Goal: Complete Application Form: Complete application form

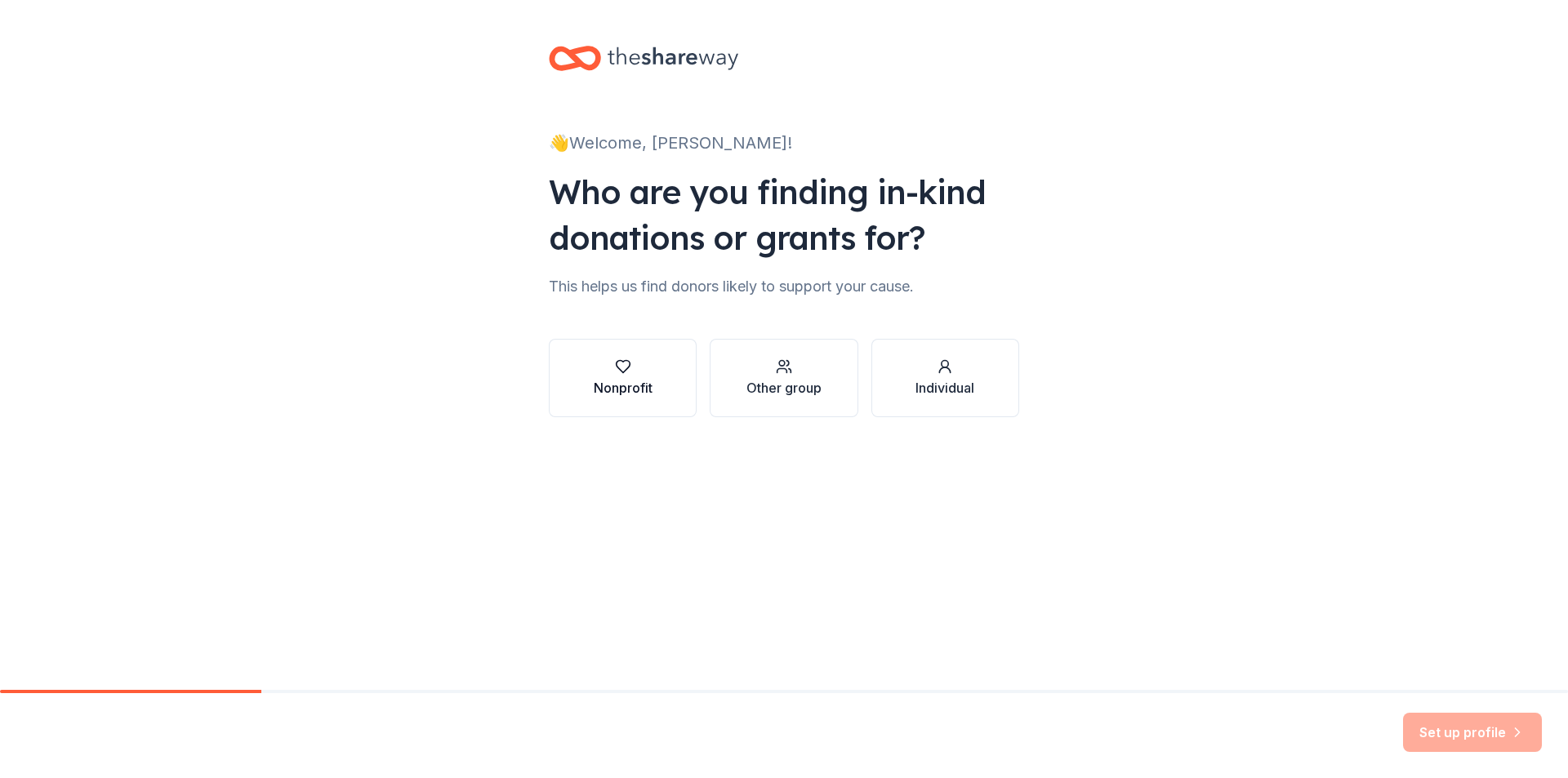
click at [632, 370] on div "button" at bounding box center [623, 367] width 59 height 16
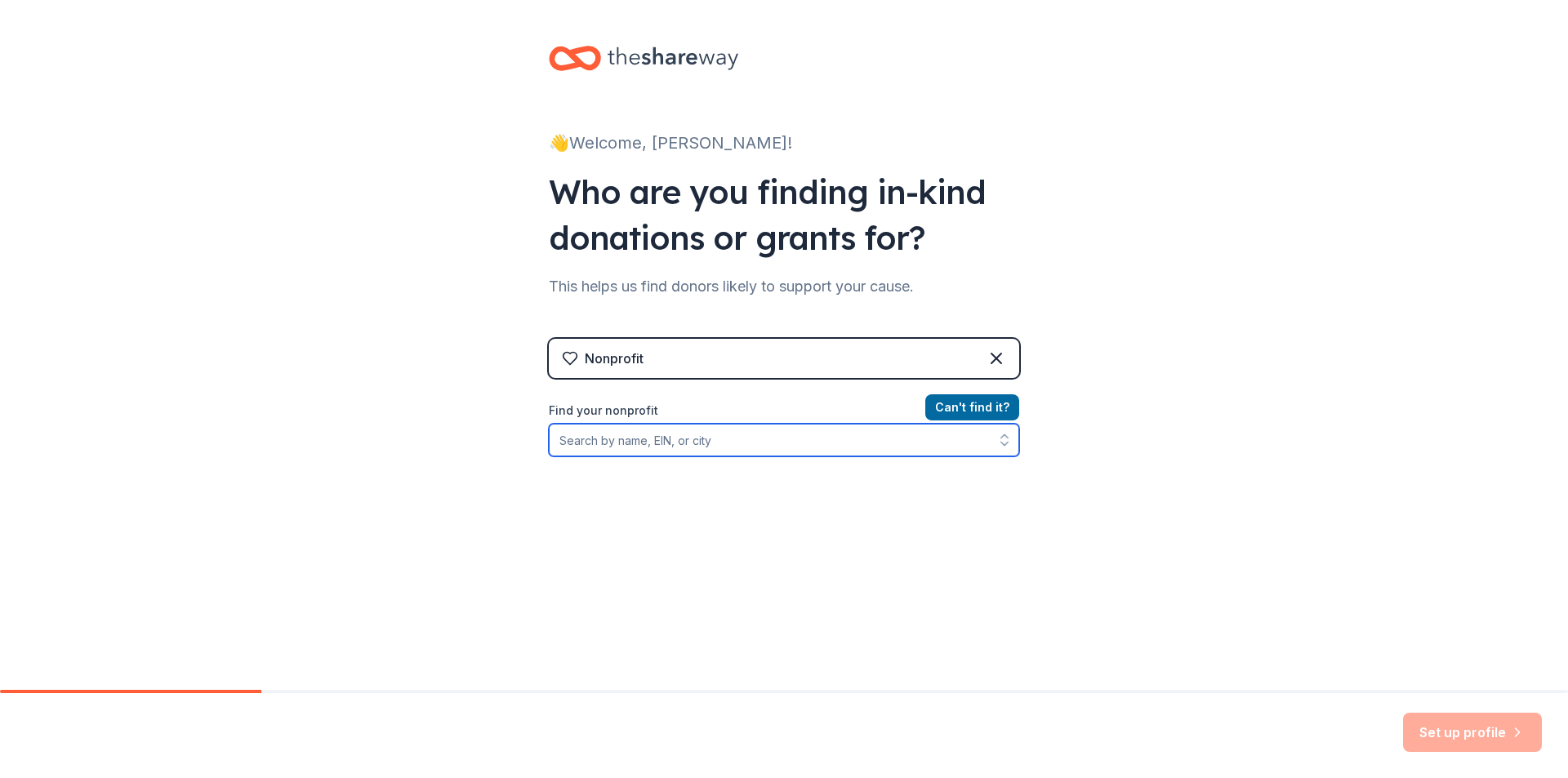
click at [654, 440] on input "Find your nonprofit" at bounding box center [784, 440] width 470 height 33
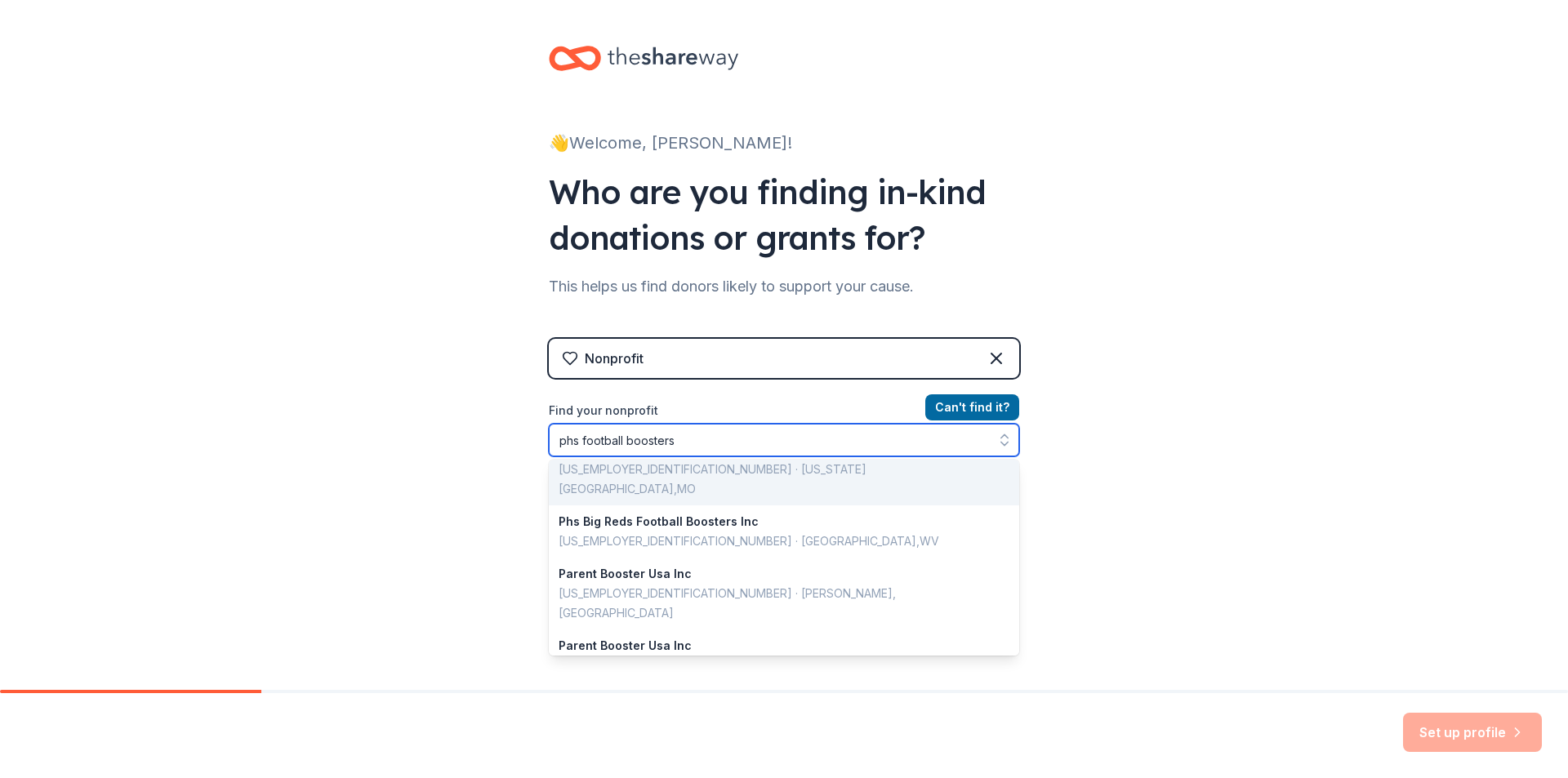
scroll to position [163, 0]
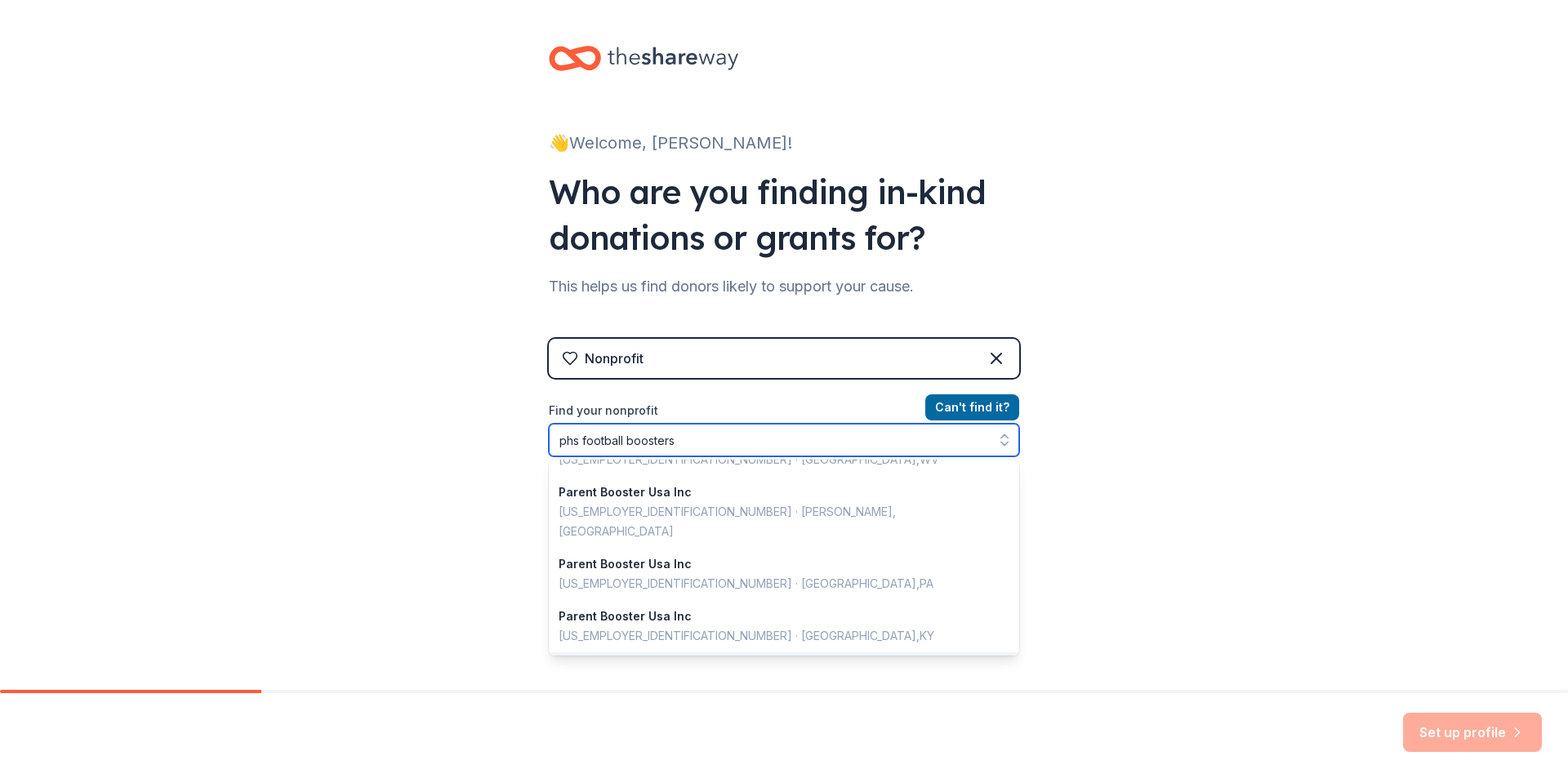
drag, startPoint x: 697, startPoint y: 437, endPoint x: 478, endPoint y: 438, distance: 219.0
click at [477, 439] on div "👋 Welcome, Sergio! Who are you finding in-kind donations or grants for? This he…" at bounding box center [784, 349] width 1568 height 698
paste input "[US_EMPLOYER_IDENTIFICATION_NUMBER]"
type input "[US_EMPLOYER_IDENTIFICATION_NUMBER]"
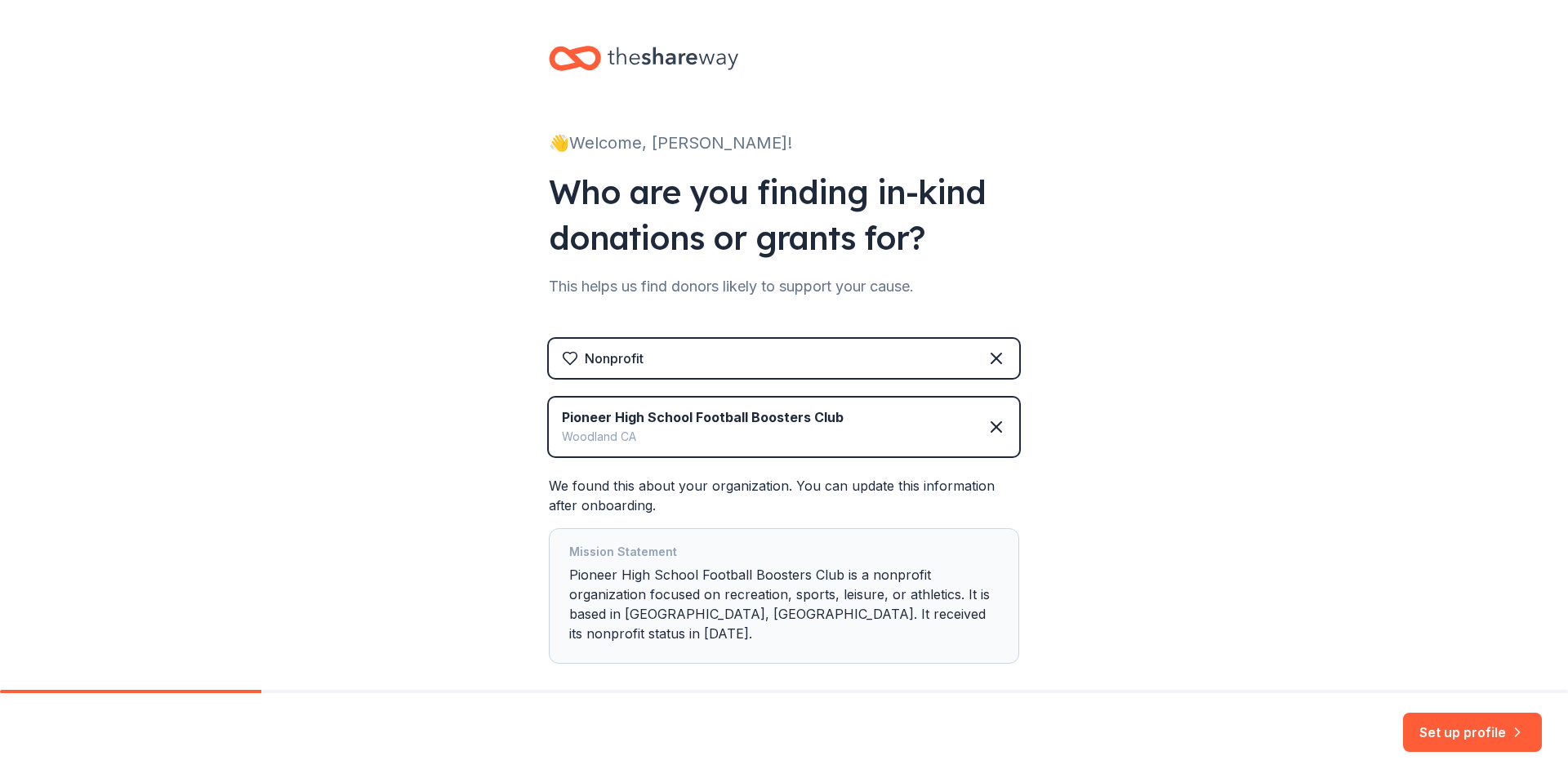
scroll to position [65, 0]
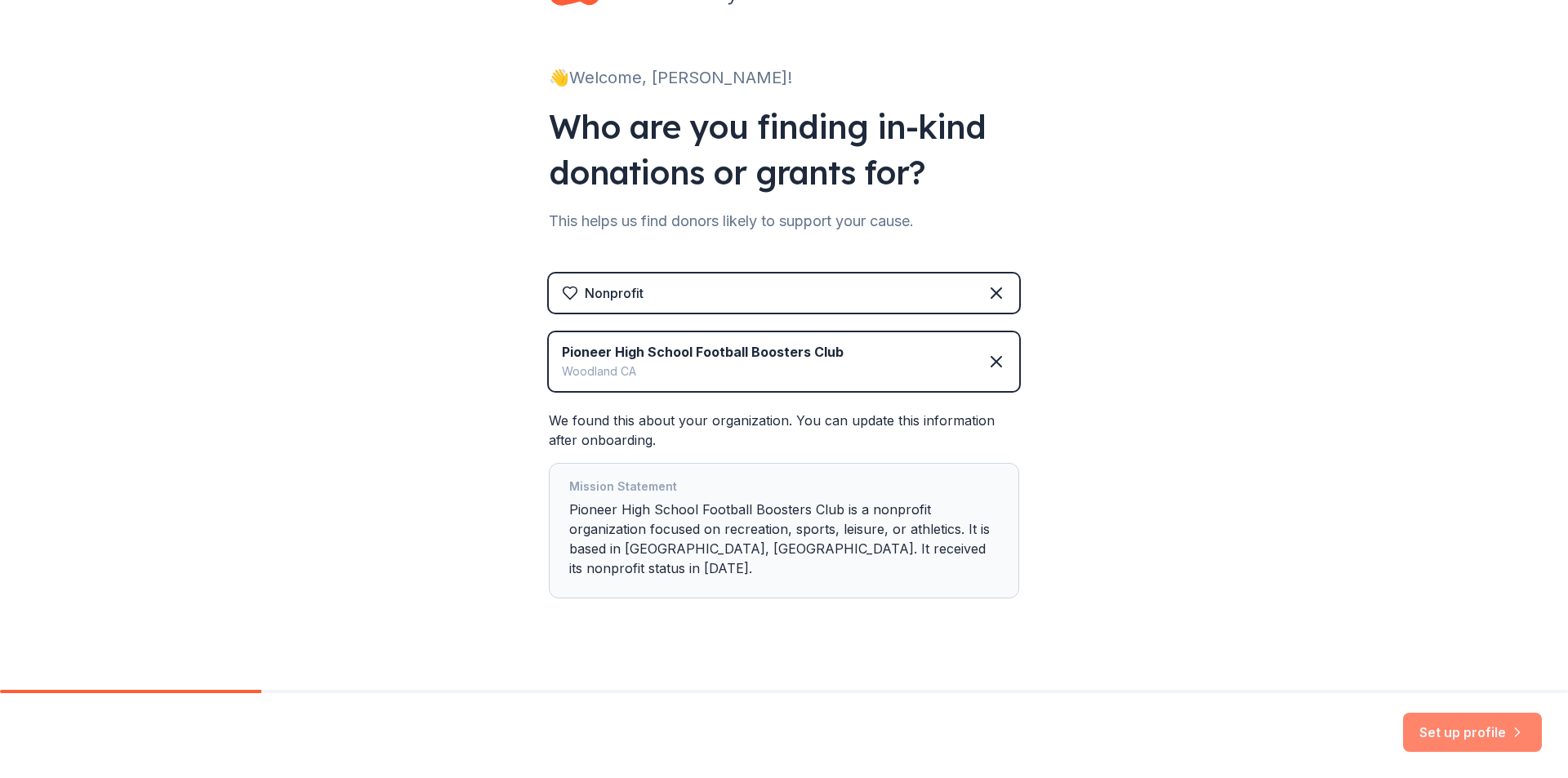
click at [1431, 716] on button "Set up profile" at bounding box center [1473, 732] width 139 height 39
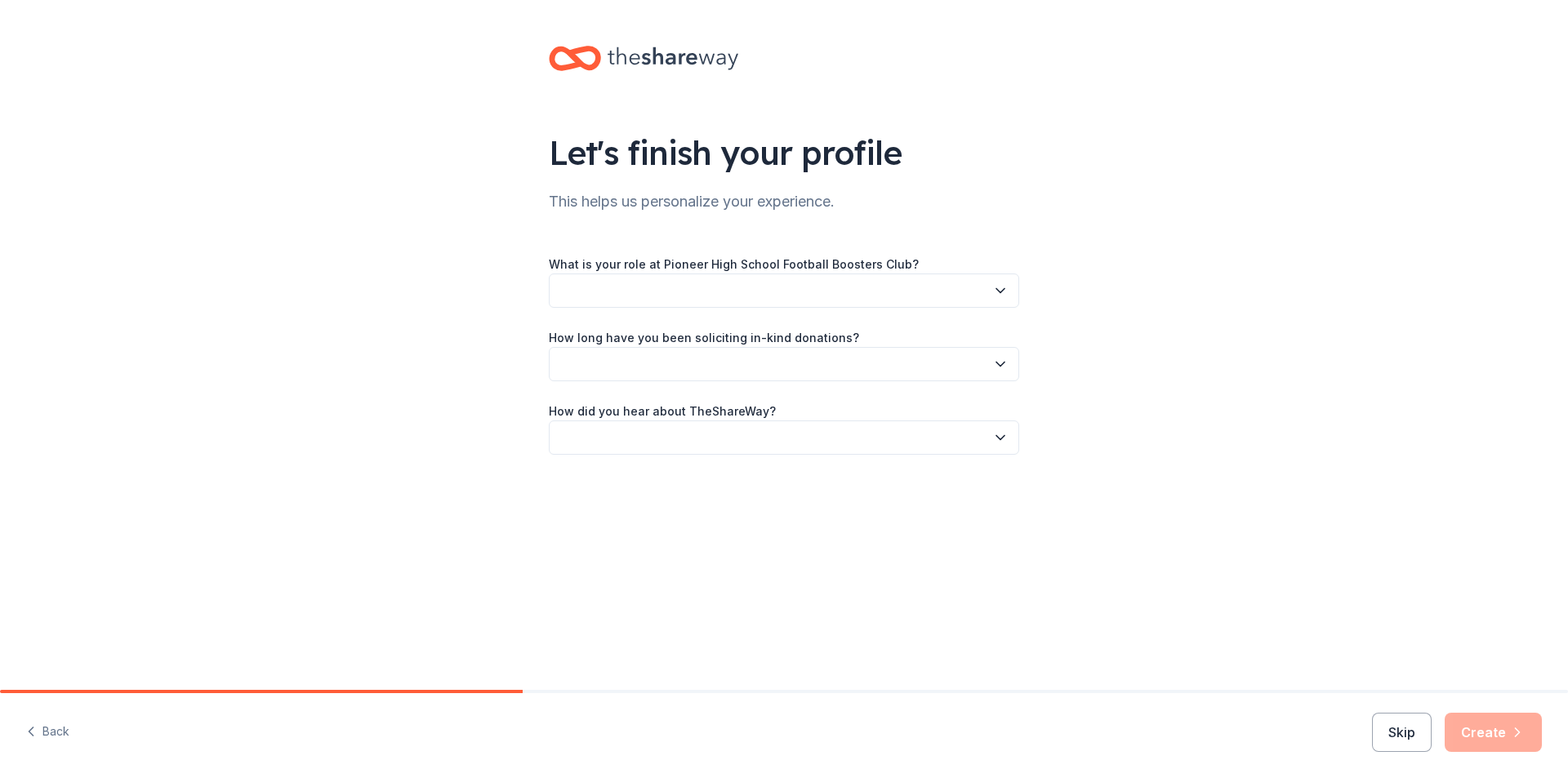
click at [974, 287] on button "button" at bounding box center [784, 290] width 470 height 34
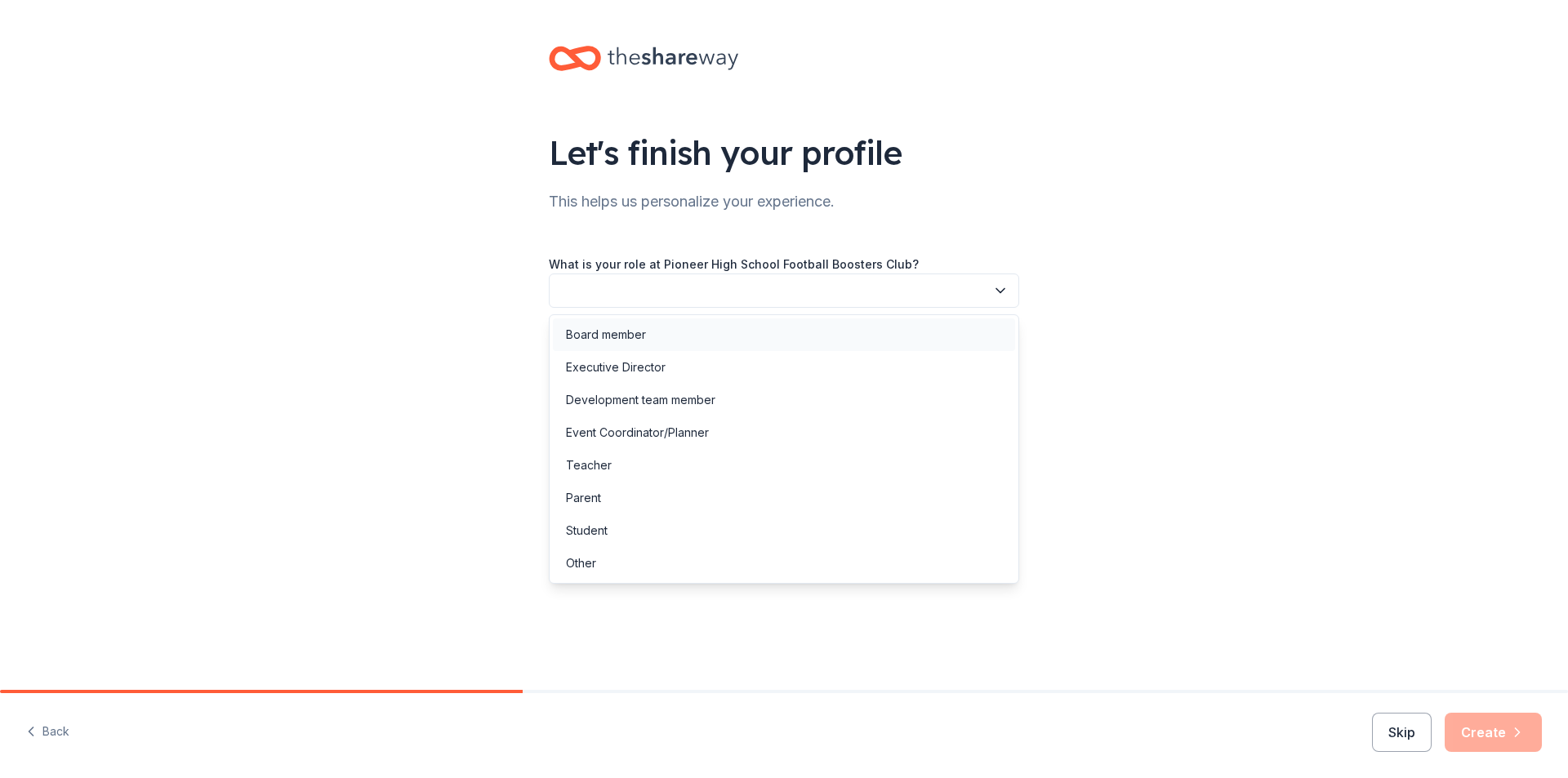
click at [639, 340] on div "Board member" at bounding box center [605, 334] width 80 height 19
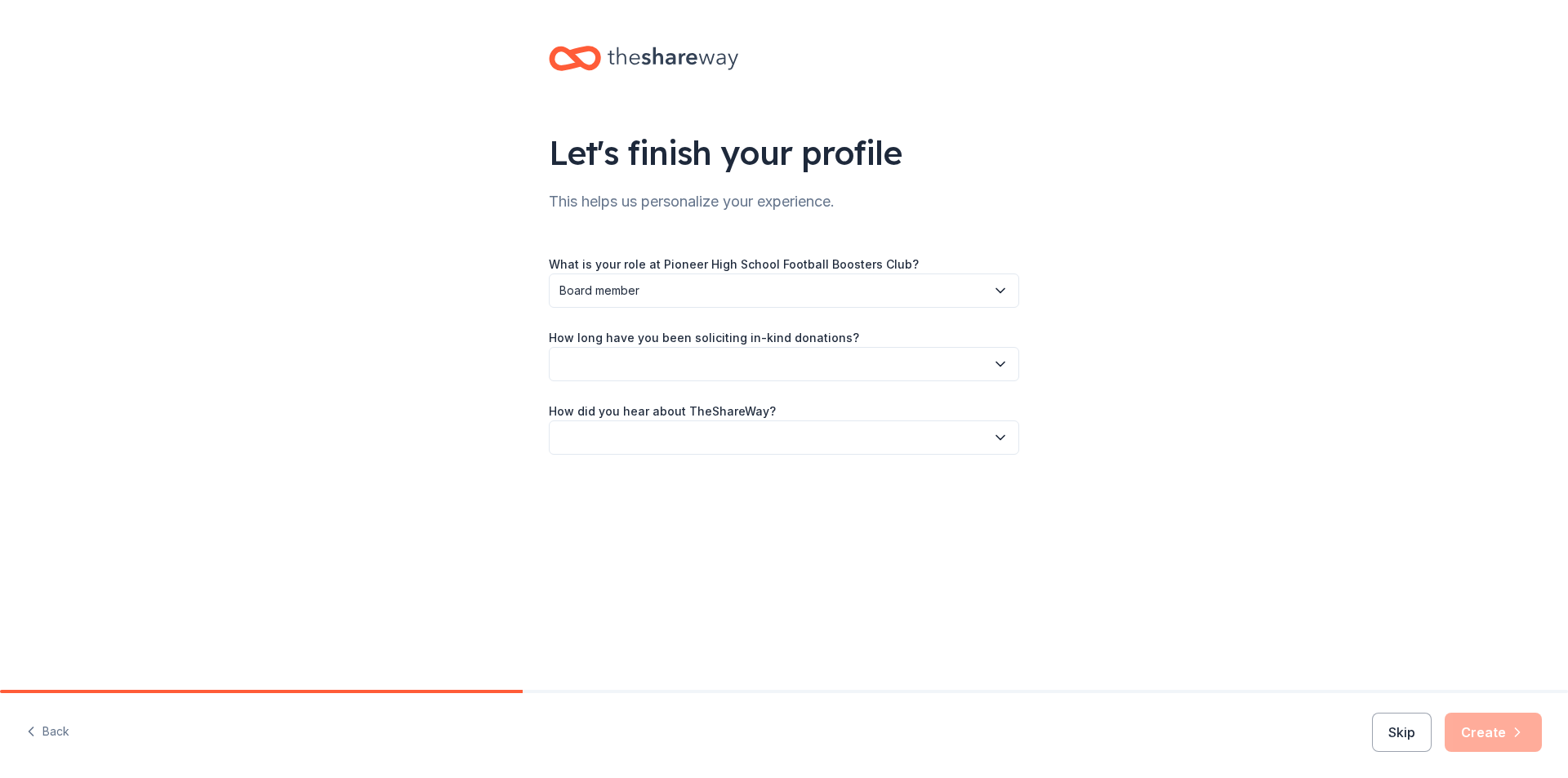
click at [780, 354] on button "button" at bounding box center [784, 363] width 470 height 34
click at [626, 437] on div "1 to 2 years" at bounding box center [596, 440] width 61 height 19
click at [786, 431] on button "button" at bounding box center [784, 437] width 470 height 34
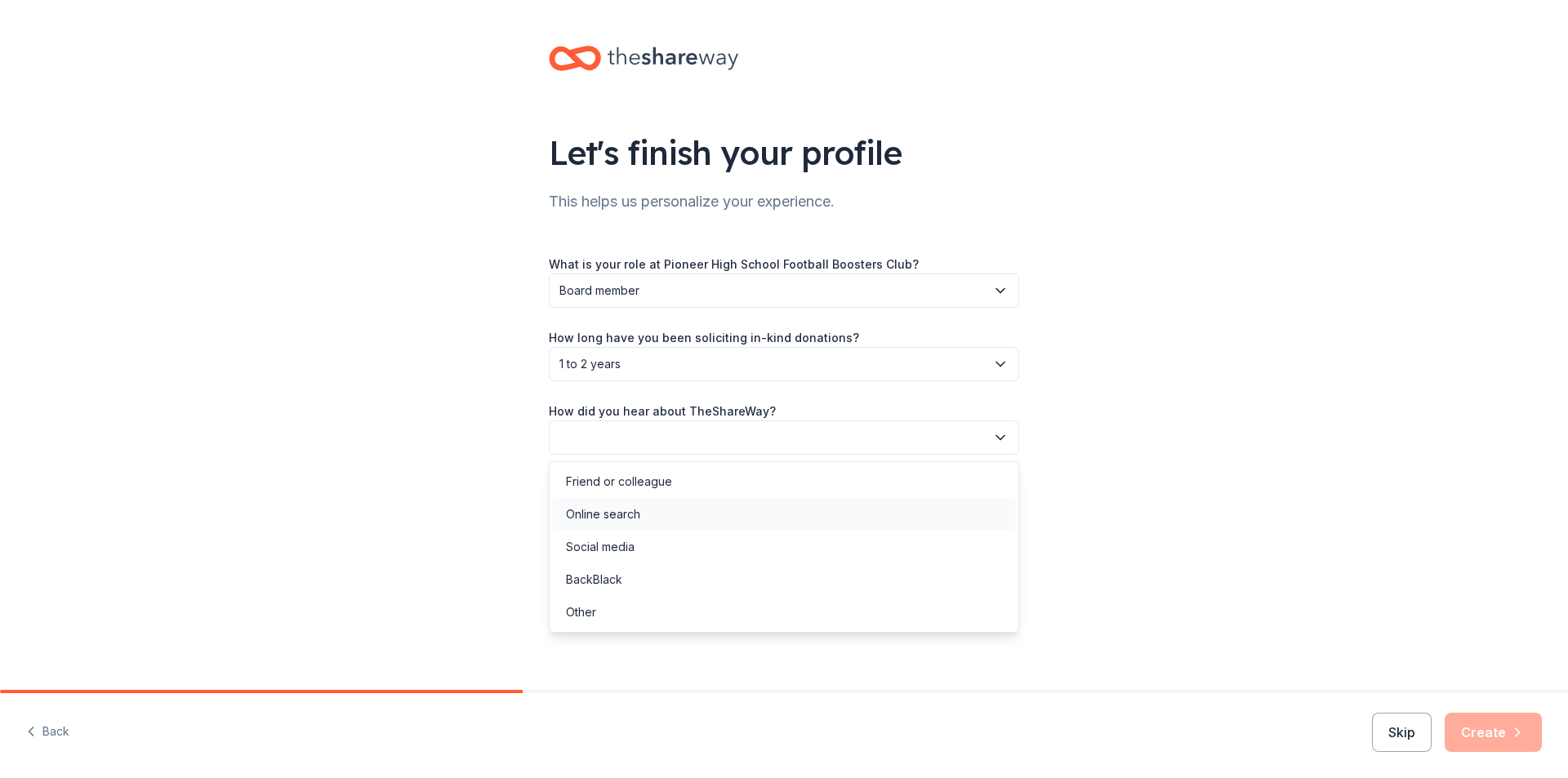
click at [629, 521] on div "Online search" at bounding box center [602, 513] width 74 height 19
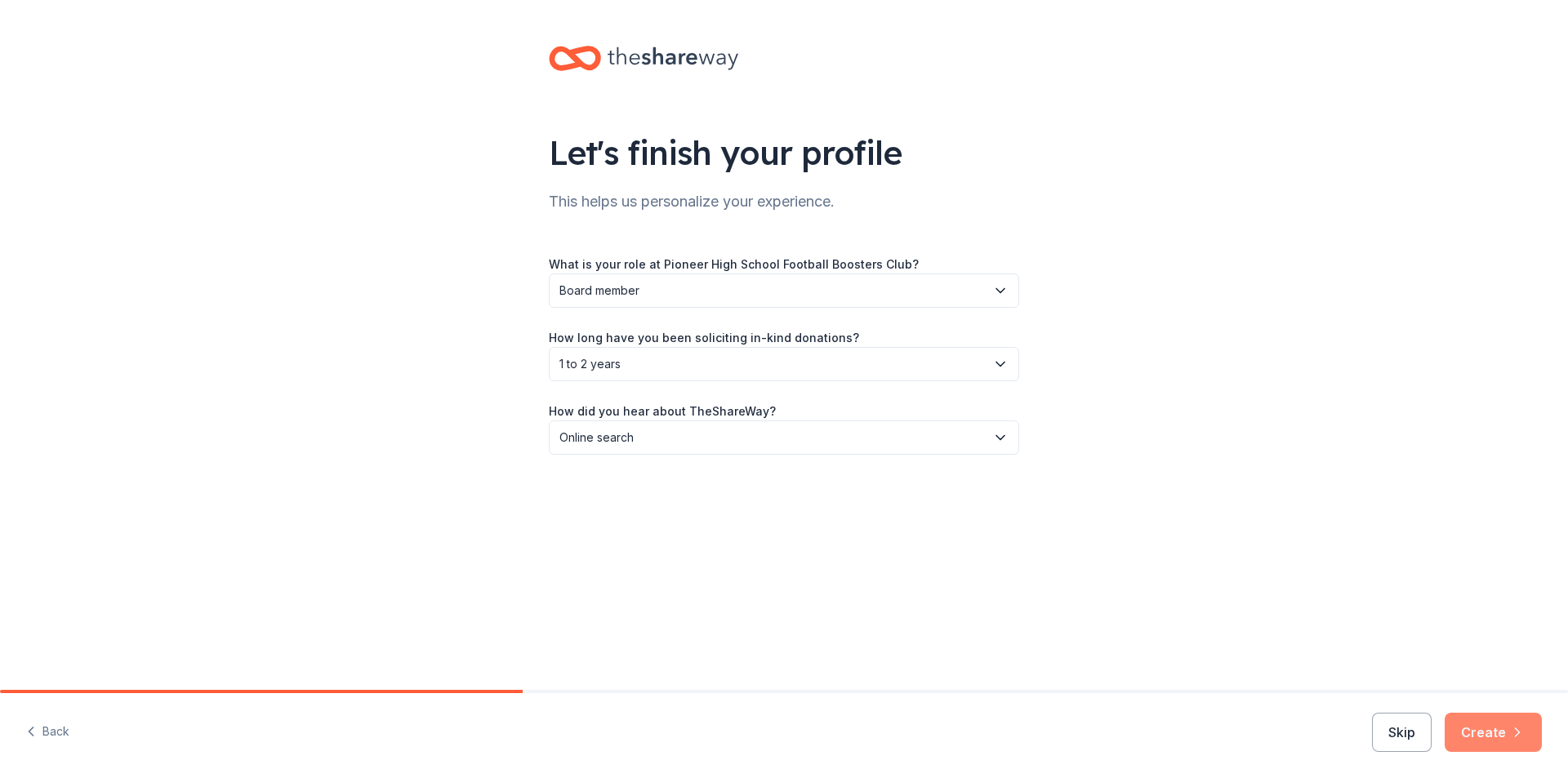
click at [1495, 723] on button "Create" at bounding box center [1493, 732] width 97 height 39
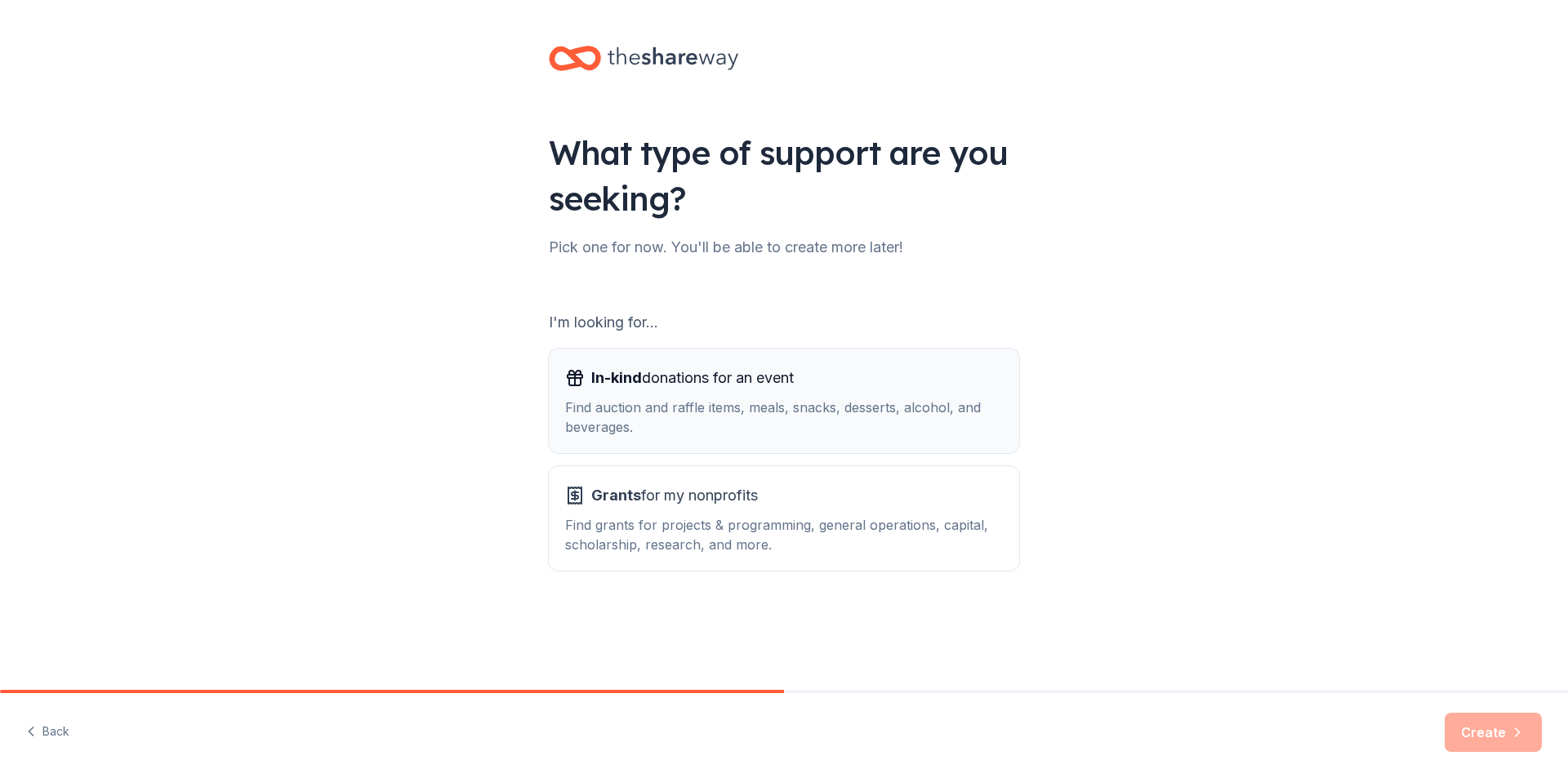
click at [585, 397] on div "In-kind donations for an event Find auction and raffle items, meals, snacks, de…" at bounding box center [784, 401] width 438 height 72
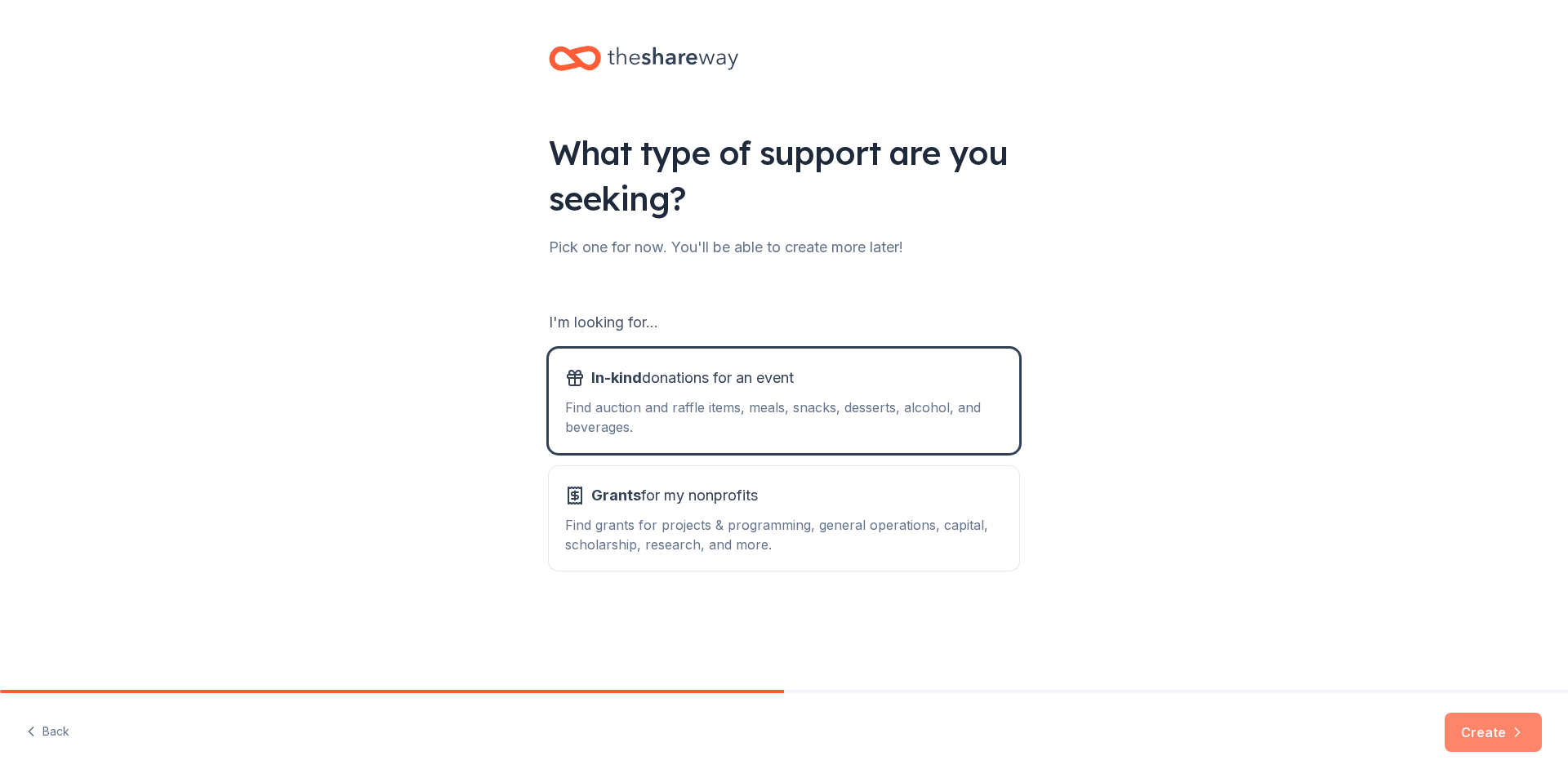
click at [1487, 730] on button "Create" at bounding box center [1493, 732] width 97 height 39
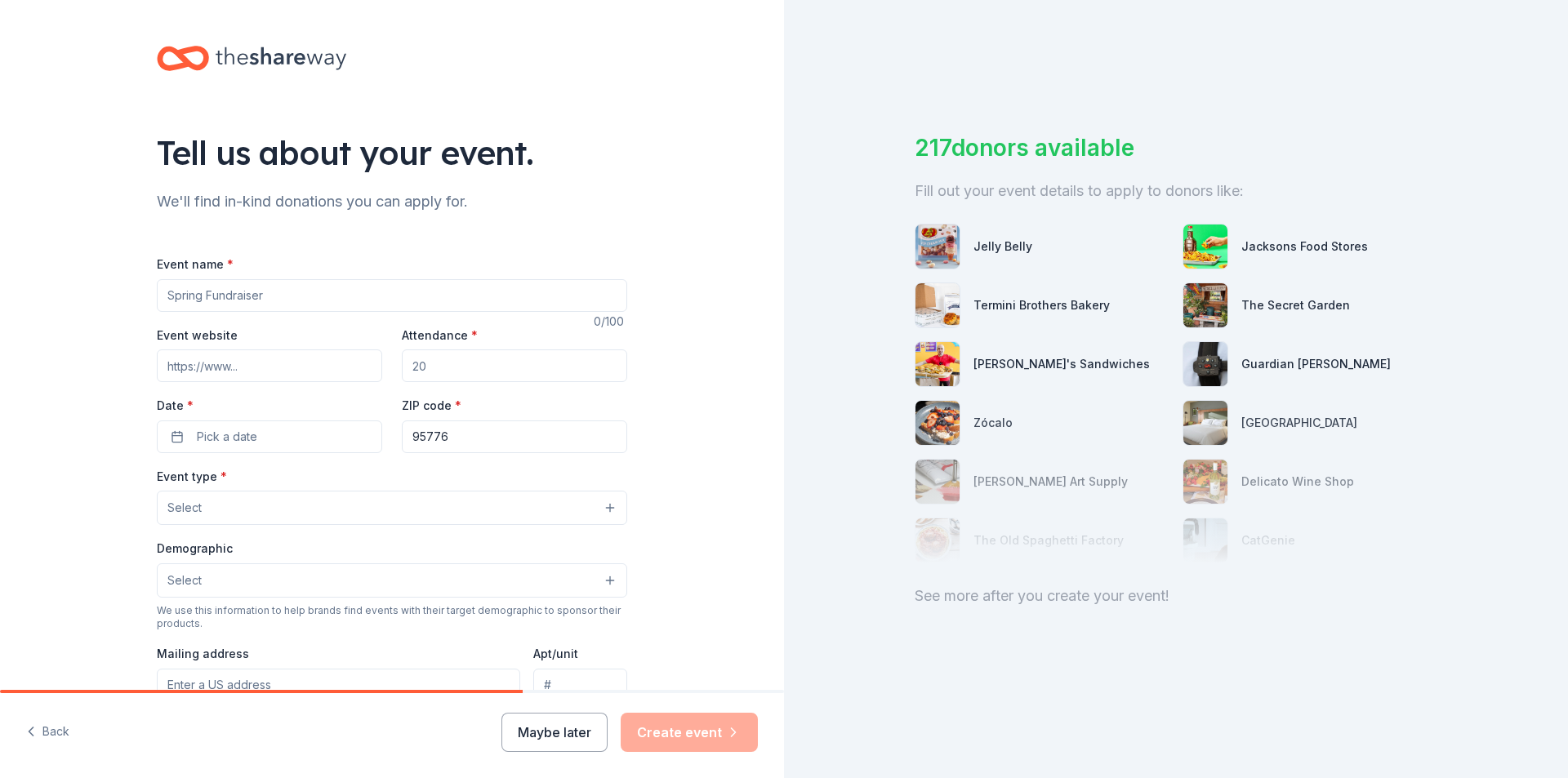
drag, startPoint x: 294, startPoint y: 299, endPoint x: 133, endPoint y: 300, distance: 161.0
click at [133, 300] on div "Tell us about your event. We'll find in-kind donations you can apply for. Event…" at bounding box center [392, 543] width 523 height 1086
type input "Pioneer High school Football Equipment Fundraiser"
click at [271, 362] on input "Event website" at bounding box center [269, 366] width 225 height 33
paste input "https://app.schoolfundr.org/fund/phsfootball25/r7jbL?utm_source=email&utm_mediu…"
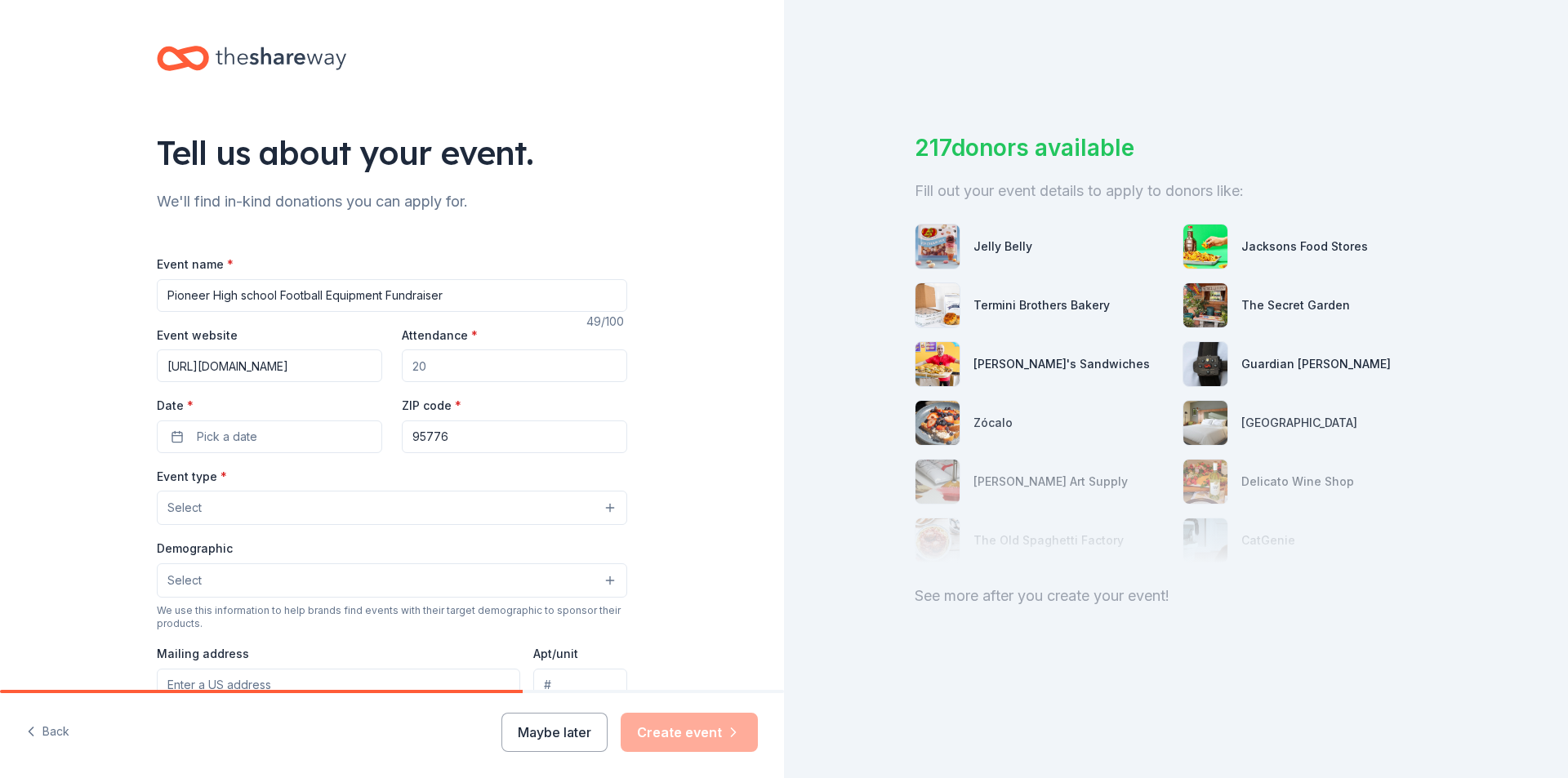
scroll to position [0, 449]
type input "https://app.schoolfundr.org/fund/phsfootball25/r7jbL?utm_source=email&utm_mediu…"
click at [463, 364] on input "Attendance *" at bounding box center [514, 366] width 225 height 33
type input "200"
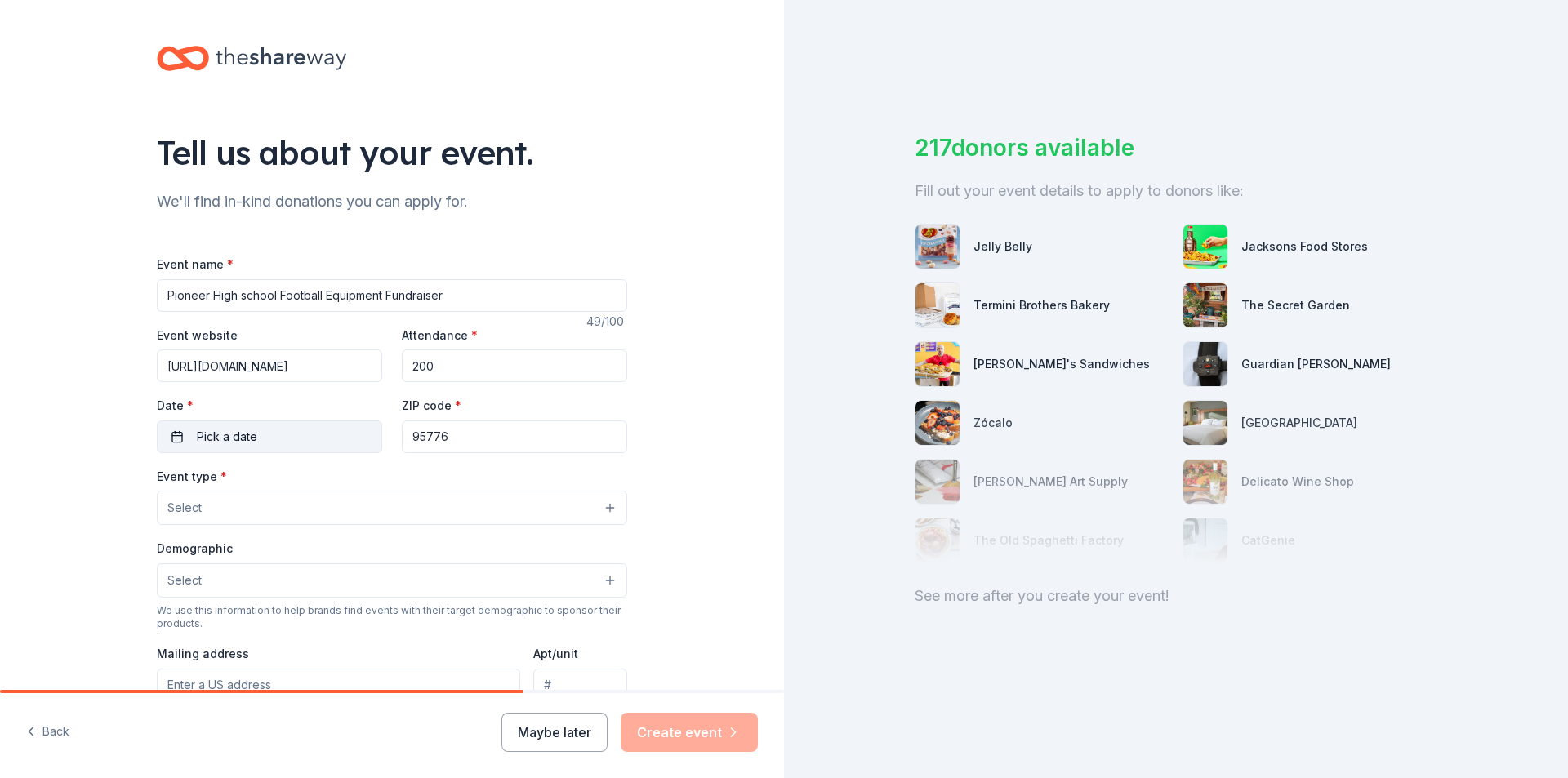
click at [276, 435] on button "Pick a date" at bounding box center [269, 437] width 225 height 33
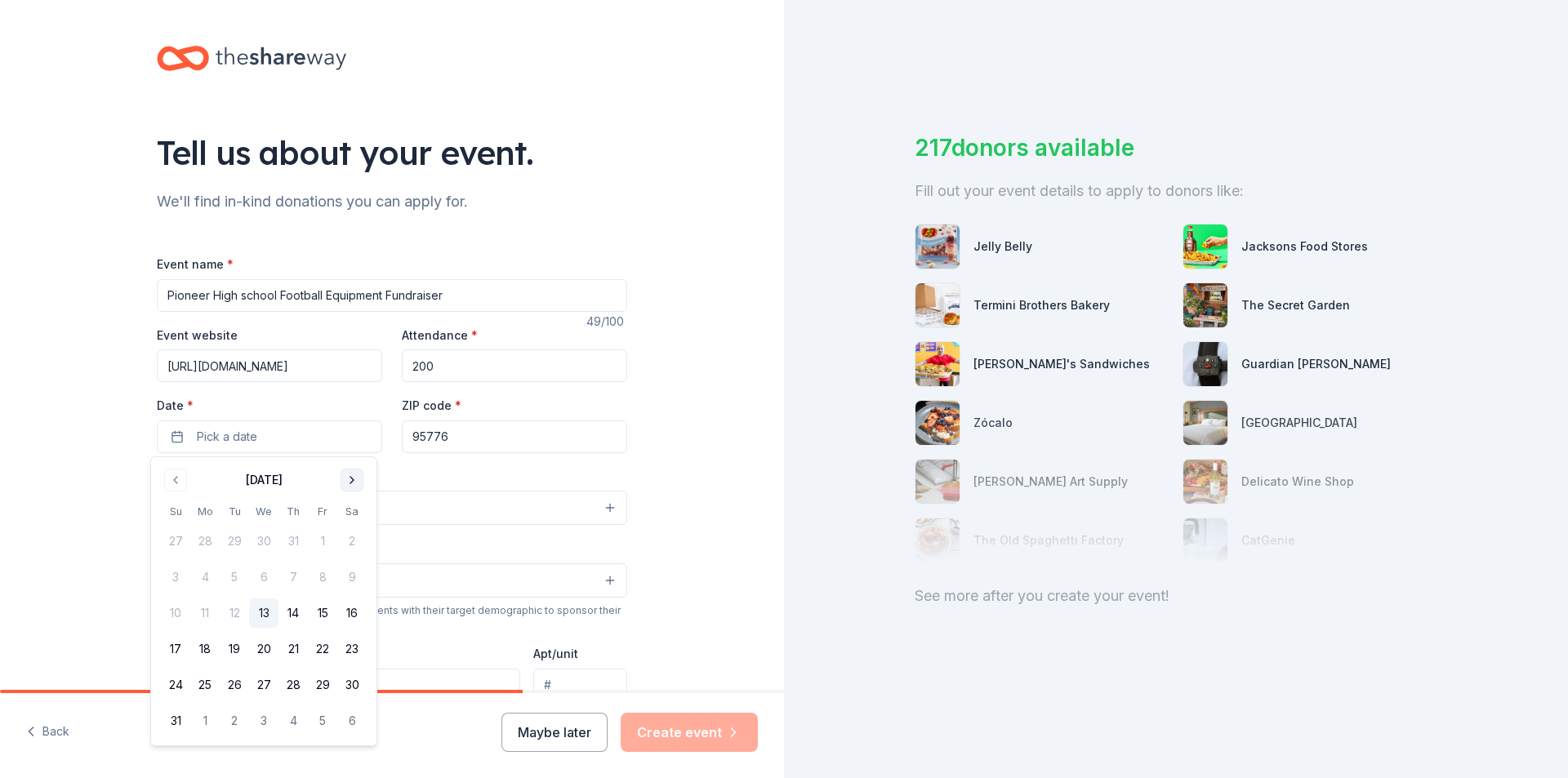
click at [345, 479] on button "Go to next month" at bounding box center [351, 480] width 23 height 23
click at [351, 607] on button "20" at bounding box center [351, 613] width 29 height 29
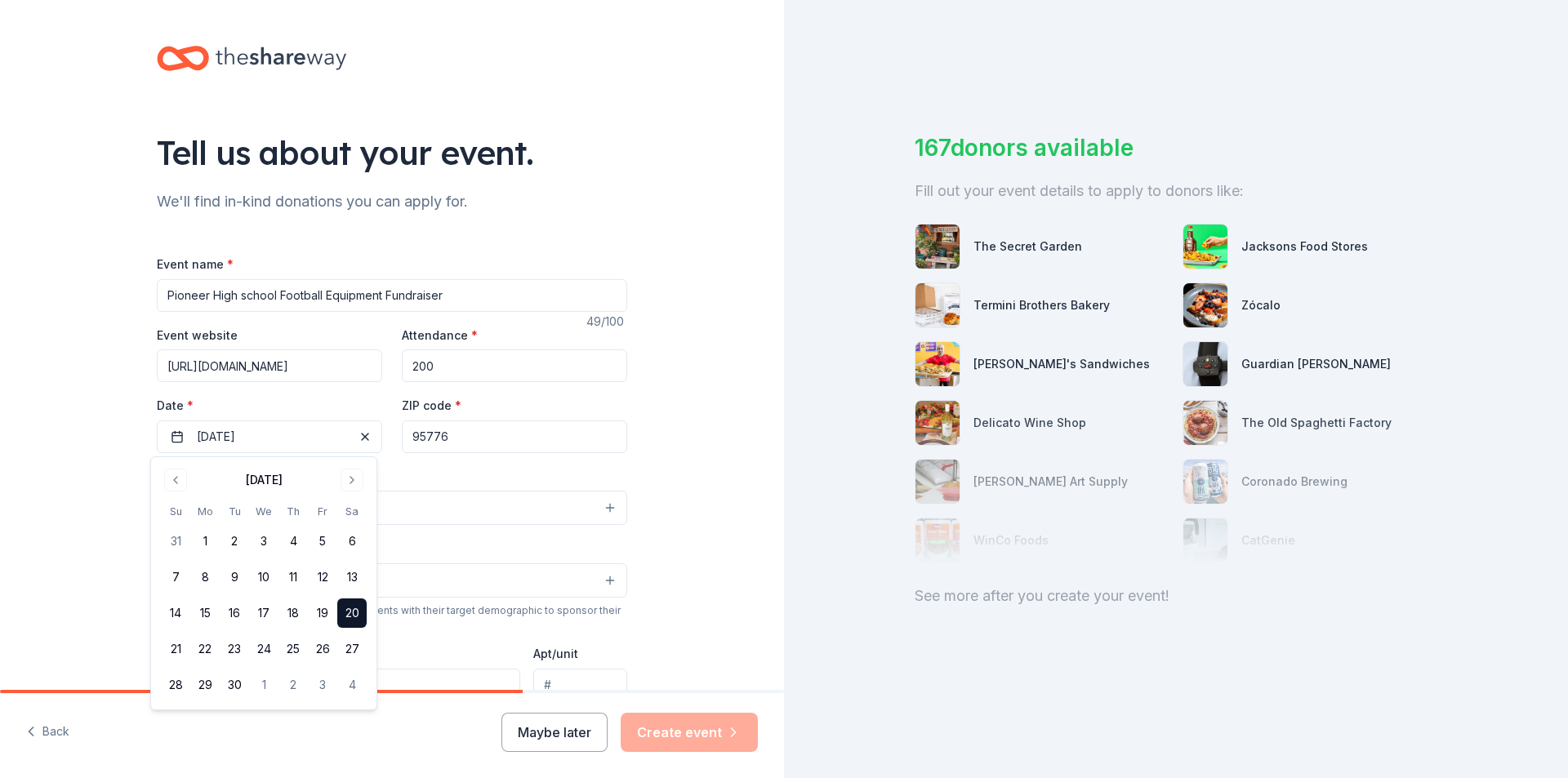
click at [457, 466] on div "Event type * Select" at bounding box center [392, 495] width 470 height 59
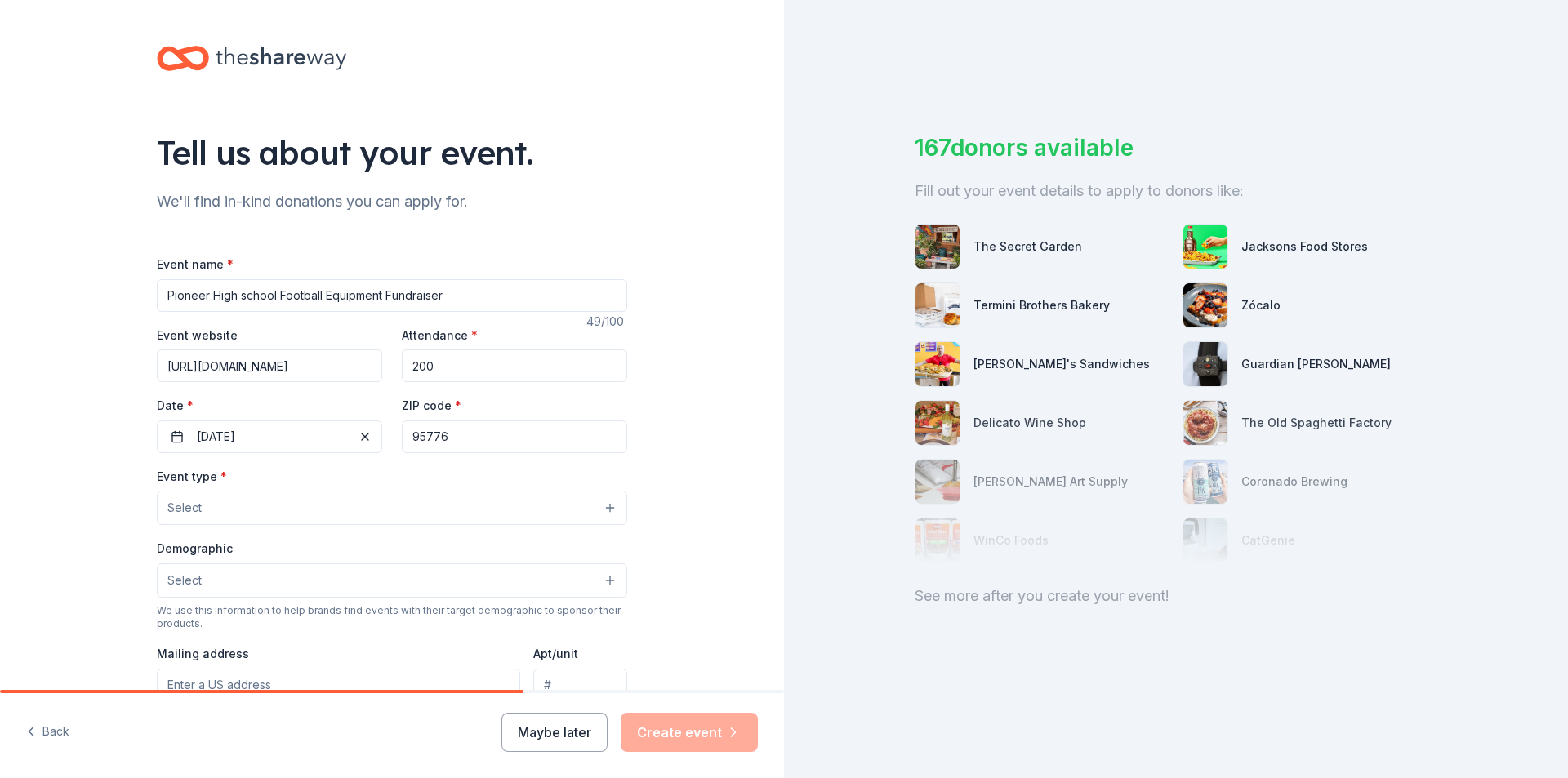
click at [291, 503] on button "Select" at bounding box center [392, 507] width 470 height 34
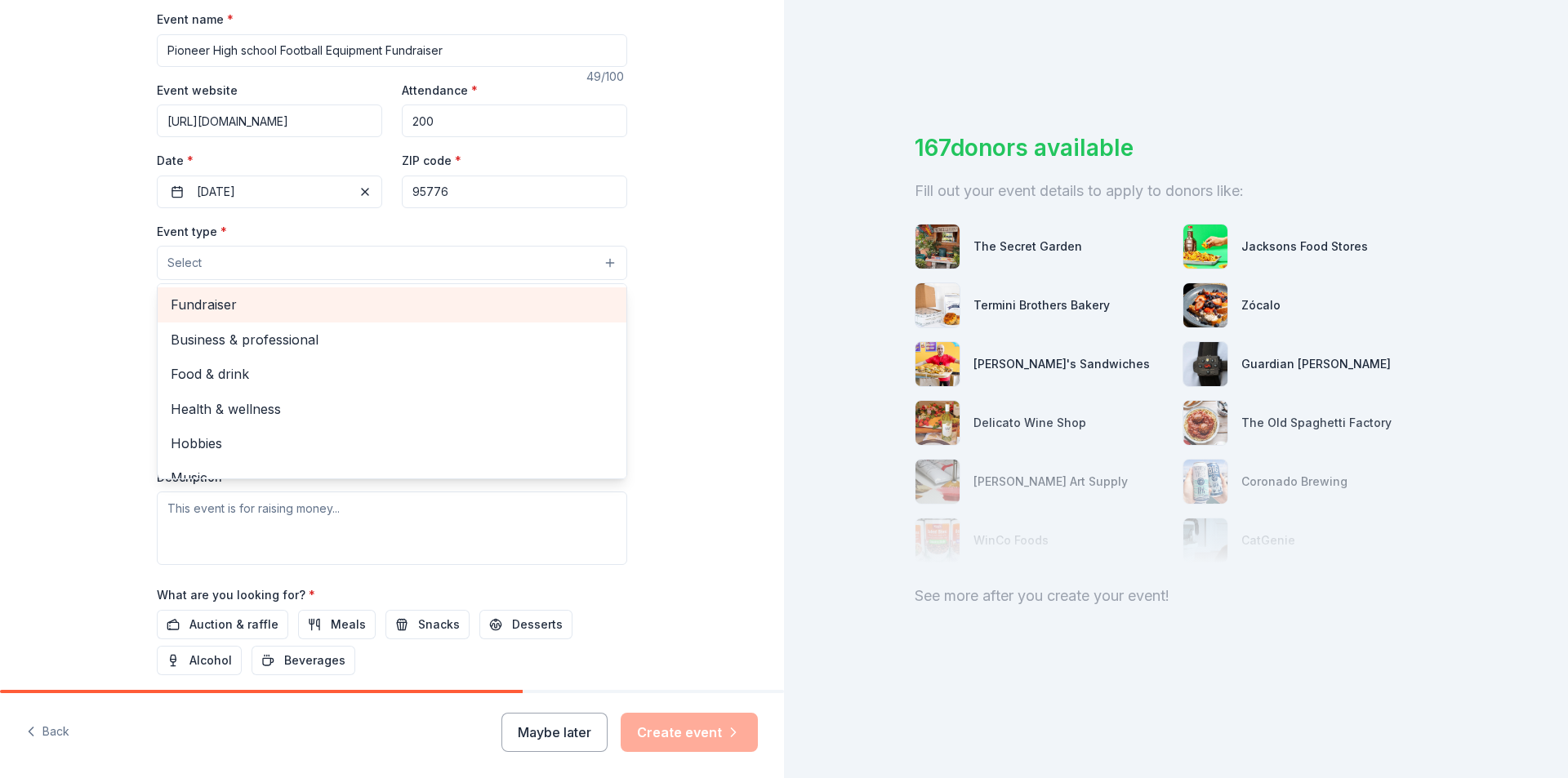
click at [219, 307] on span "Fundraiser" at bounding box center [391, 304] width 442 height 21
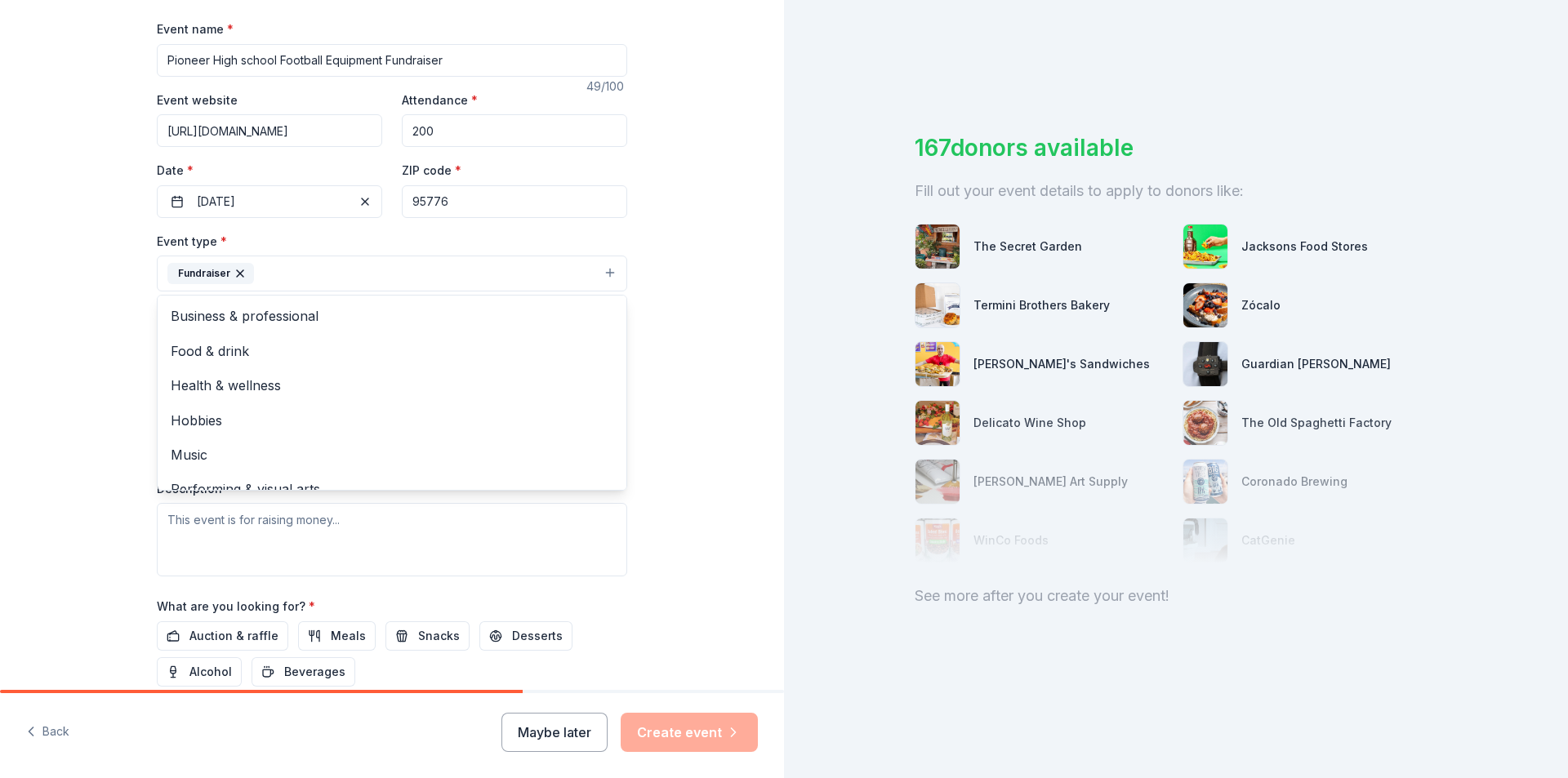
scroll to position [154, 0]
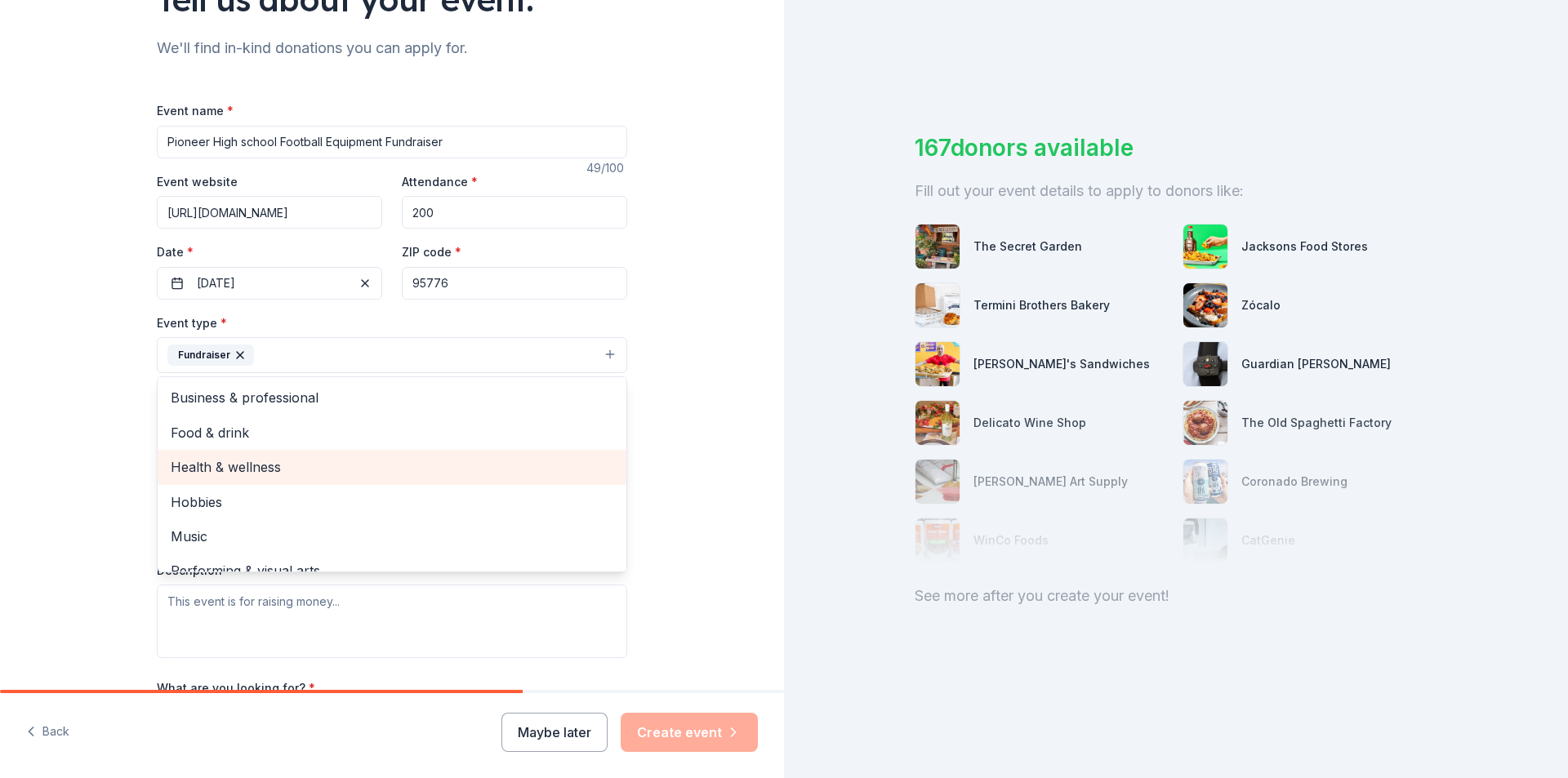
click at [243, 465] on span "Health & wellness" at bounding box center [391, 467] width 442 height 21
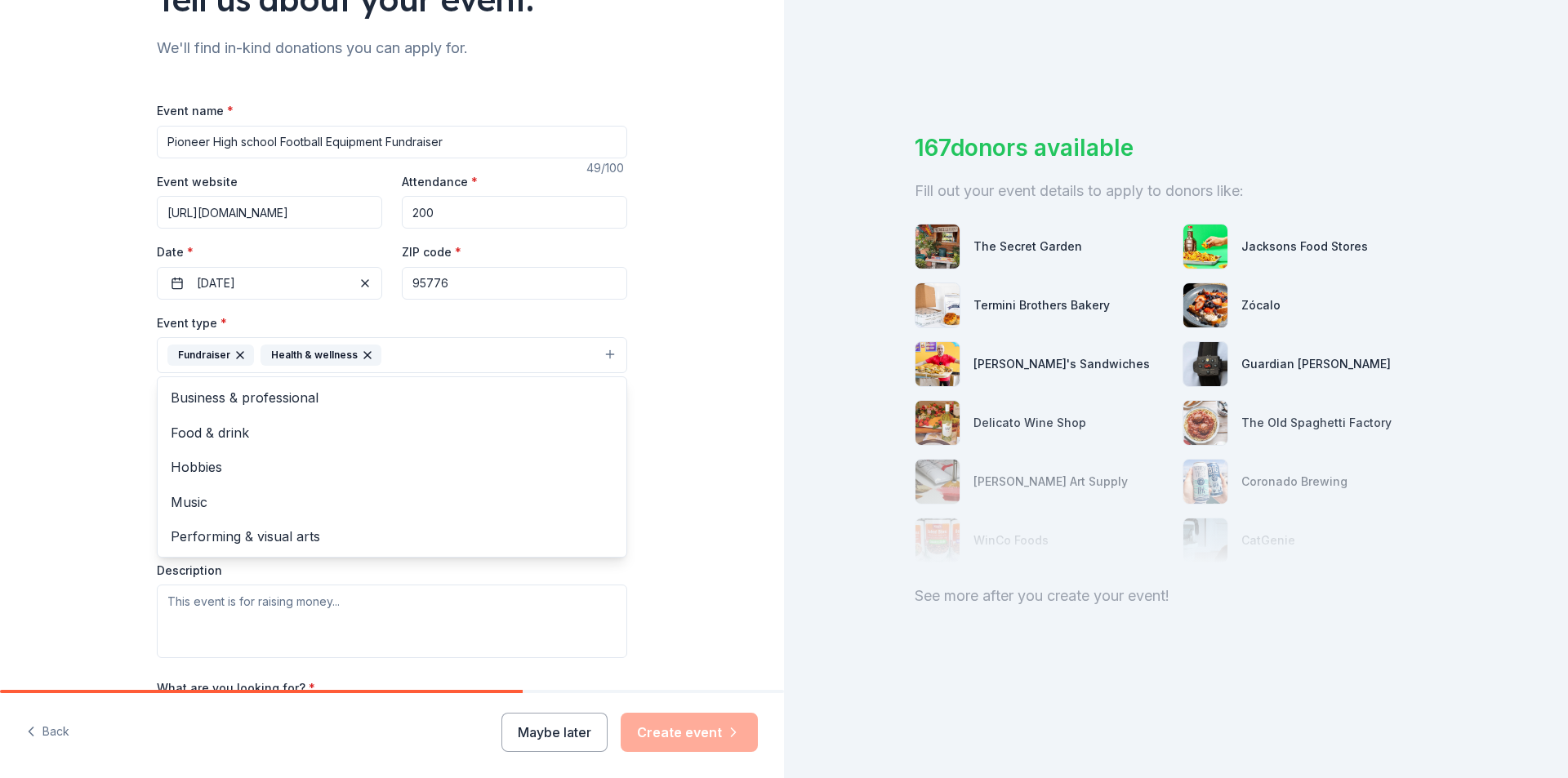
click at [96, 382] on div "Tell us about your event. We'll find in-kind donations you can apply for. Event…" at bounding box center [392, 390] width 784 height 1088
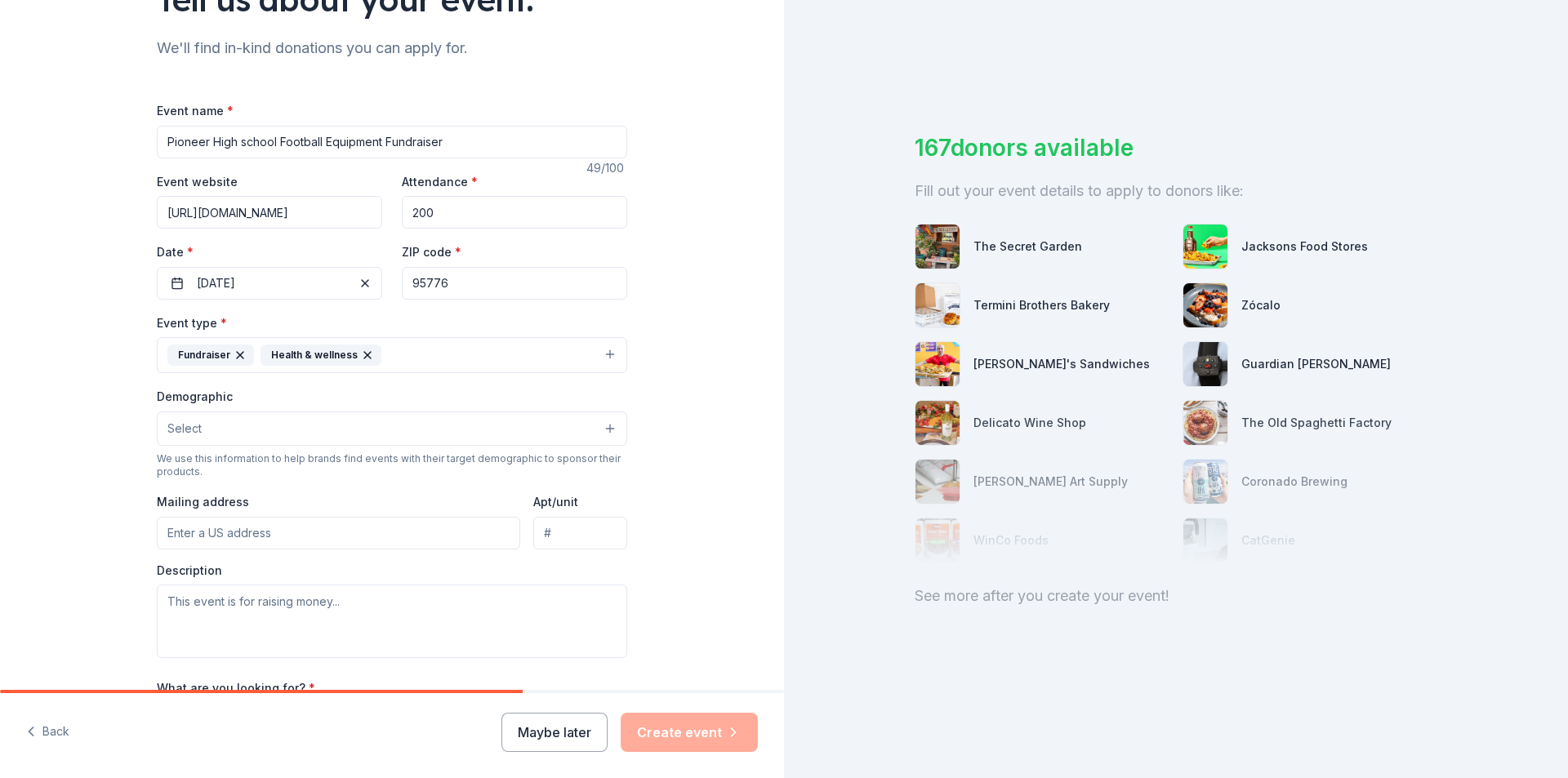
click at [285, 420] on button "Select" at bounding box center [392, 428] width 470 height 34
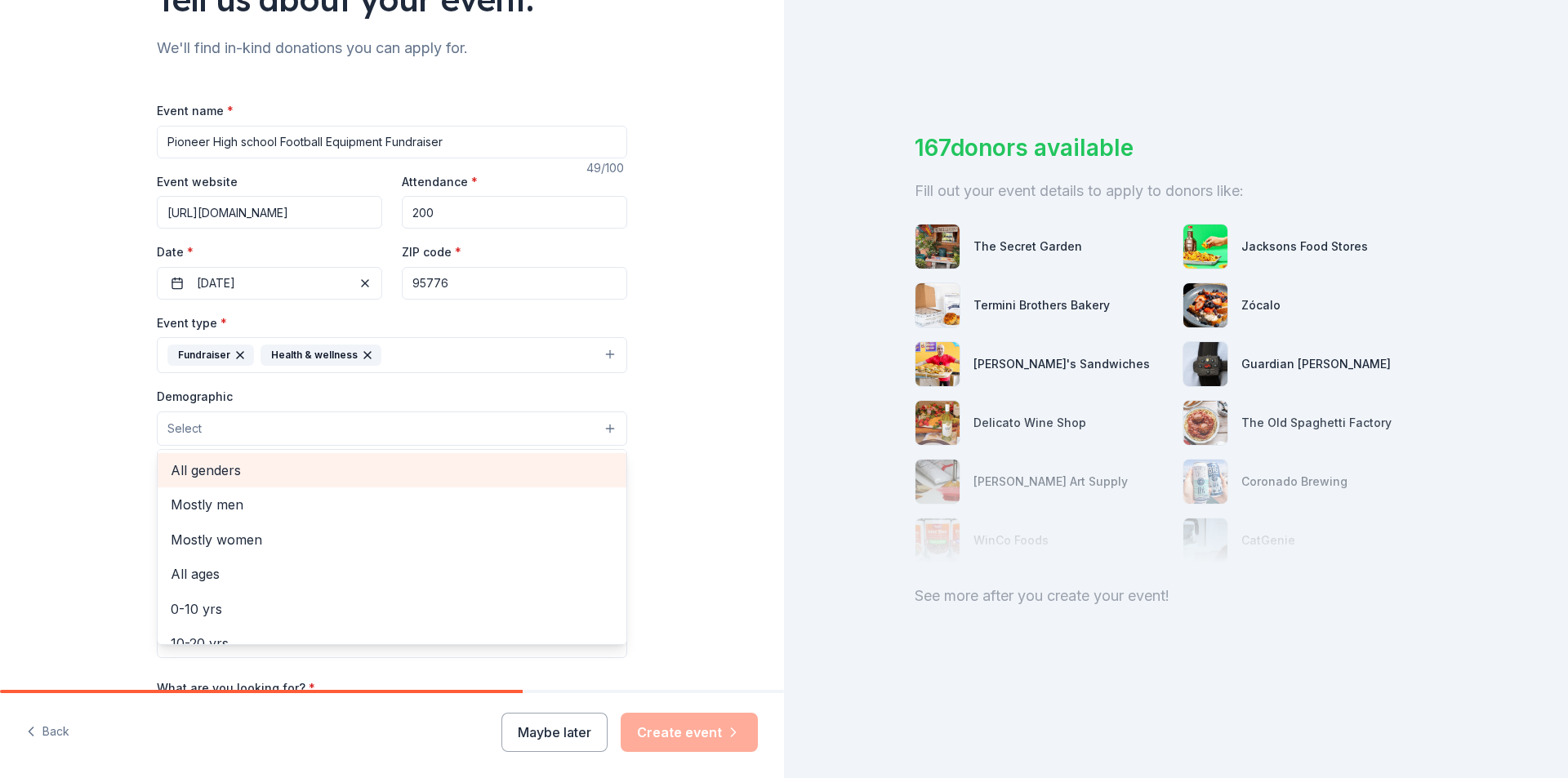
click at [211, 467] on span "All genders" at bounding box center [391, 470] width 442 height 21
click at [33, 448] on div "Tell us about your event. We'll find in-kind donations you can apply for. Event…" at bounding box center [392, 391] width 784 height 1090
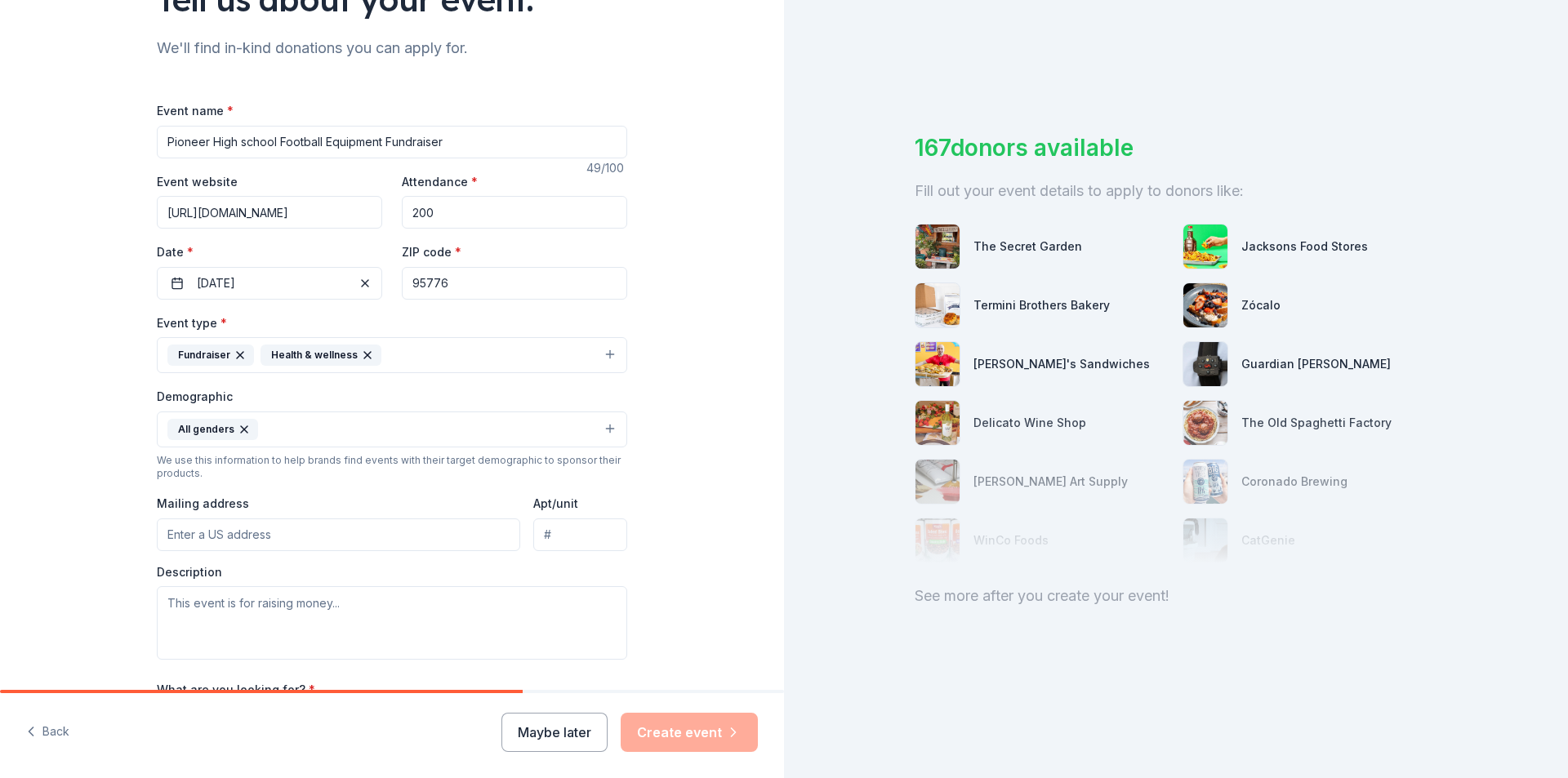
scroll to position [317, 0]
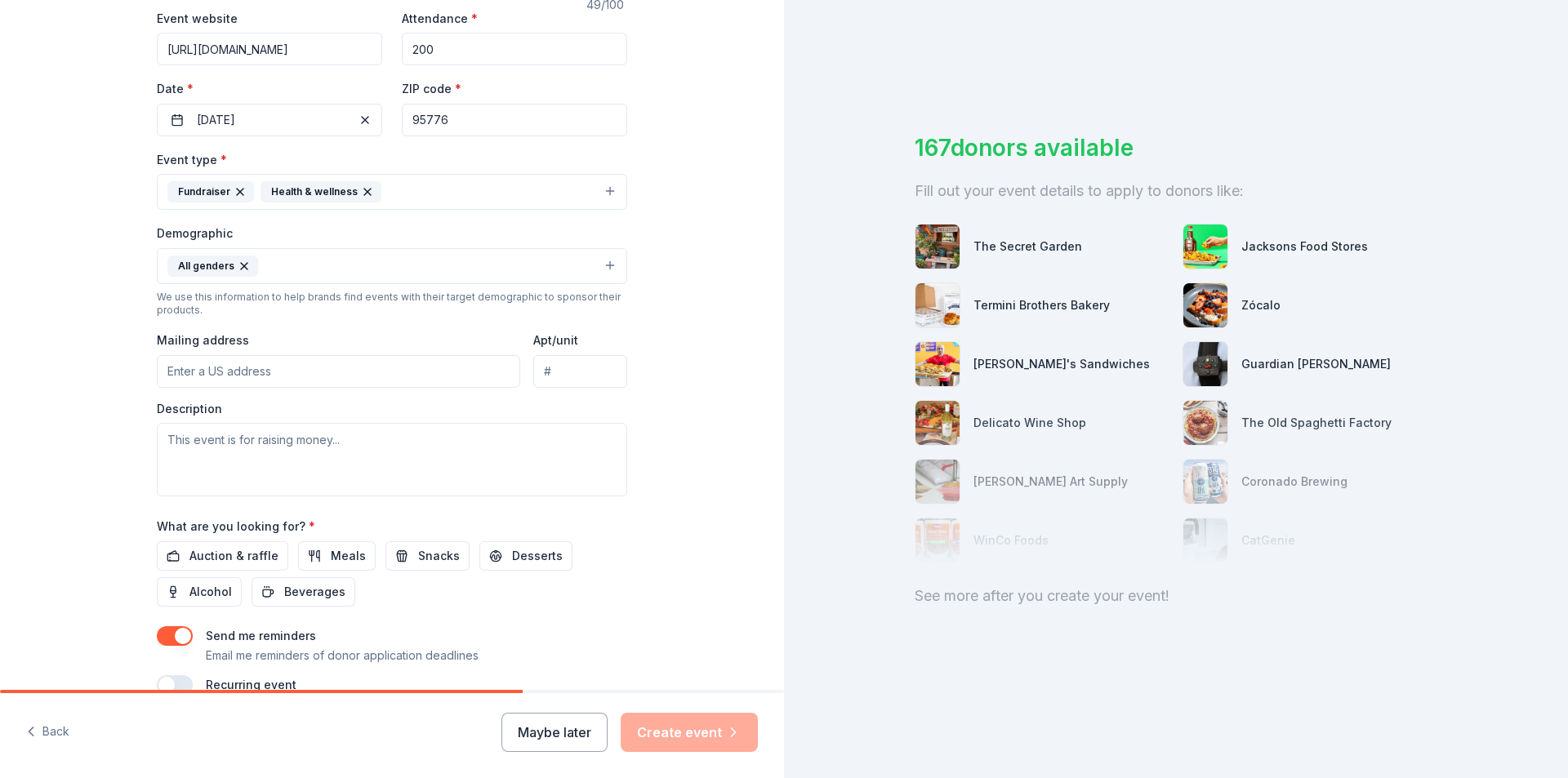
click at [254, 376] on input "Mailing address" at bounding box center [338, 372] width 363 height 33
paste input "PO Box 546 Woodland CA 95776"
type input "PO Box 546 Woodland CA 95776"
click at [330, 448] on textarea at bounding box center [392, 459] width 470 height 73
paste textarea "Thank you for visiting the Pioneer High School Football fundraiser page! Your s…"
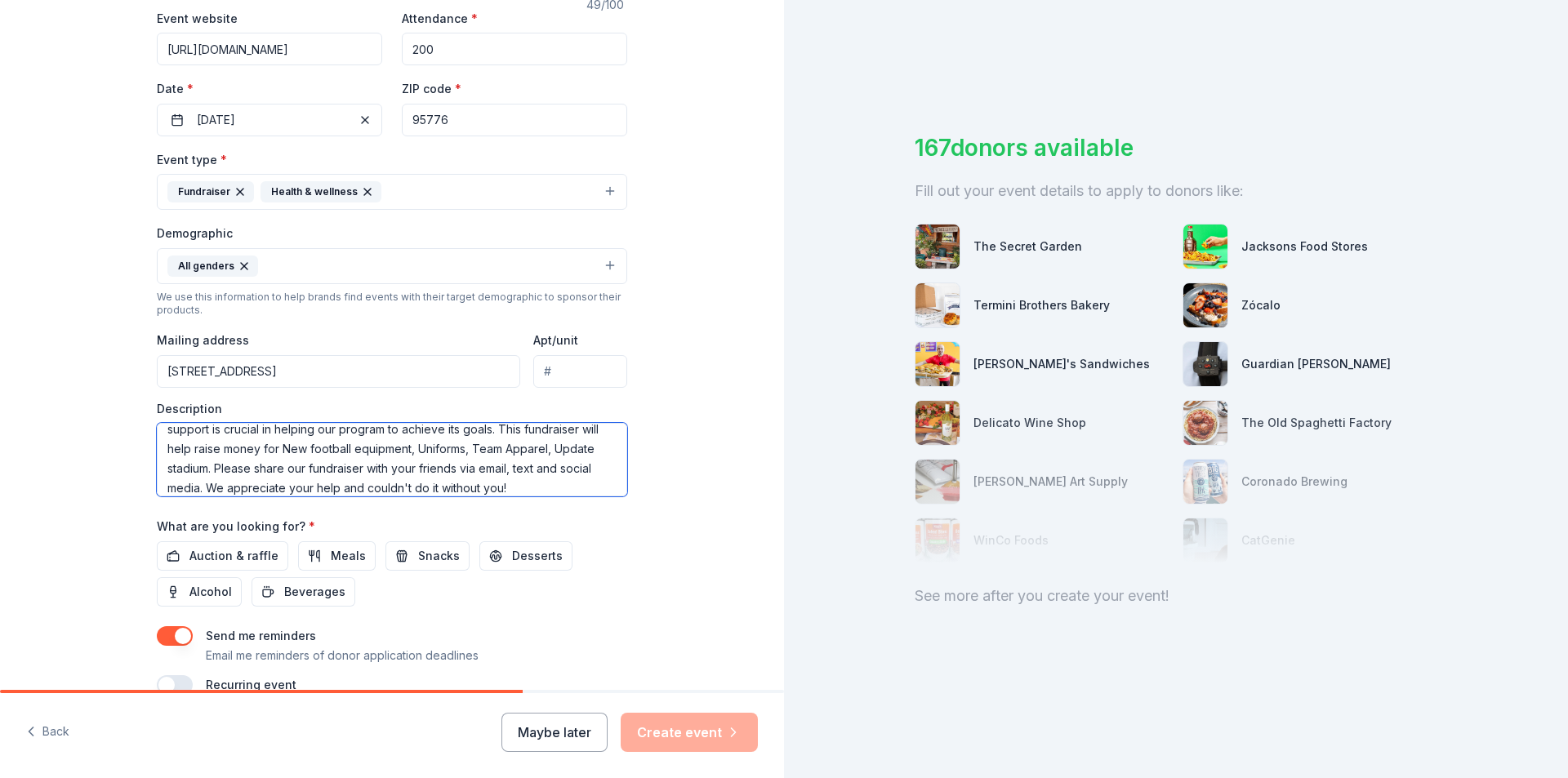
scroll to position [398, 0]
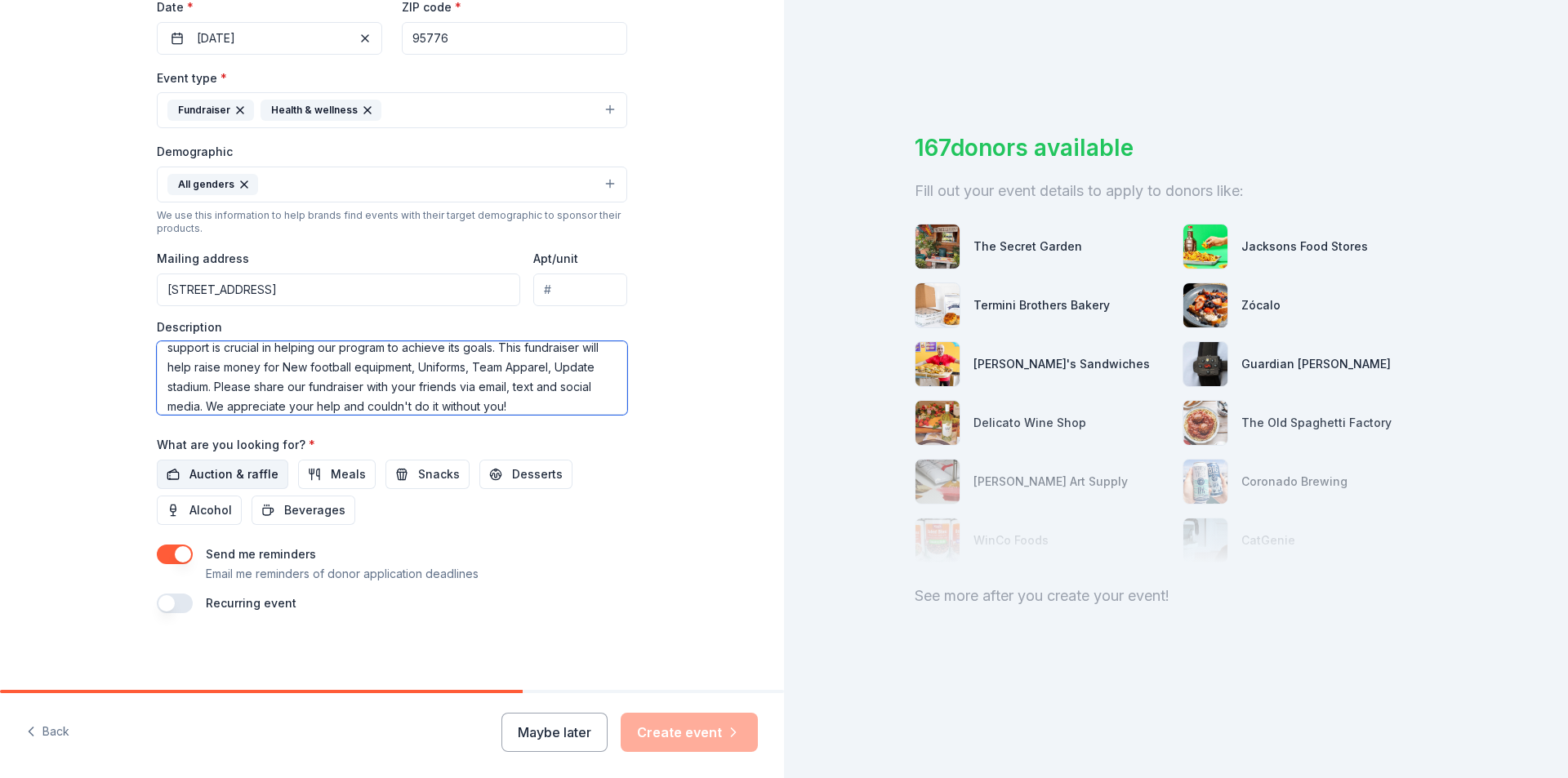
type textarea "Thank you for visiting the Pioneer High School Football fundraiser page! Your s…"
click at [216, 470] on span "Auction & raffle" at bounding box center [233, 474] width 89 height 19
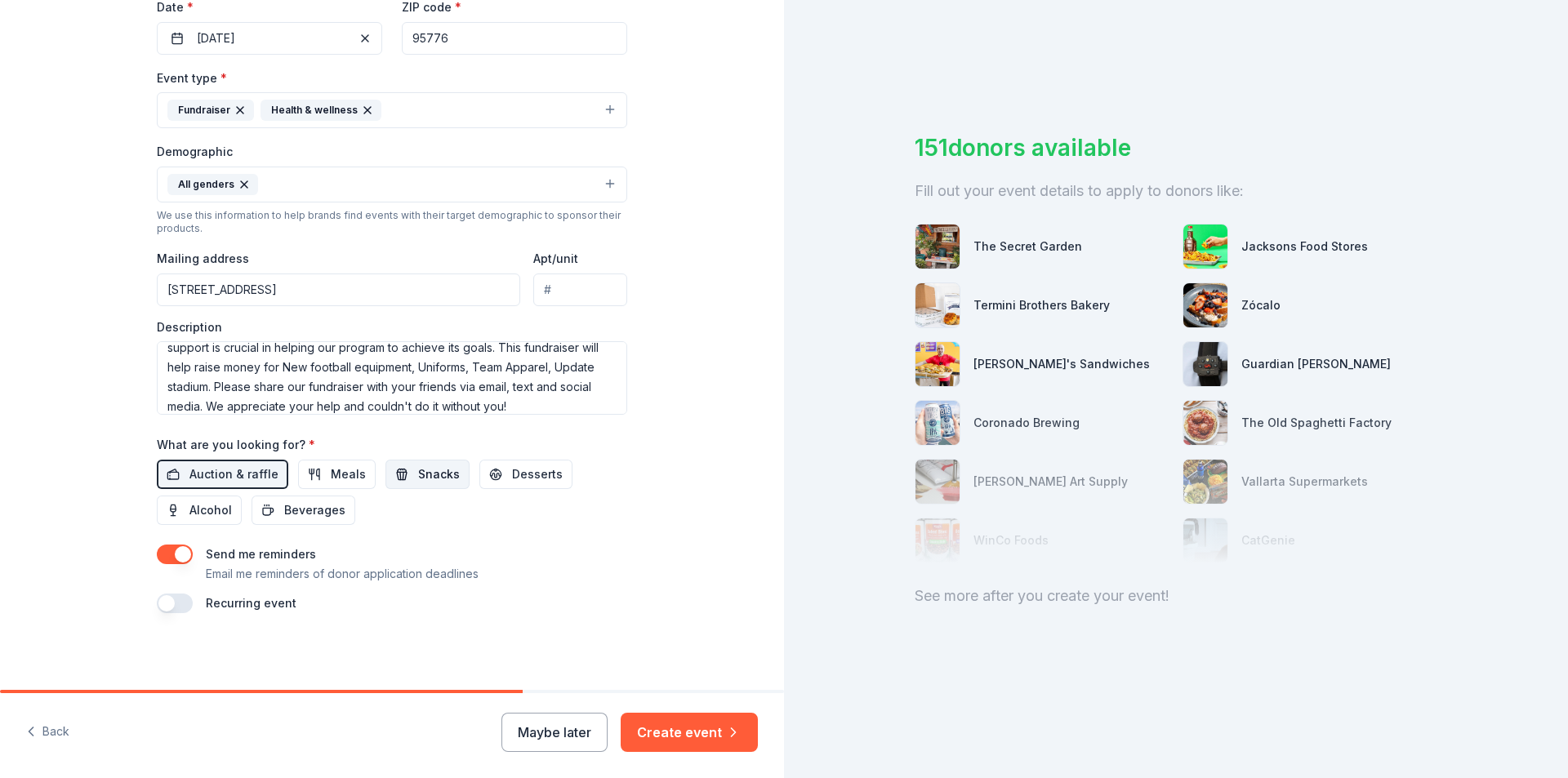
click at [430, 477] on span "Snacks" at bounding box center [438, 474] width 41 height 19
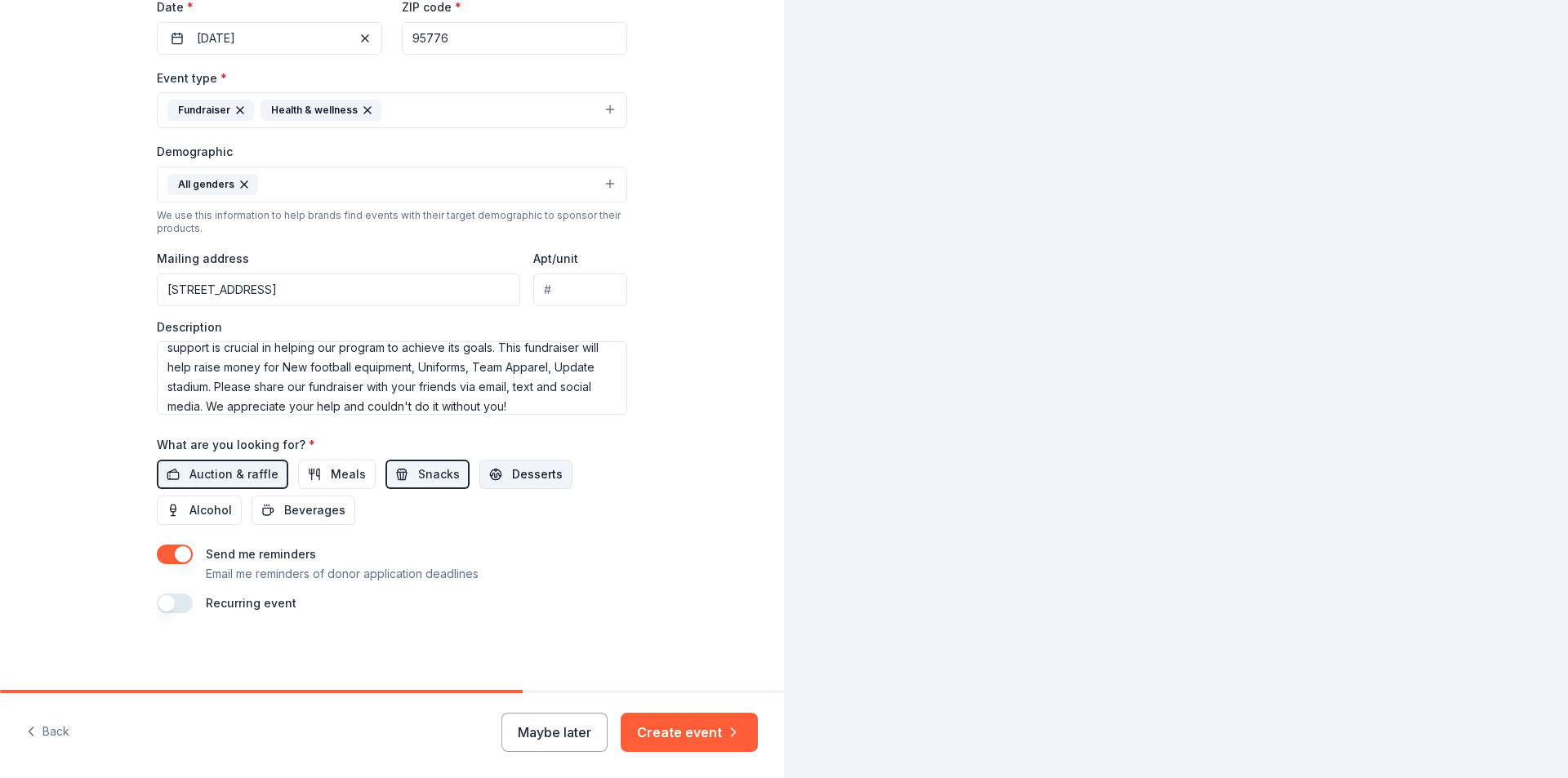
click at [528, 469] on span "Desserts" at bounding box center [536, 474] width 50 height 19
click at [319, 509] on span "Beverages" at bounding box center [314, 510] width 61 height 19
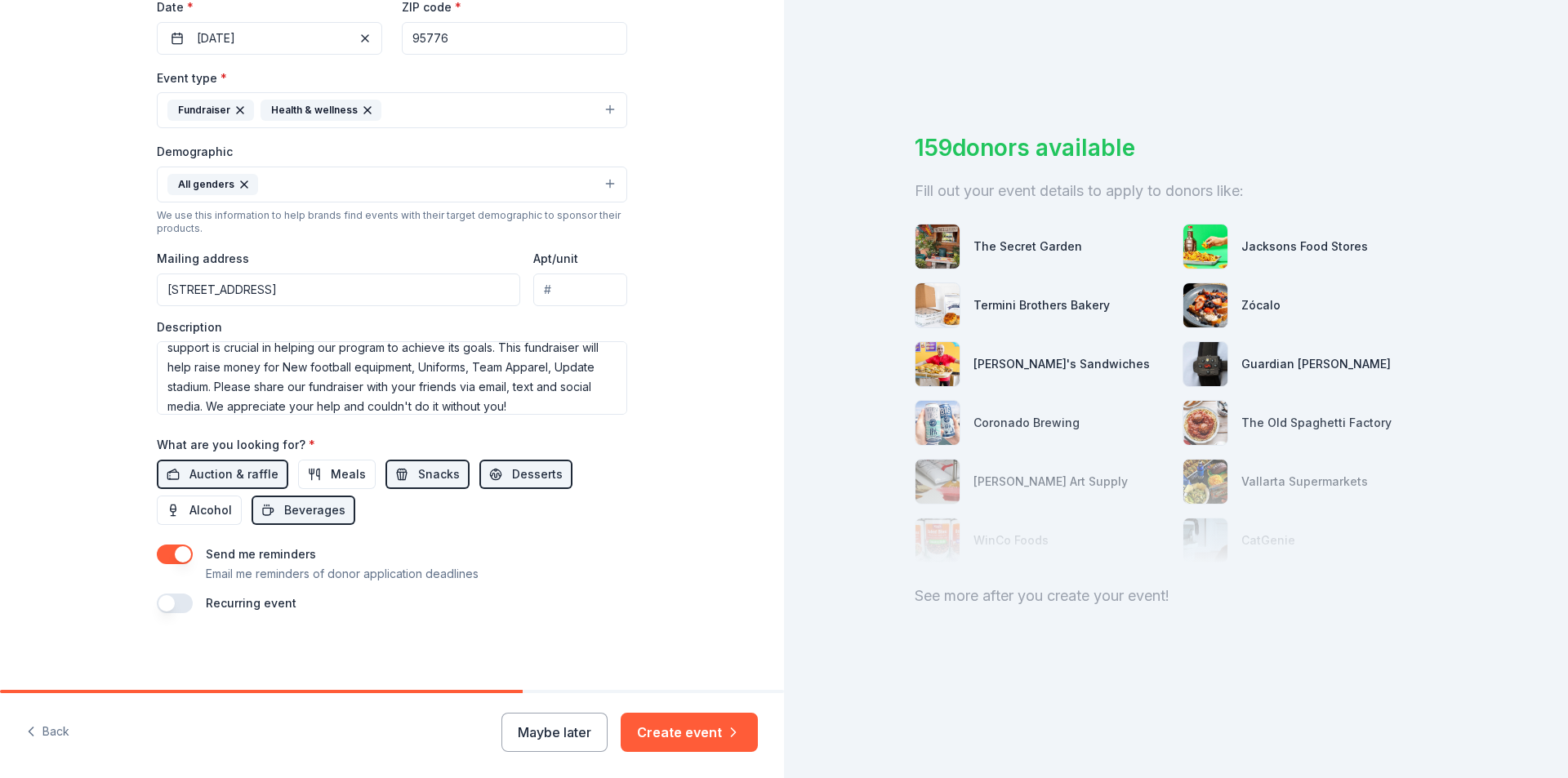
scroll to position [400, 0]
click at [686, 731] on button "Create event" at bounding box center [689, 732] width 137 height 39
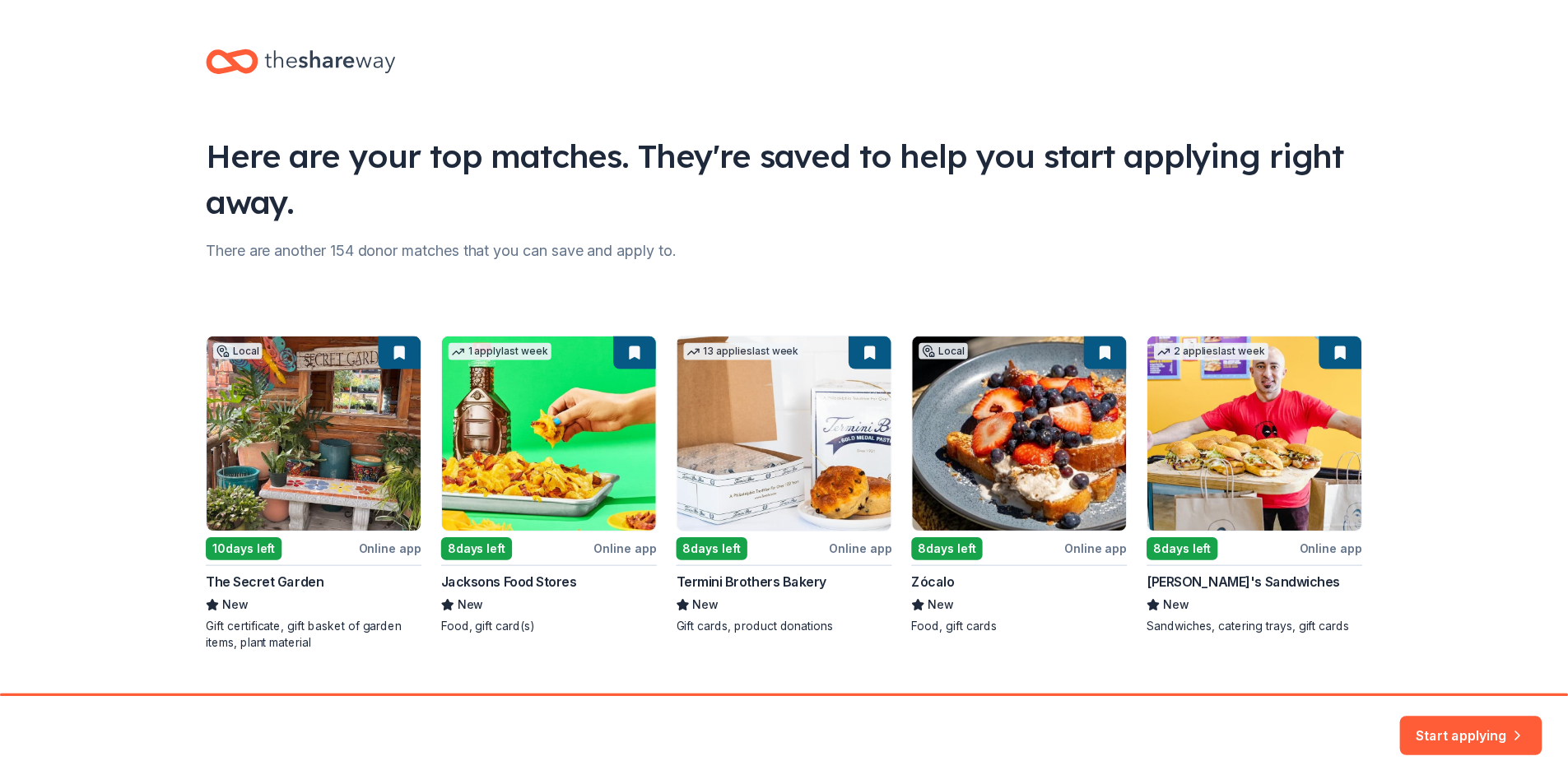
scroll to position [36, 0]
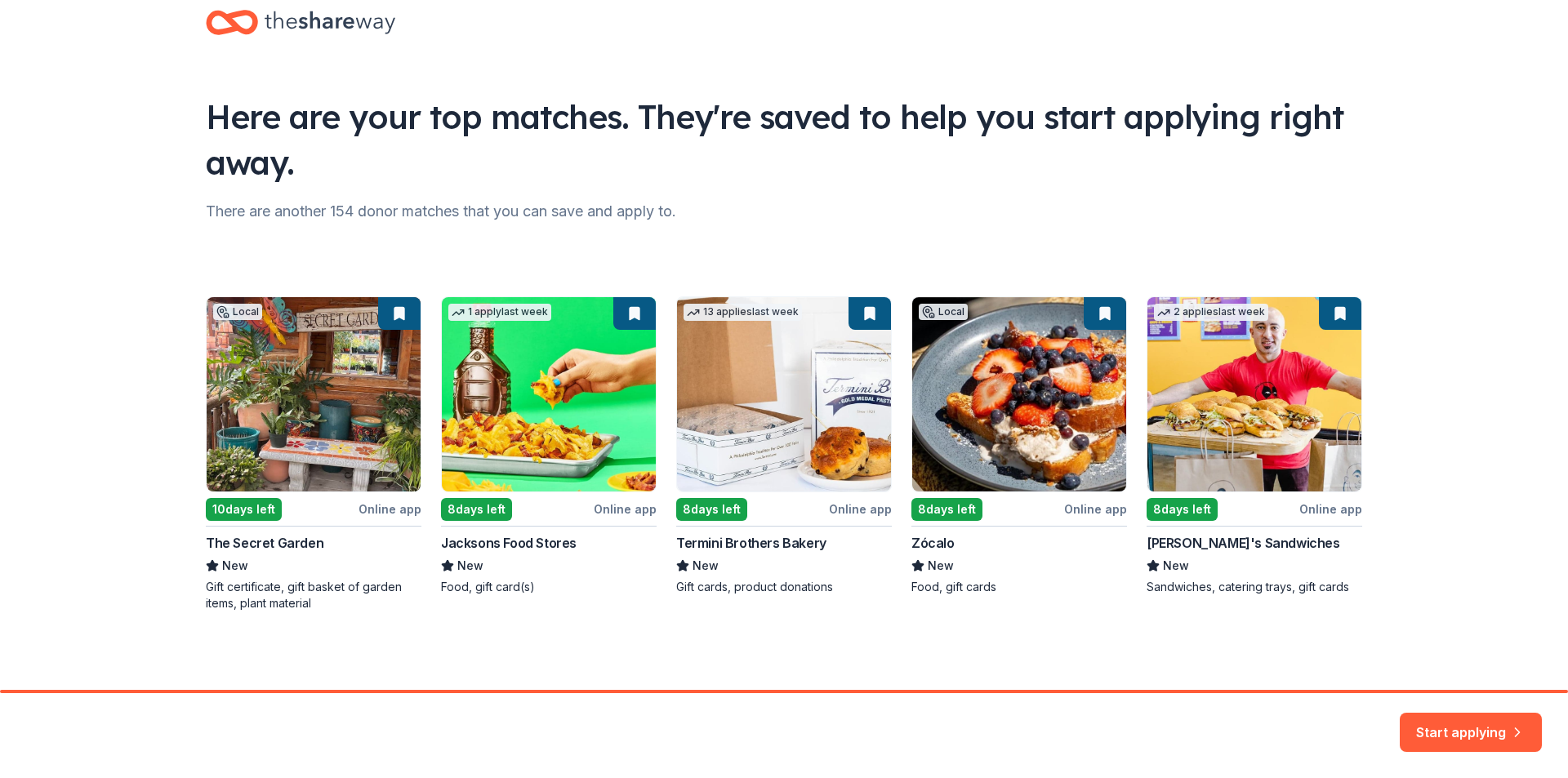
click at [124, 441] on div "Here are your top matches. They're saved to help you start applying right away.…" at bounding box center [784, 327] width 1568 height 726
click at [1449, 719] on button "Start applying" at bounding box center [1470, 722] width 142 height 39
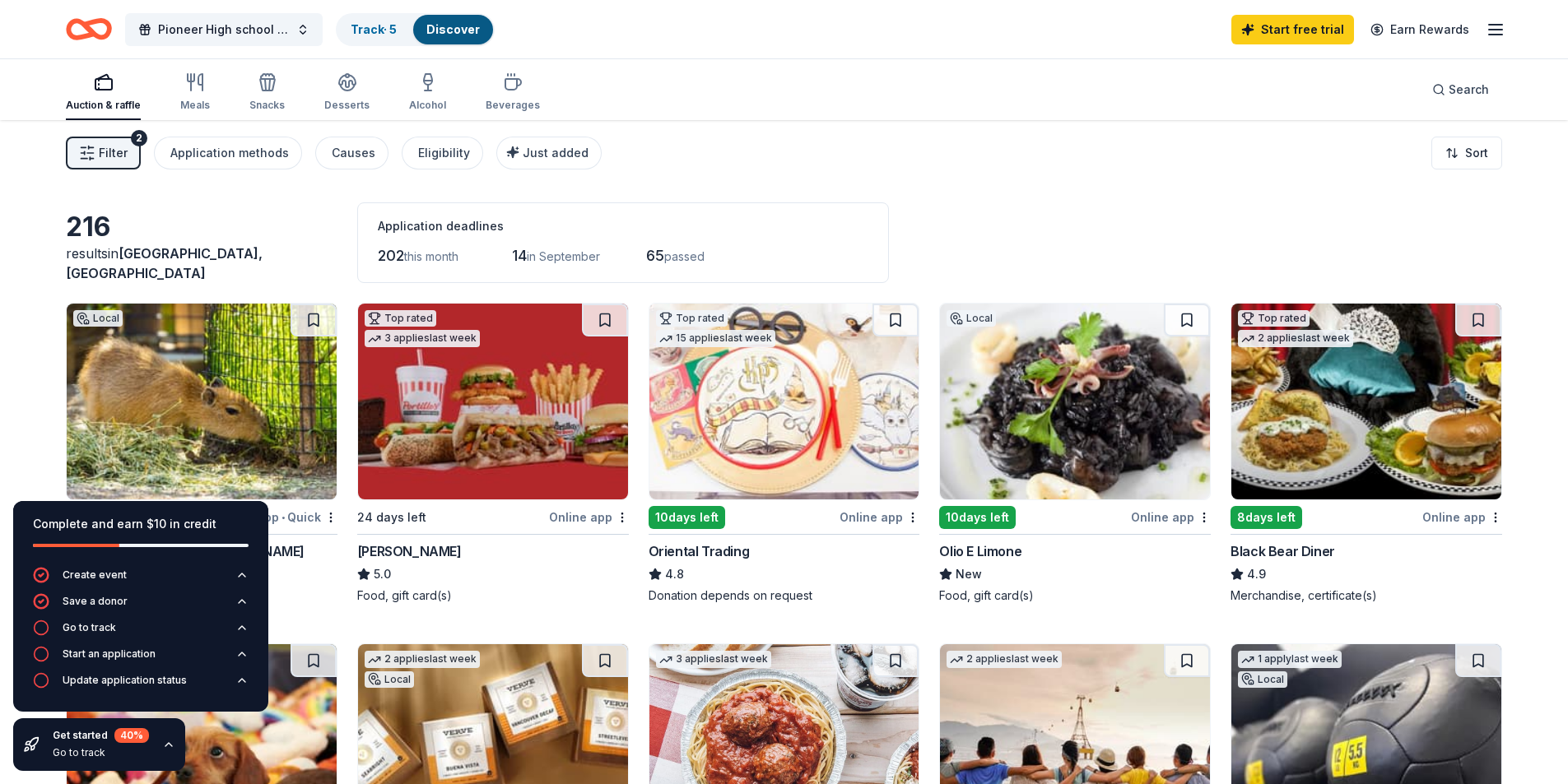
click at [1010, 163] on div "Filter 2 Application methods Causes Eligibility Just added Sort" at bounding box center [784, 152] width 1568 height 65
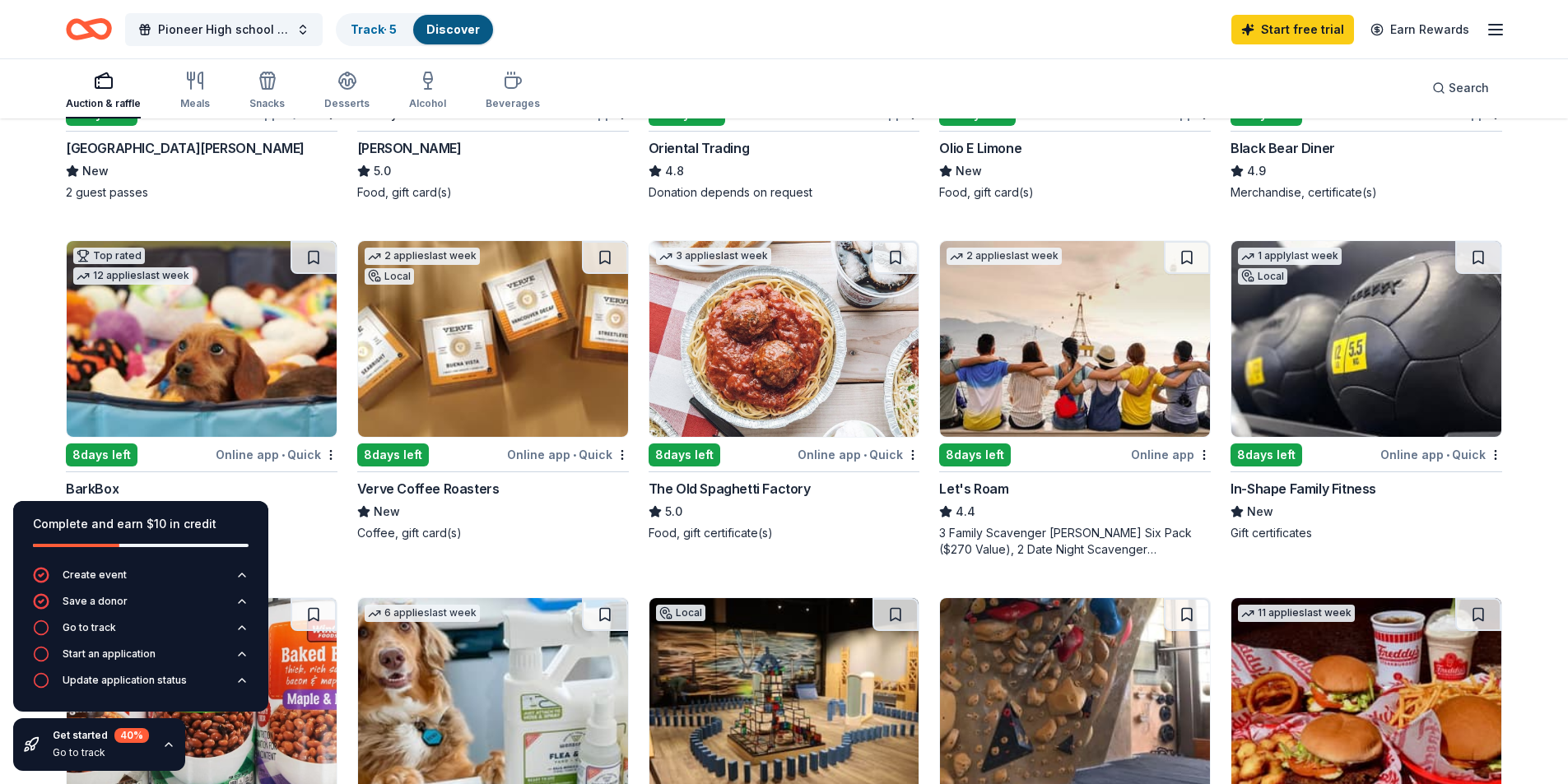
scroll to position [411, 0]
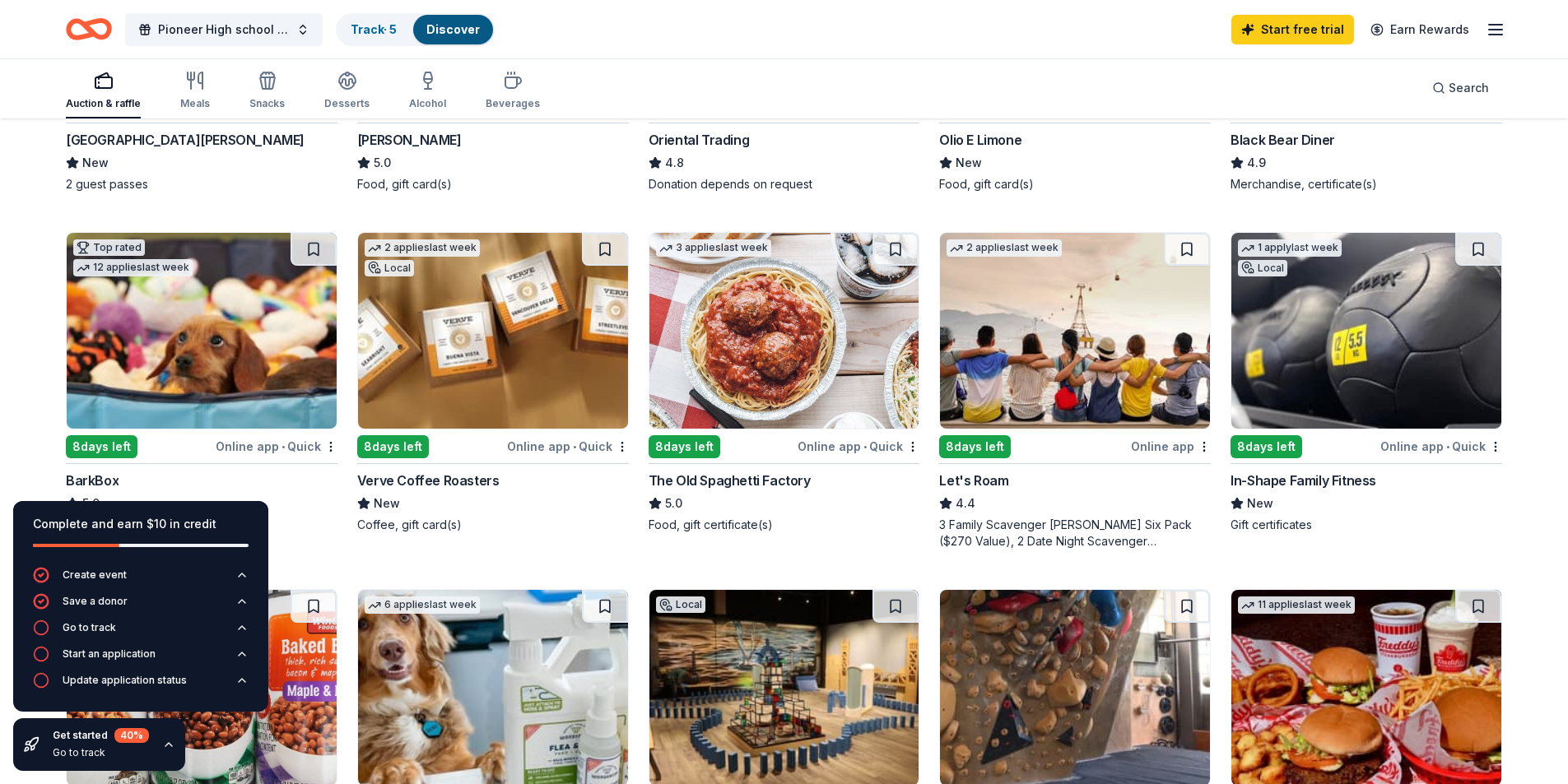
click at [818, 364] on img at bounding box center [784, 330] width 270 height 196
click at [1395, 384] on img at bounding box center [1367, 330] width 270 height 196
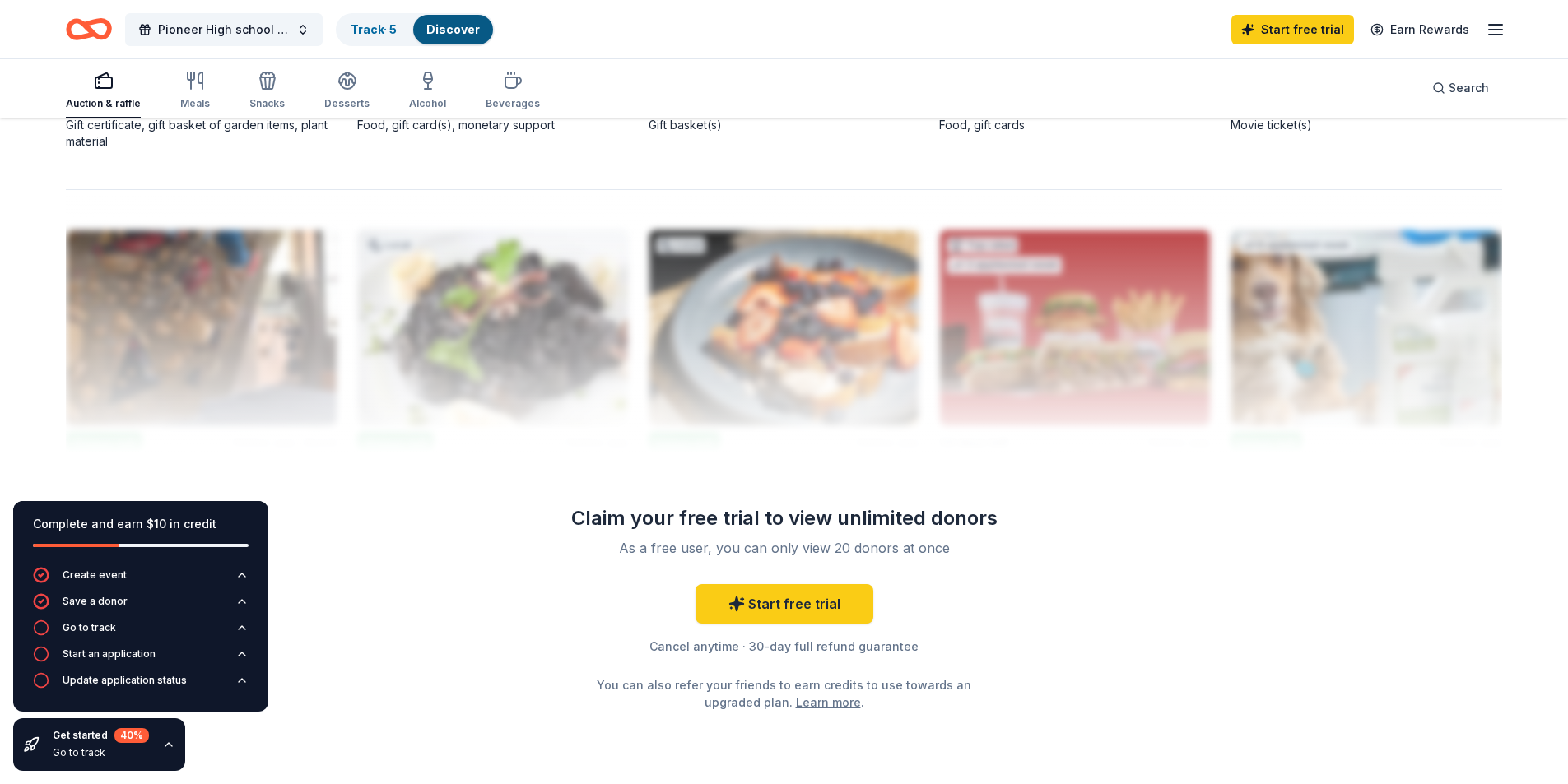
scroll to position [1574, 0]
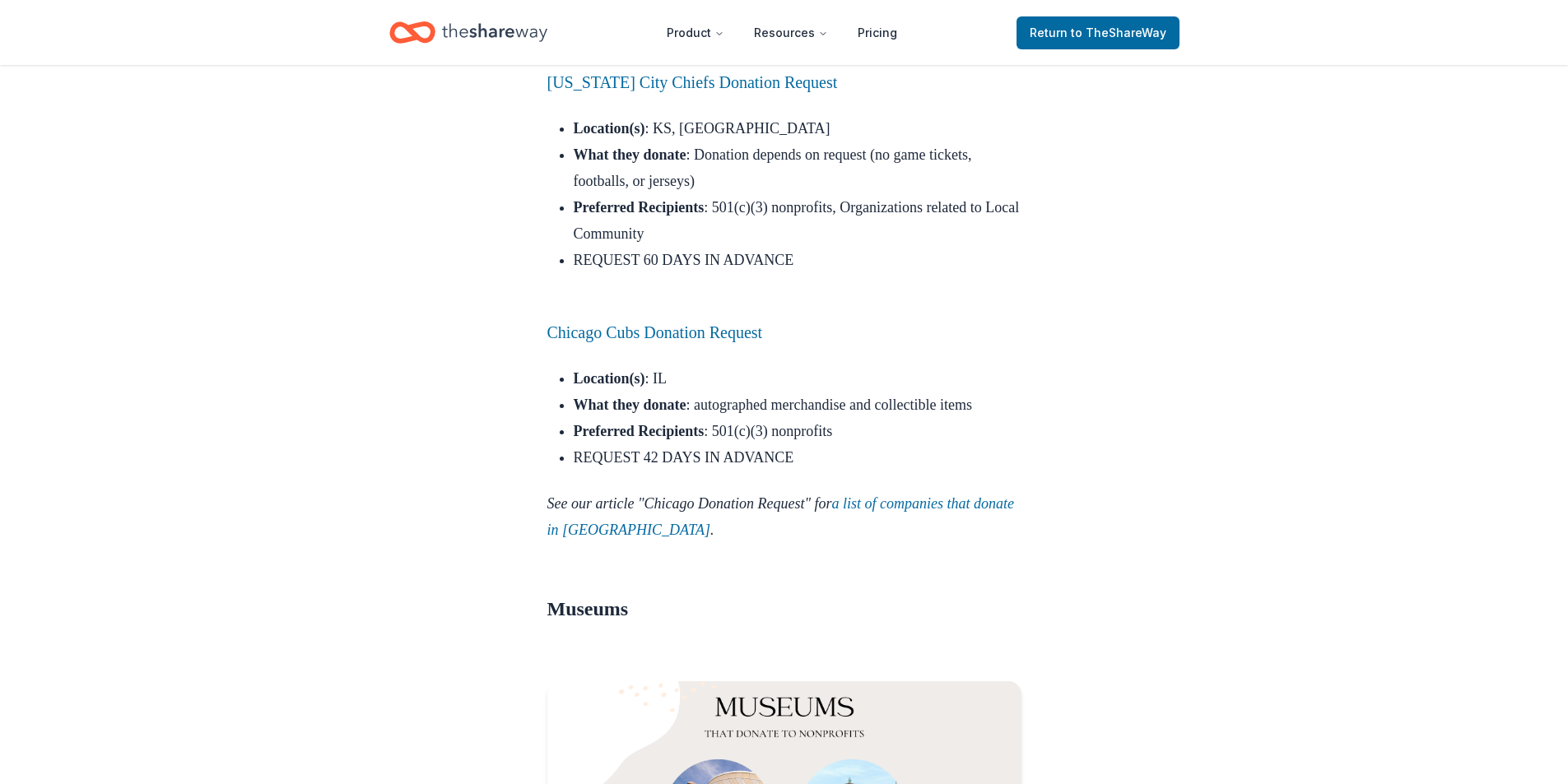
scroll to position [17754, 0]
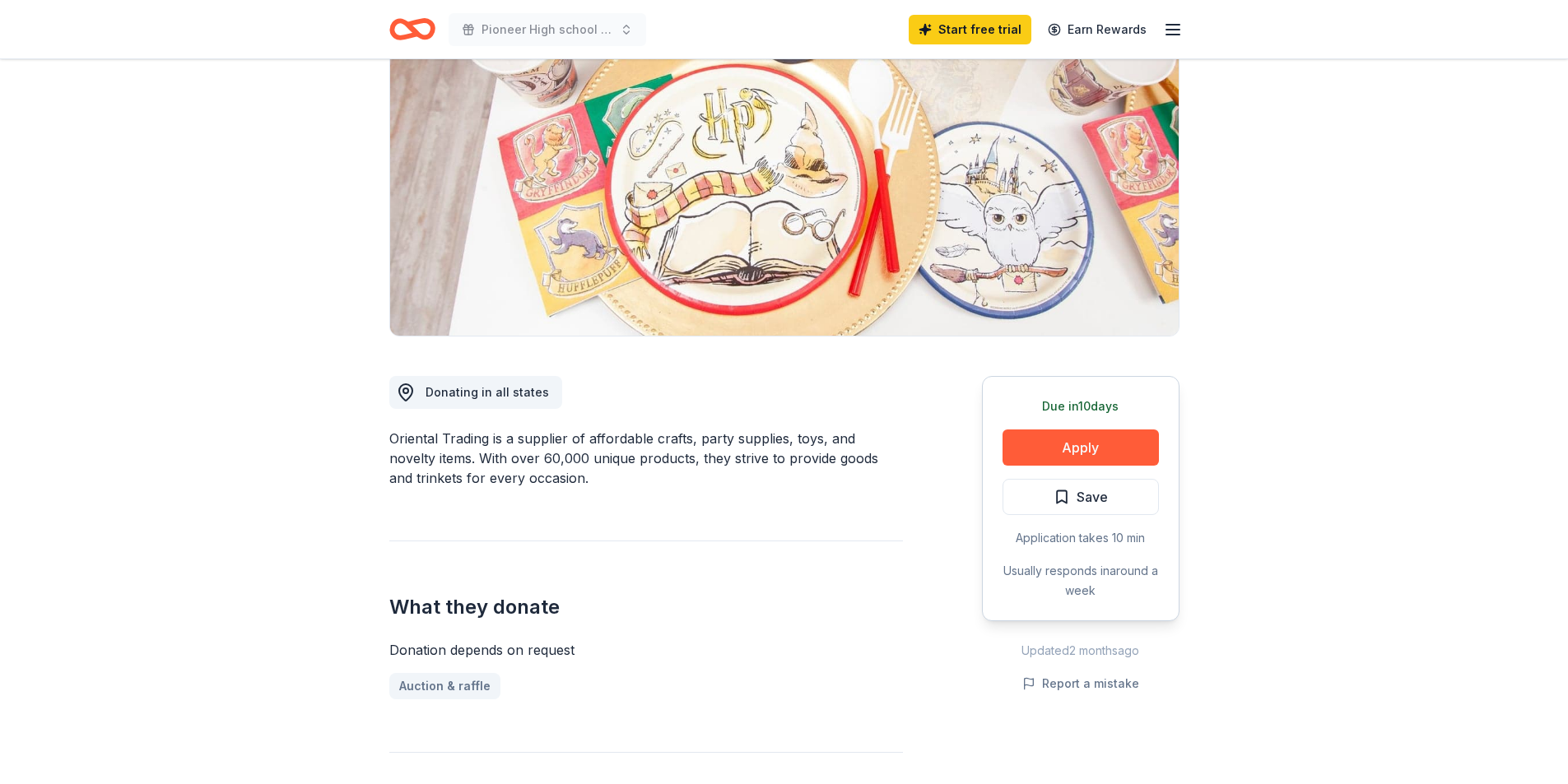
scroll to position [247, 0]
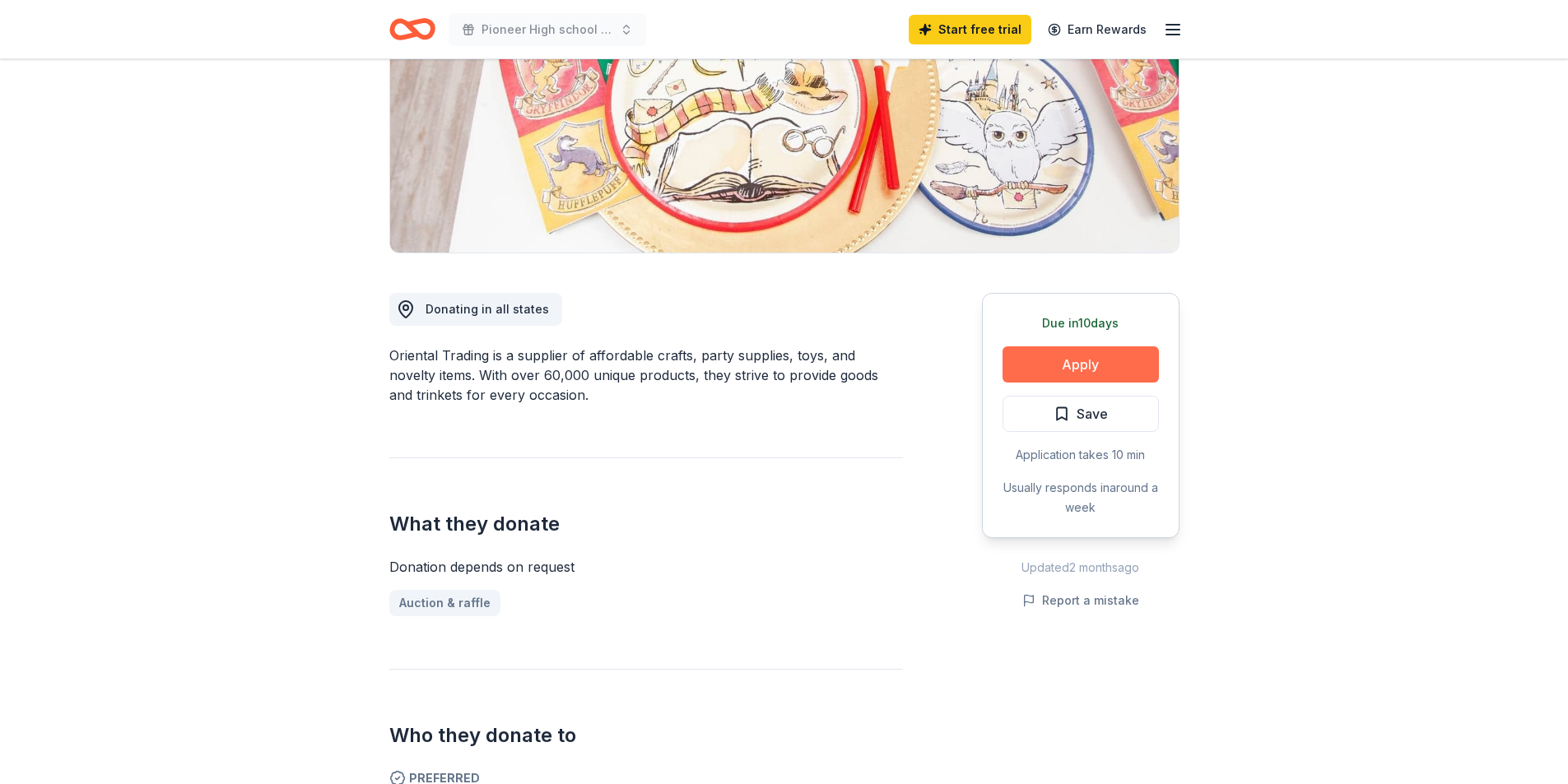
click at [1042, 371] on button "Apply" at bounding box center [1081, 364] width 156 height 36
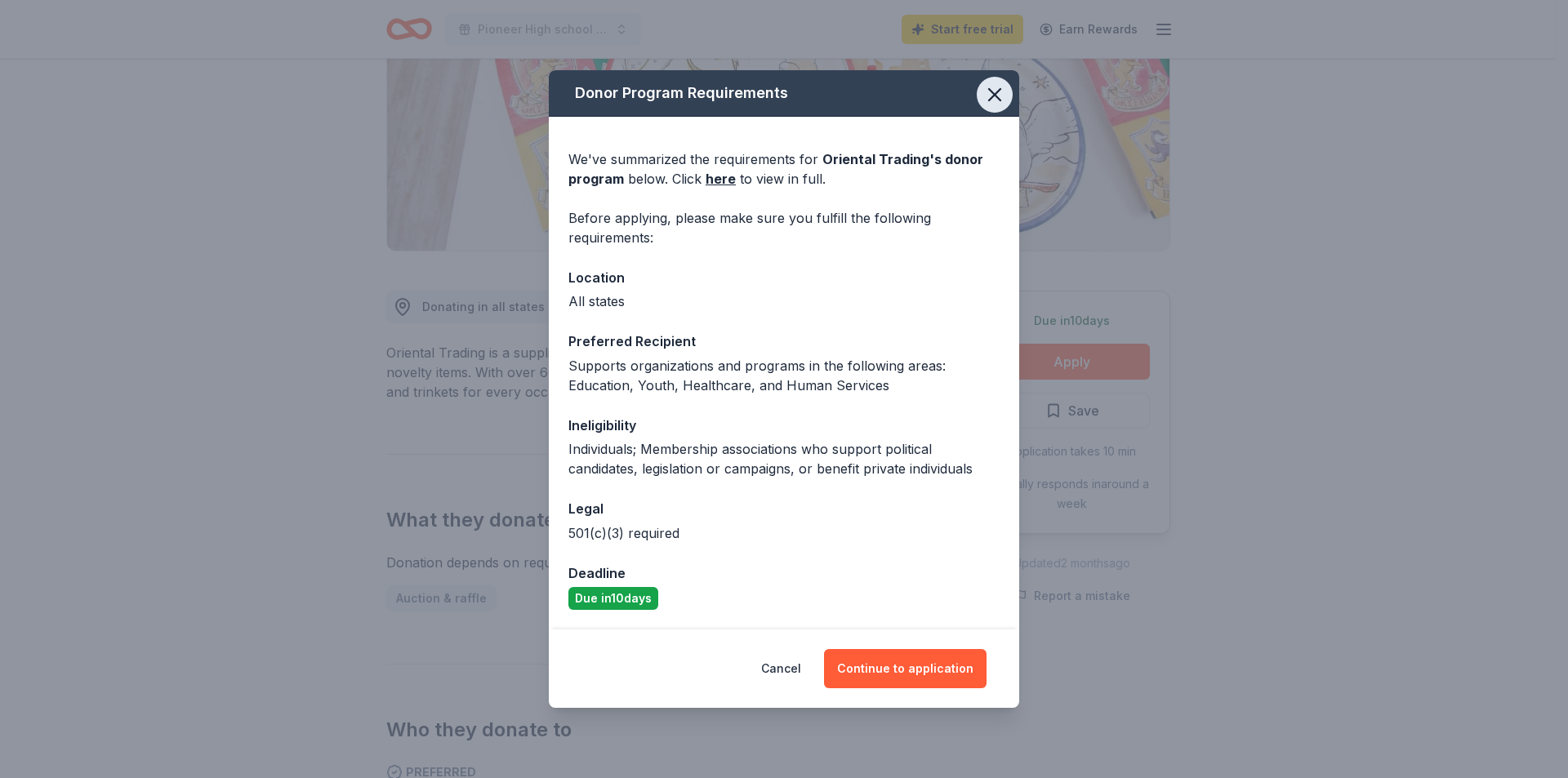
click at [991, 87] on icon "button" at bounding box center [994, 94] width 23 height 23
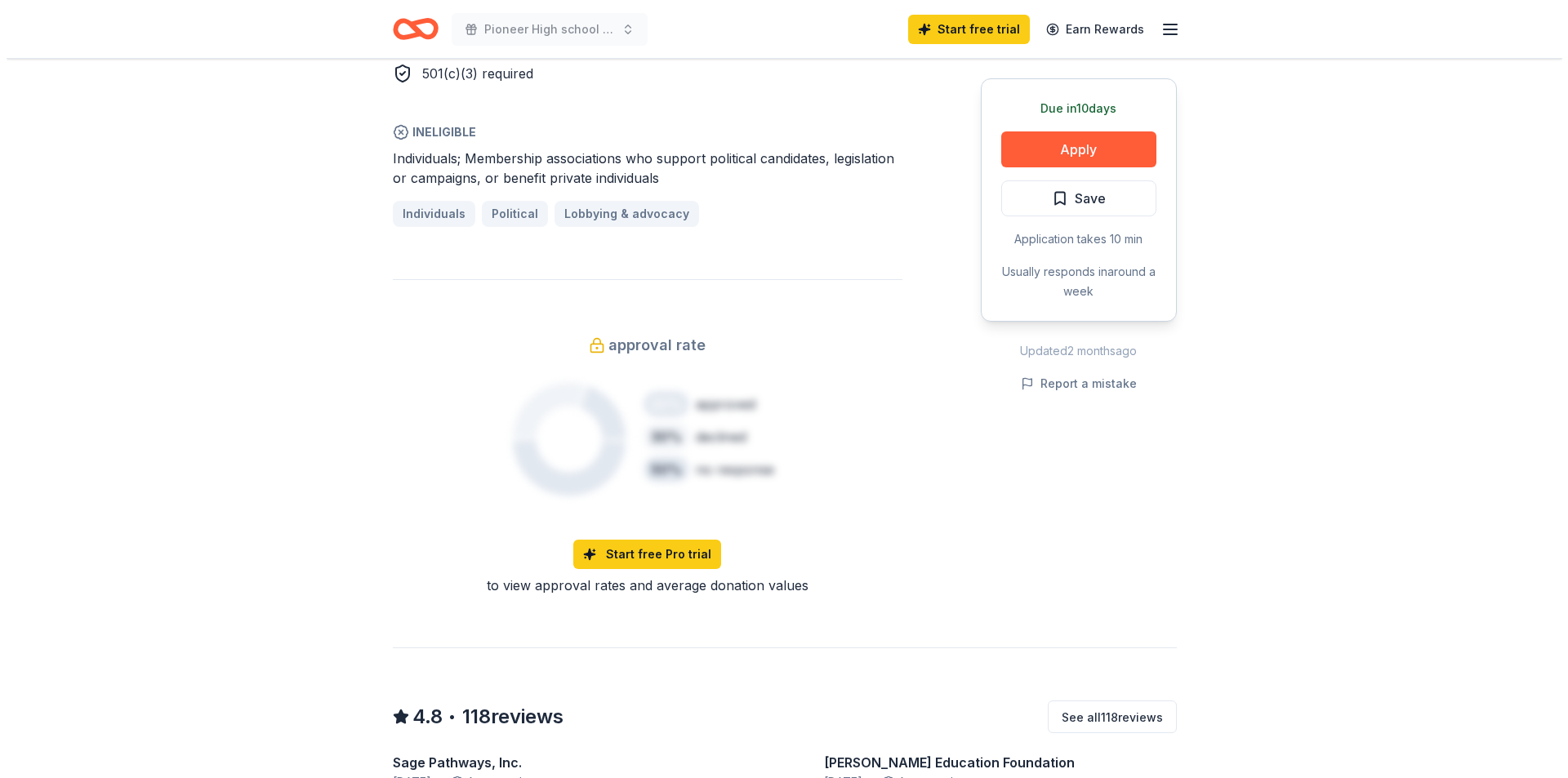
scroll to position [1225, 0]
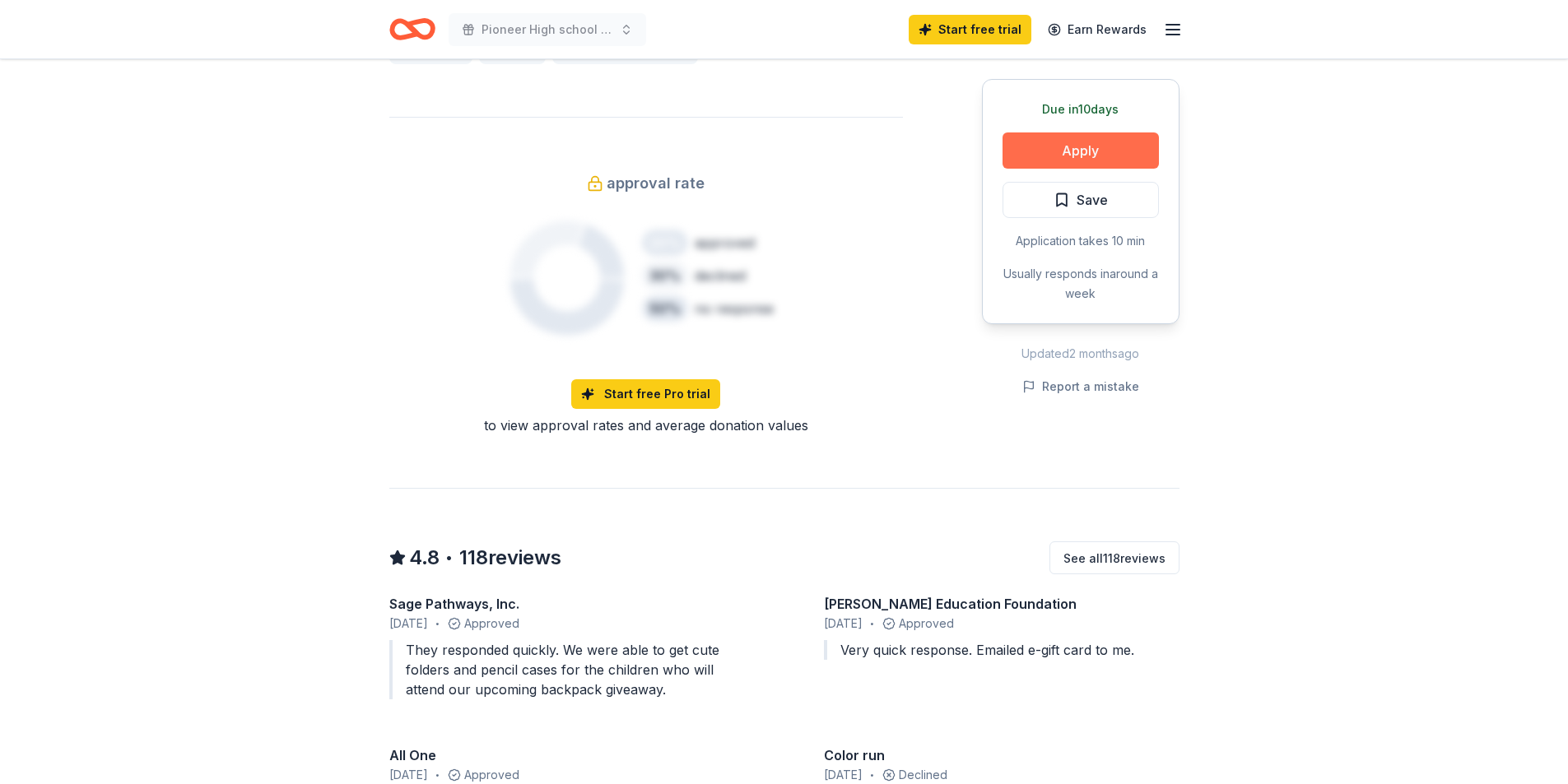
click at [1086, 156] on button "Apply" at bounding box center [1081, 150] width 156 height 36
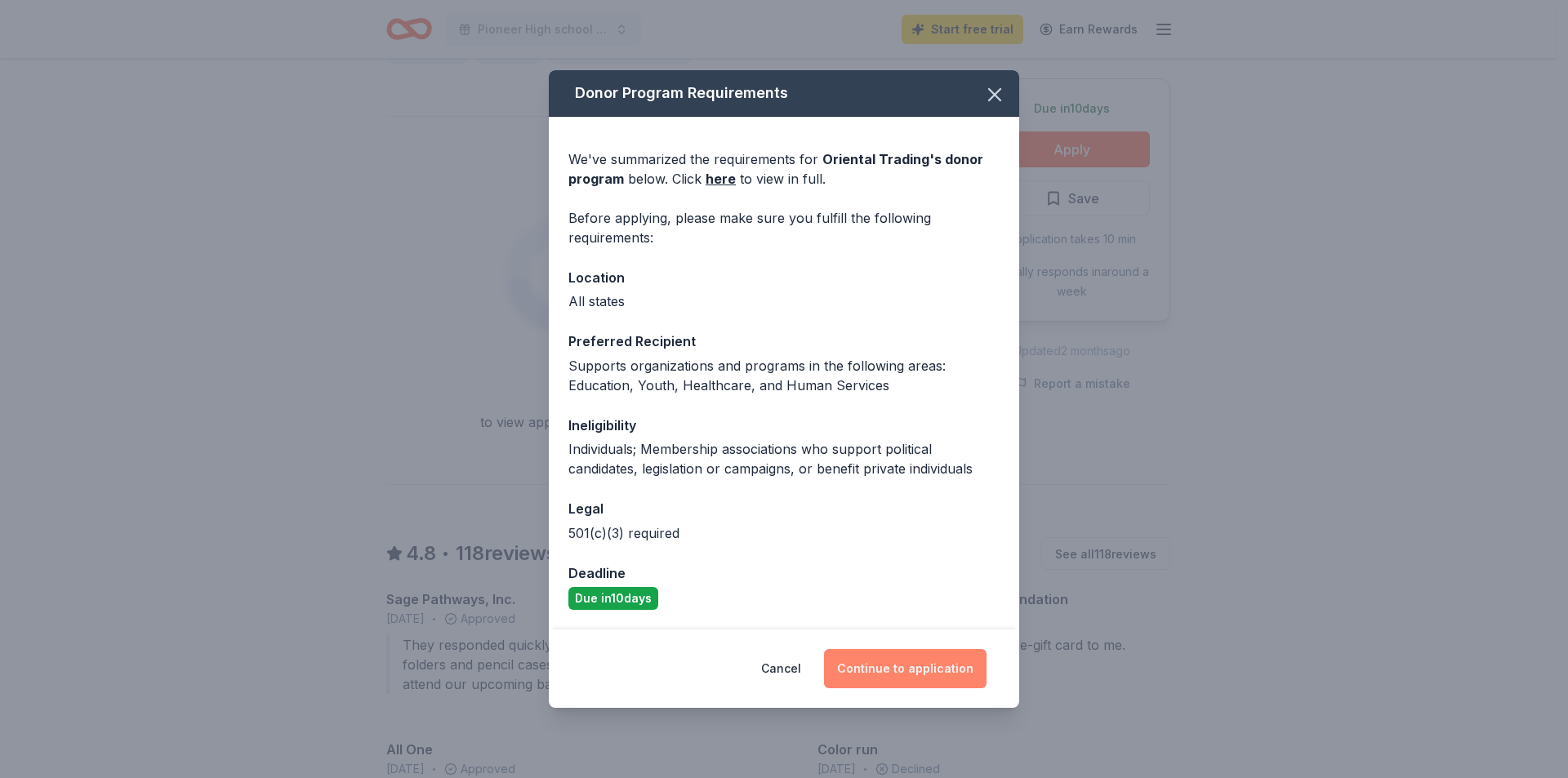
click at [940, 671] on button "Continue to application" at bounding box center [905, 668] width 163 height 39
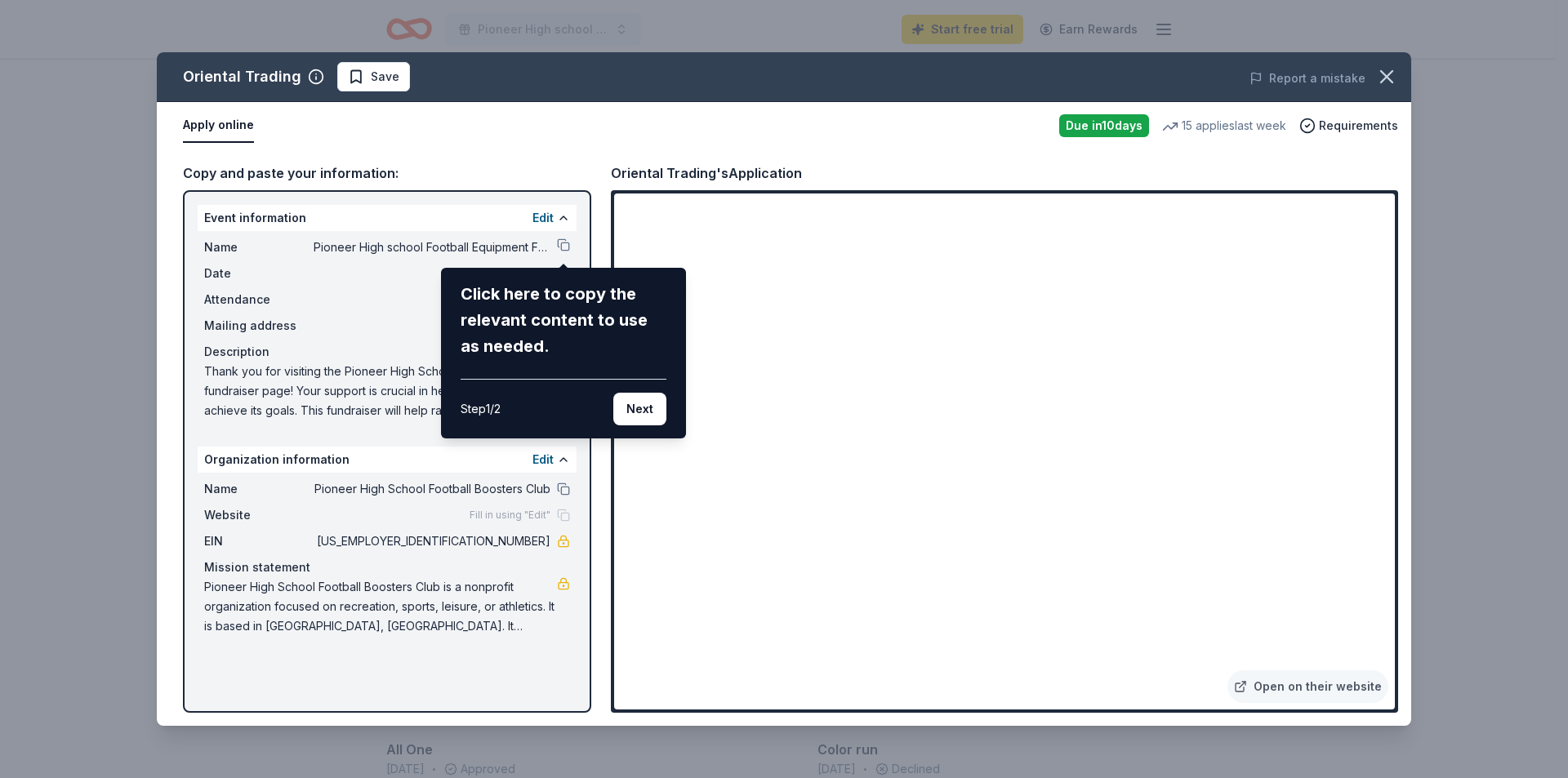
click at [1358, 204] on div "Oriental Trading Save Report a mistake Apply online Due in 10 days 15 applies l…" at bounding box center [784, 389] width 1254 height 674
click at [1364, 204] on div "Oriental Trading Save Report a mistake Apply online Due in 10 days 15 applies l…" at bounding box center [784, 389] width 1254 height 674
click at [649, 405] on button "Next" at bounding box center [640, 409] width 53 height 33
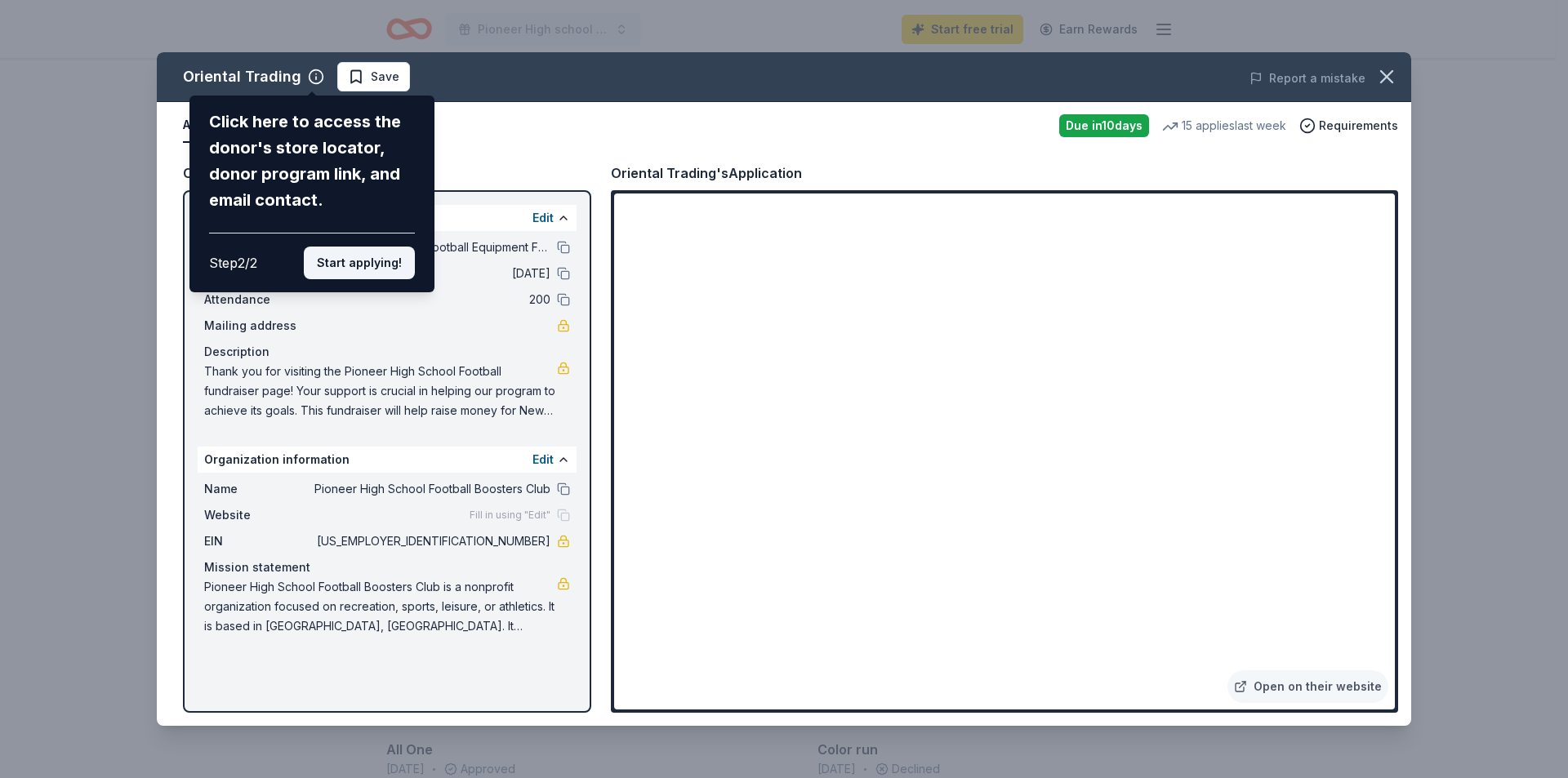
click at [362, 262] on button "Start applying!" at bounding box center [359, 263] width 111 height 33
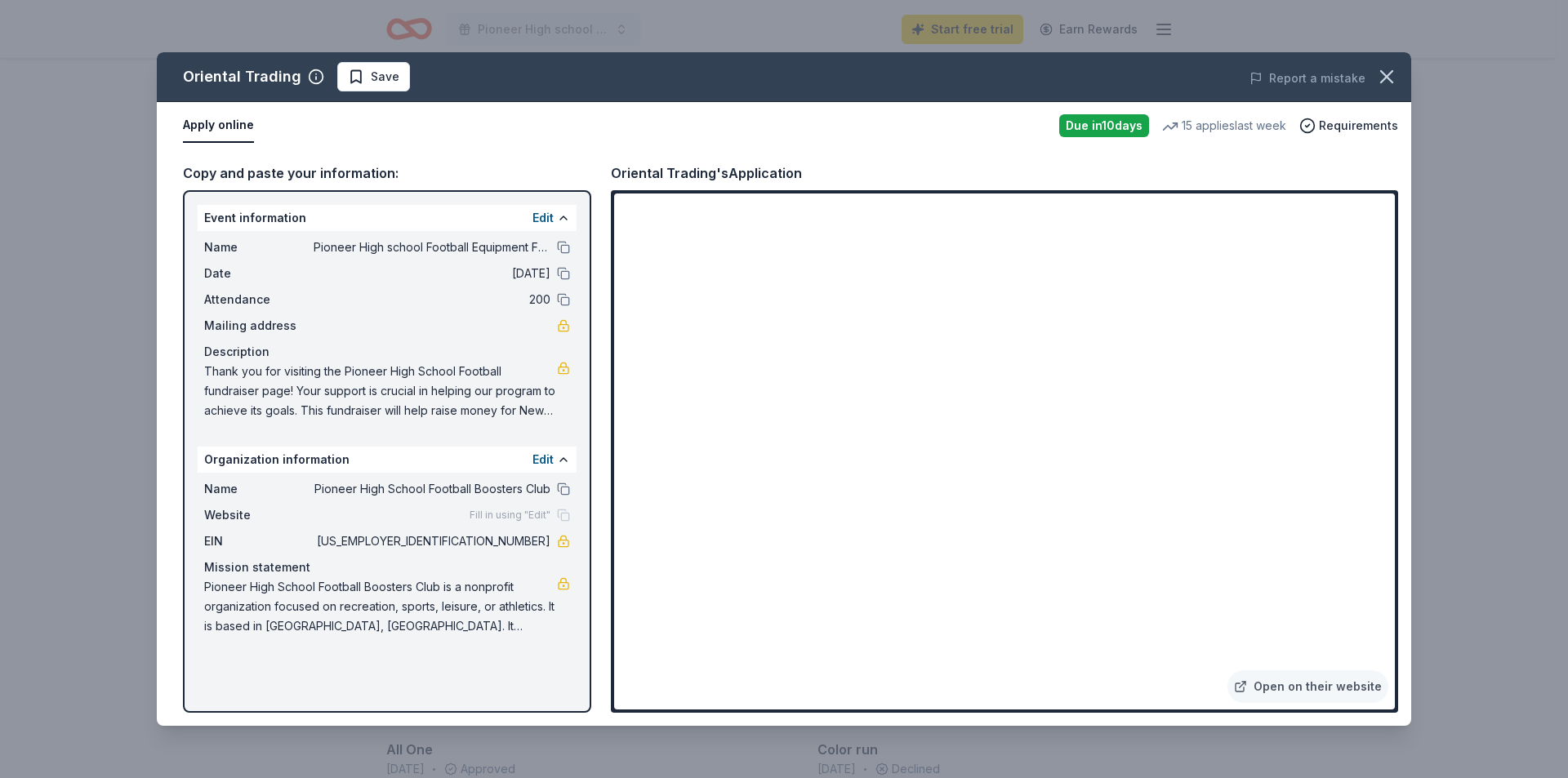
click at [564, 518] on div "Fill in using "Edit"" at bounding box center [520, 515] width 101 height 13
click at [237, 516] on span "Website" at bounding box center [259, 514] width 110 height 19
click at [546, 513] on span "Fill in using "Edit"" at bounding box center [510, 515] width 81 height 13
click at [556, 515] on div "Fill in using "Edit"" at bounding box center [520, 515] width 101 height 13
click at [548, 461] on button "Edit" at bounding box center [543, 459] width 21 height 19
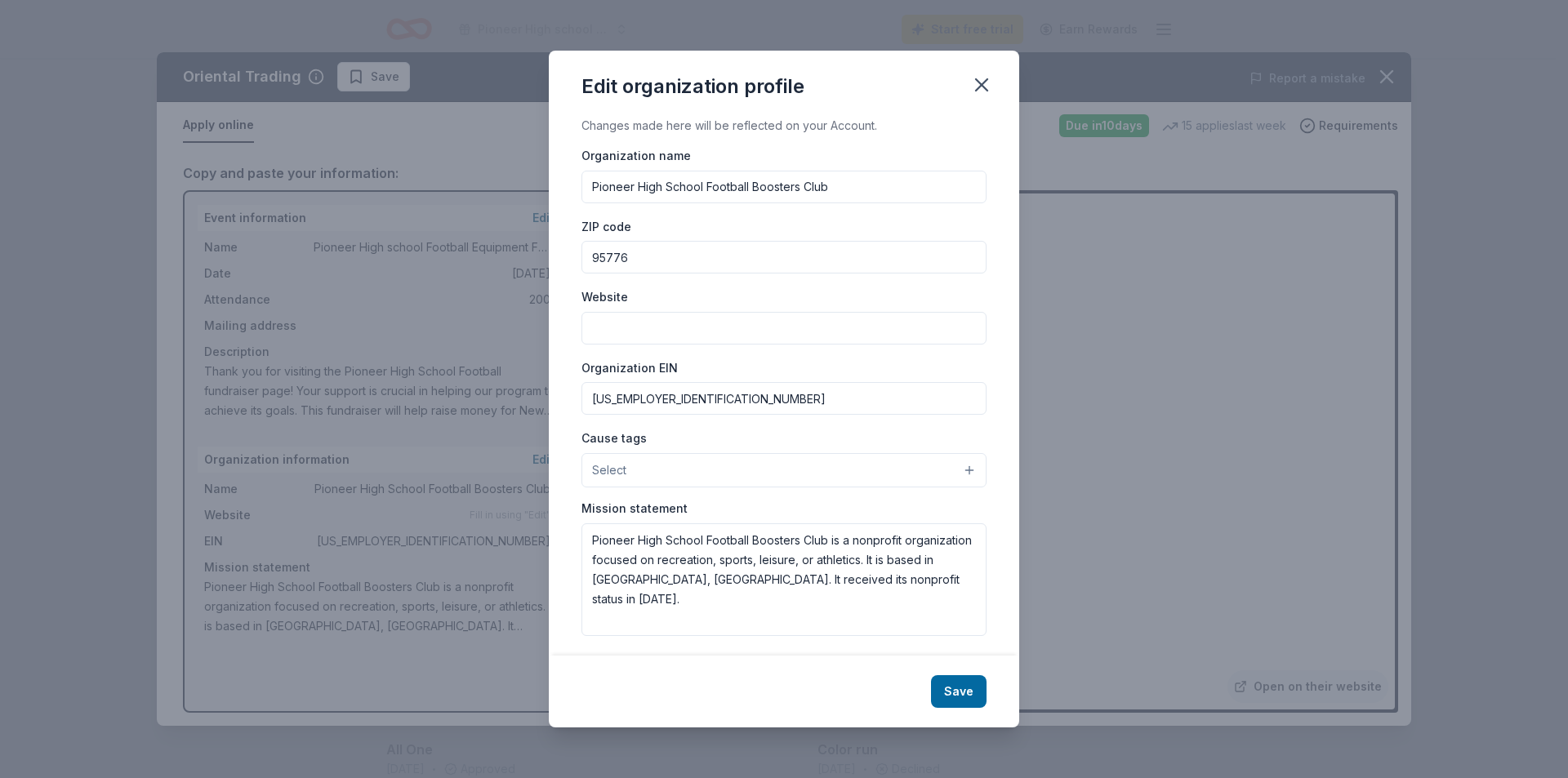
scroll to position [2103, 0]
click at [616, 321] on input "Website" at bounding box center [784, 329] width 405 height 33
drag, startPoint x: 838, startPoint y: 330, endPoint x: 761, endPoint y: 332, distance: 77.0
click at [761, 332] on input "https://www.leaguelineup.com/login.asp?url=pioneerpatriotsfootball" at bounding box center [784, 329] width 405 height 33
type input "[URL][DOMAIN_NAME]"
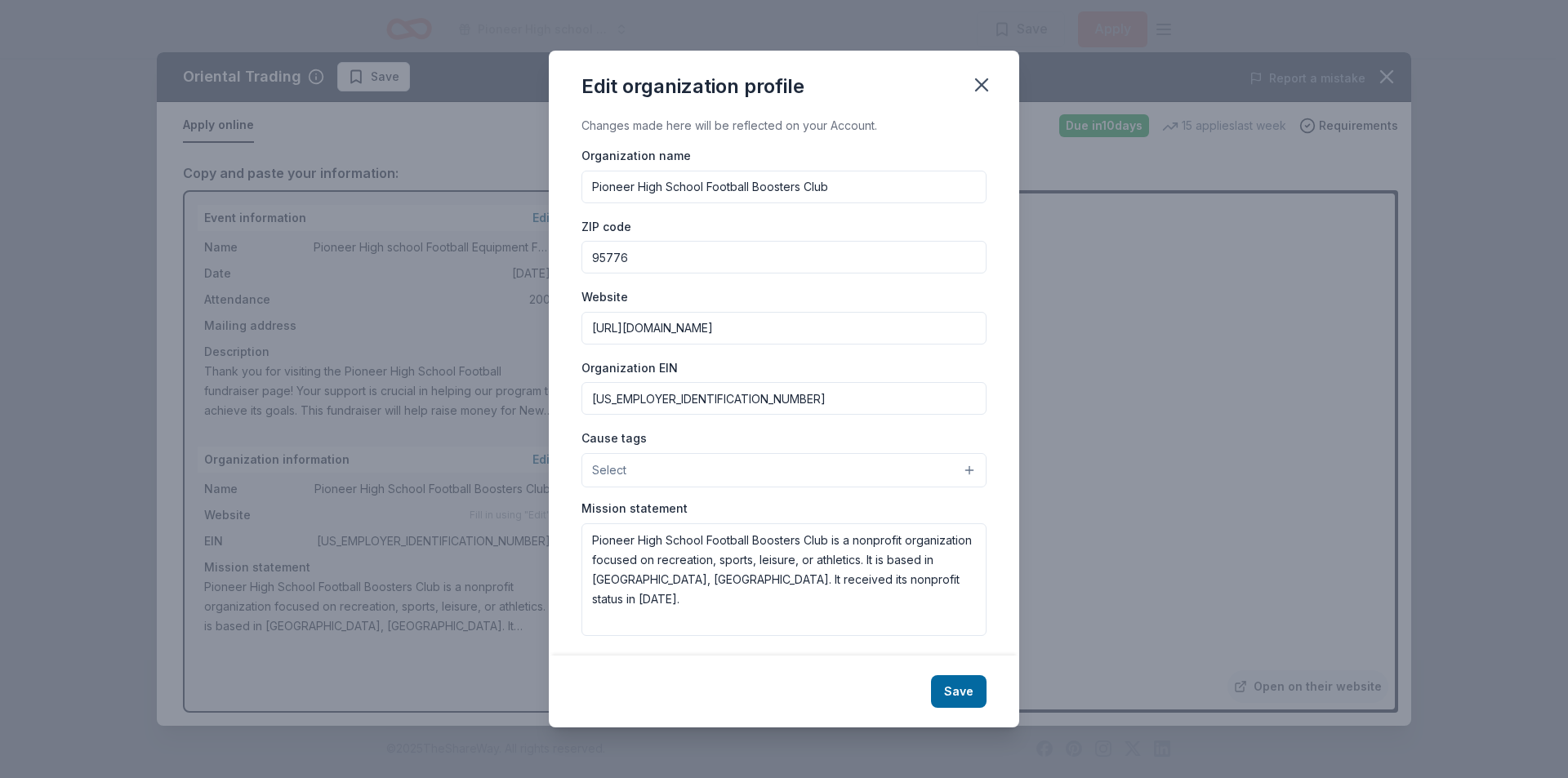
click at [943, 358] on div "Organization EIN 73-1674011" at bounding box center [784, 386] width 405 height 58
click at [925, 465] on button "Select" at bounding box center [784, 470] width 405 height 34
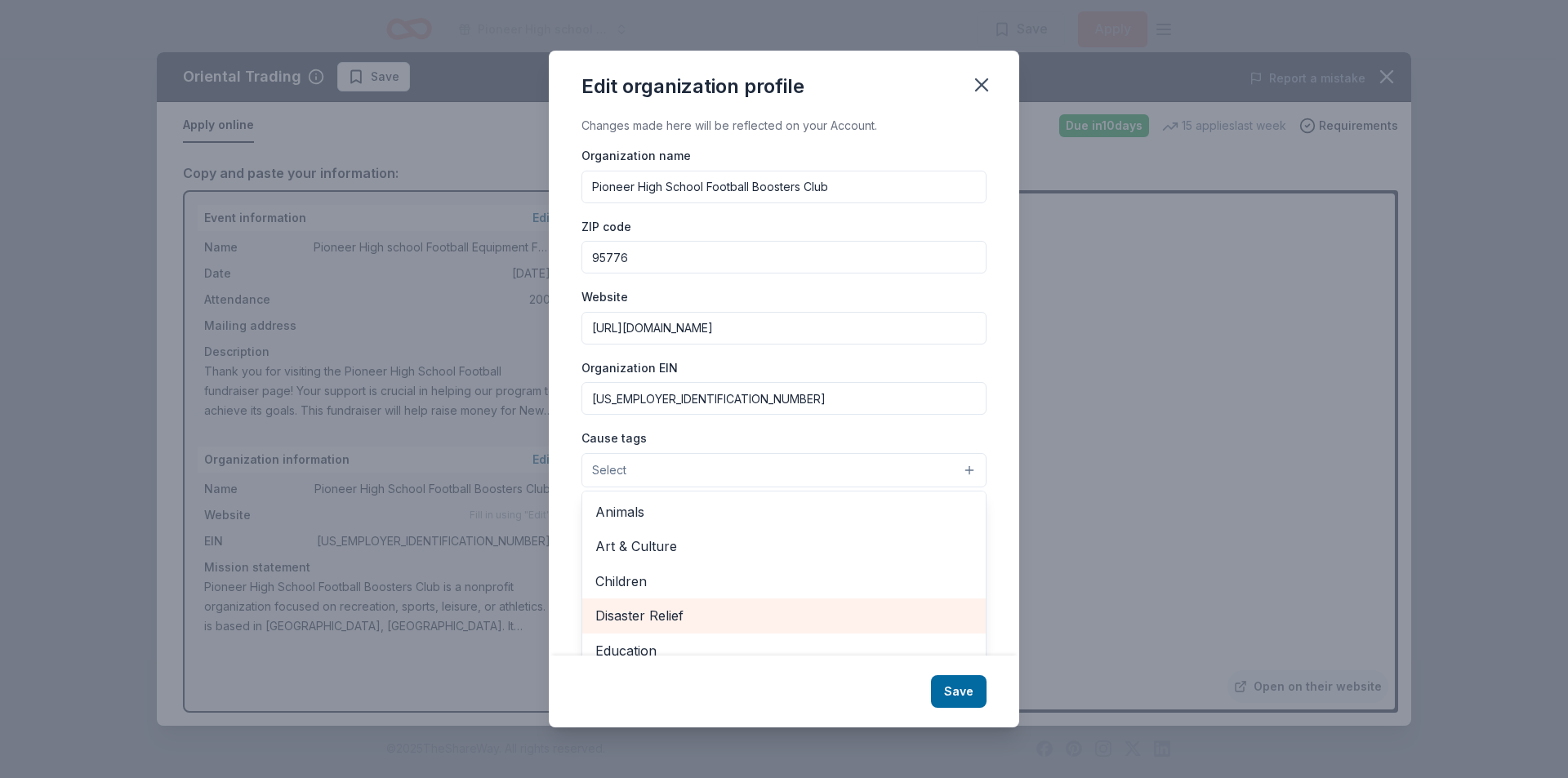
scroll to position [81, 0]
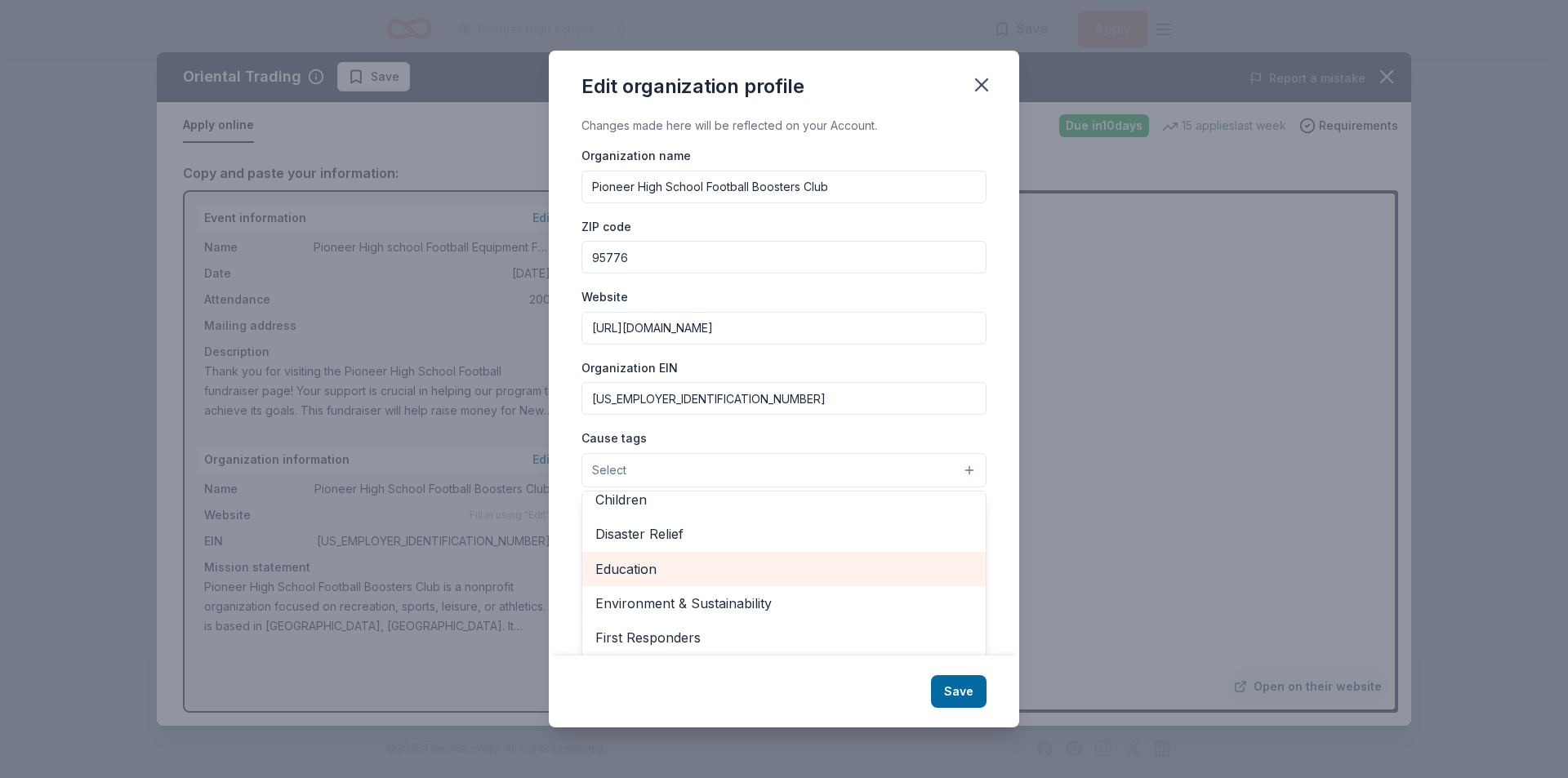
click at [672, 561] on span "Education" at bounding box center [784, 568] width 377 height 21
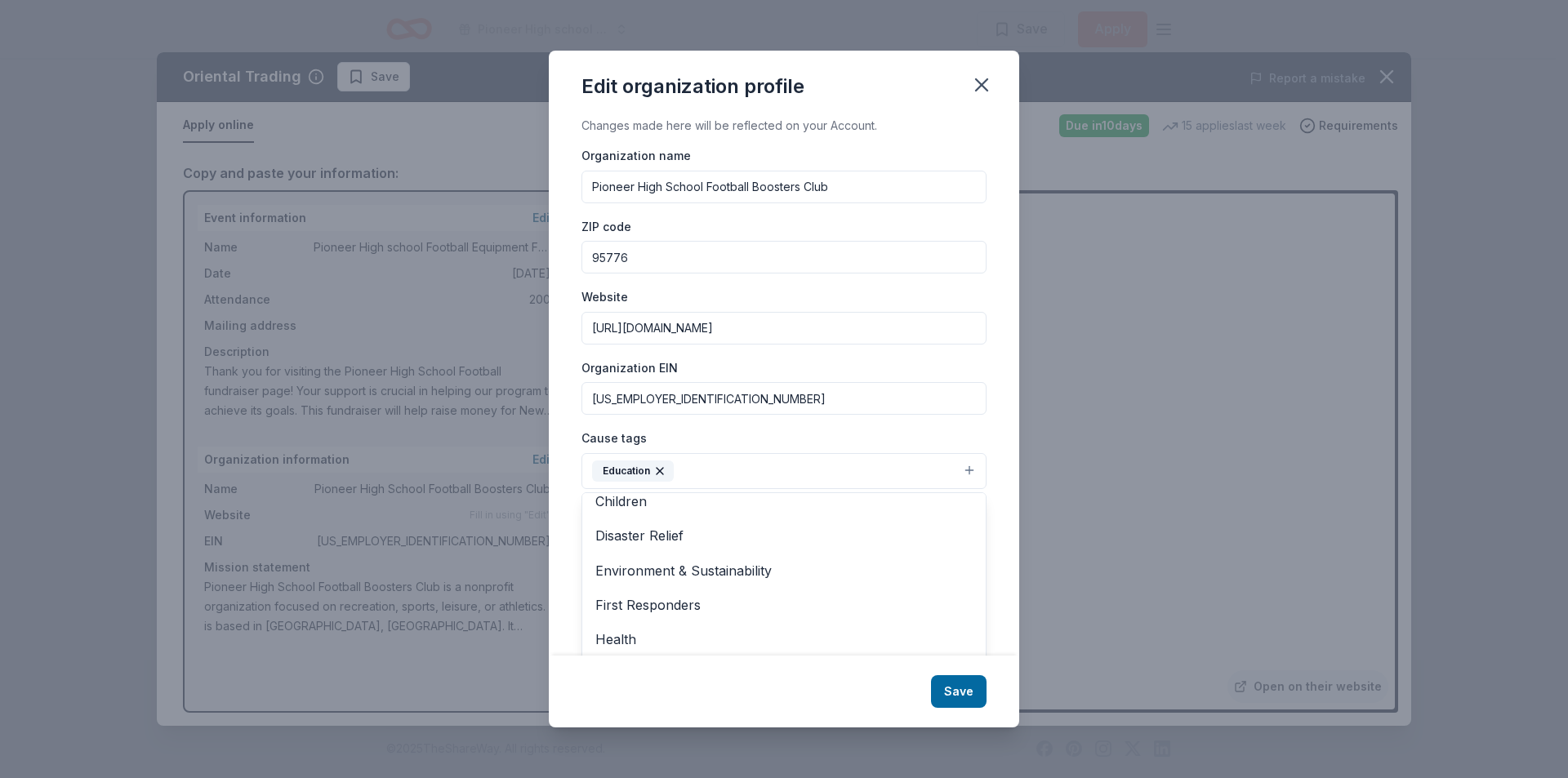
click at [963, 430] on div "Cause tags Education Animals Art & Culture Children Disaster Relief Environment…" at bounding box center [784, 458] width 405 height 61
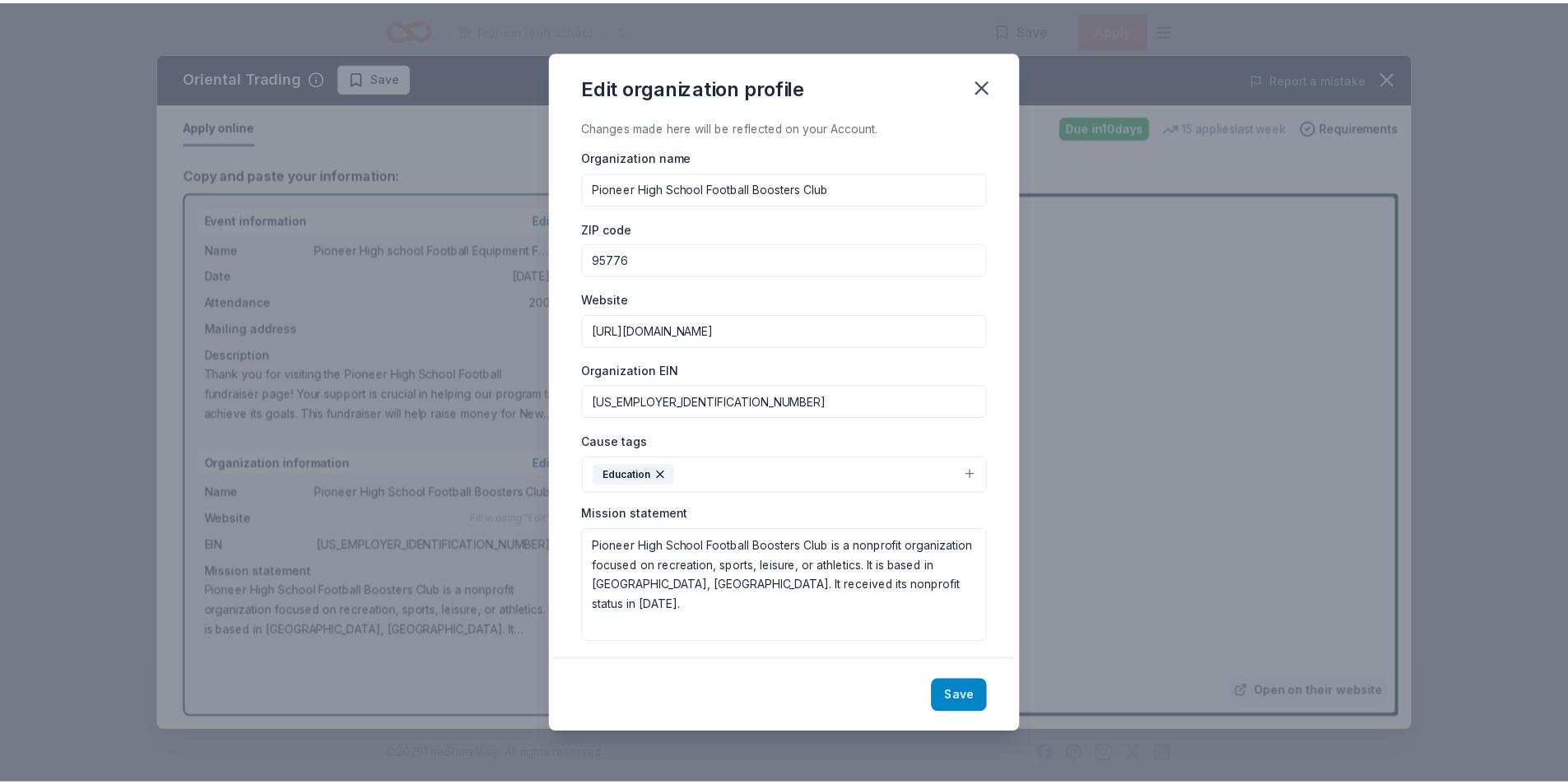
scroll to position [8, 0]
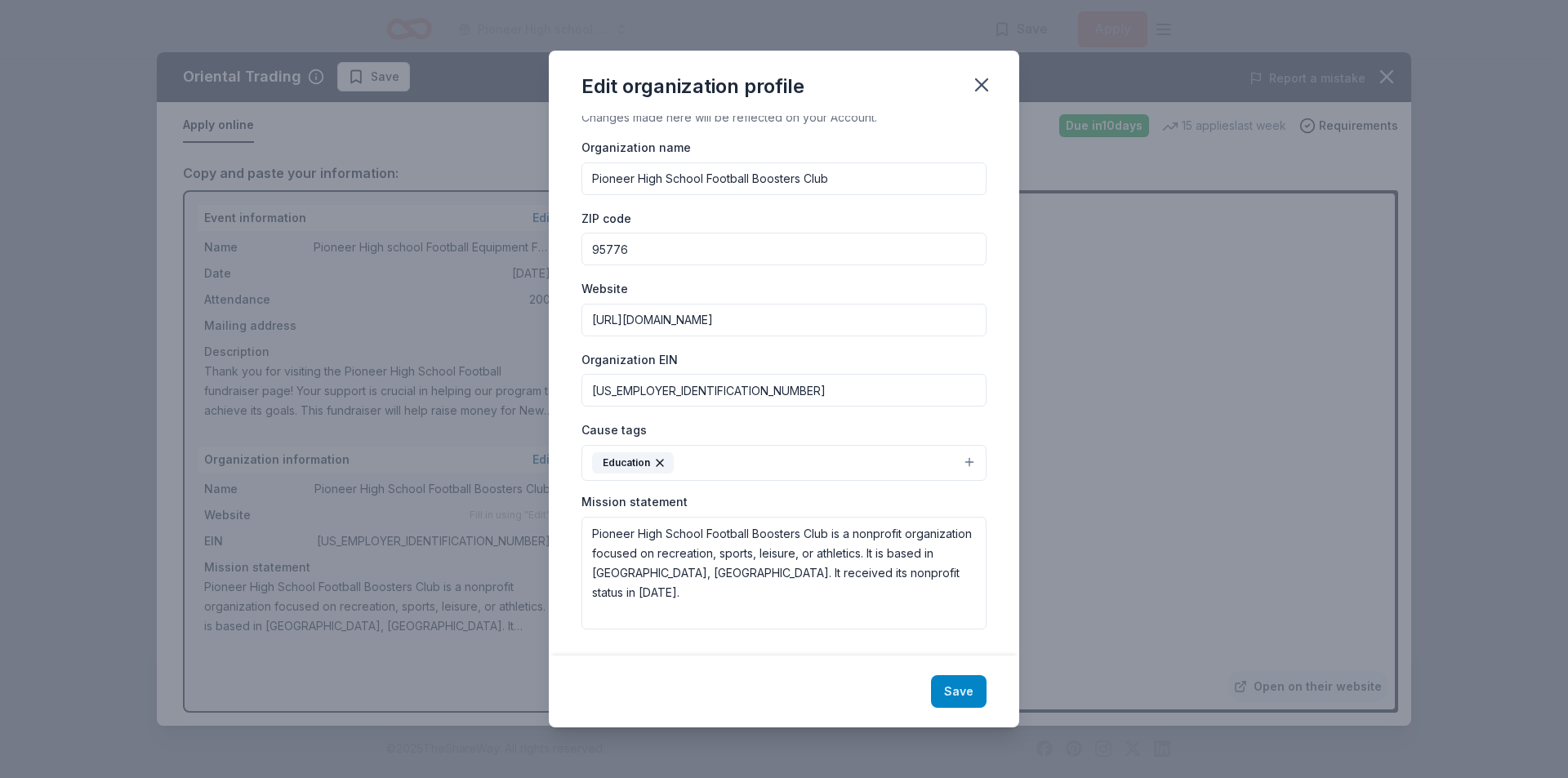
click at [957, 676] on button "Save" at bounding box center [958, 692] width 56 height 33
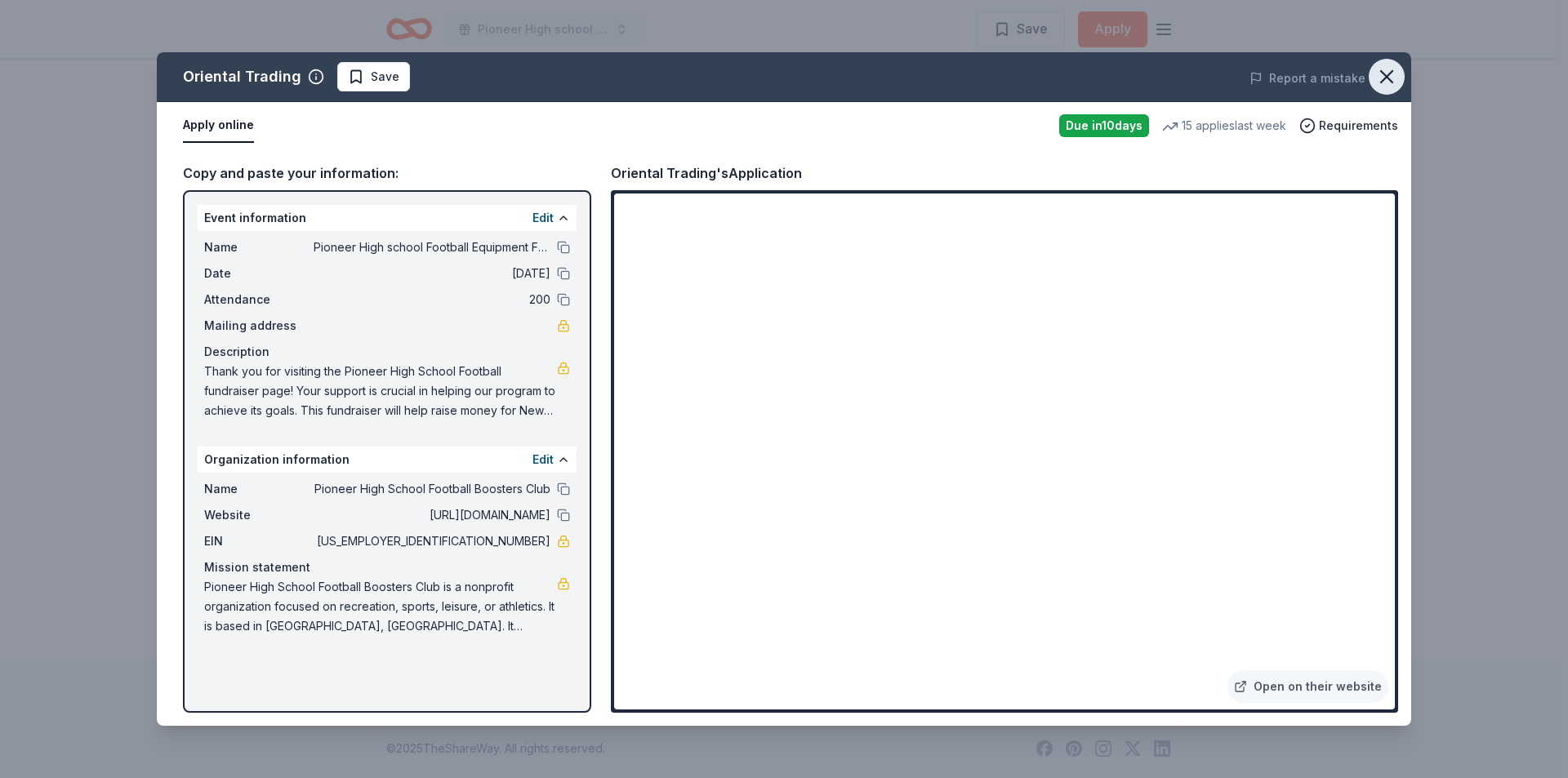
click at [1391, 80] on icon "button" at bounding box center [1386, 76] width 23 height 23
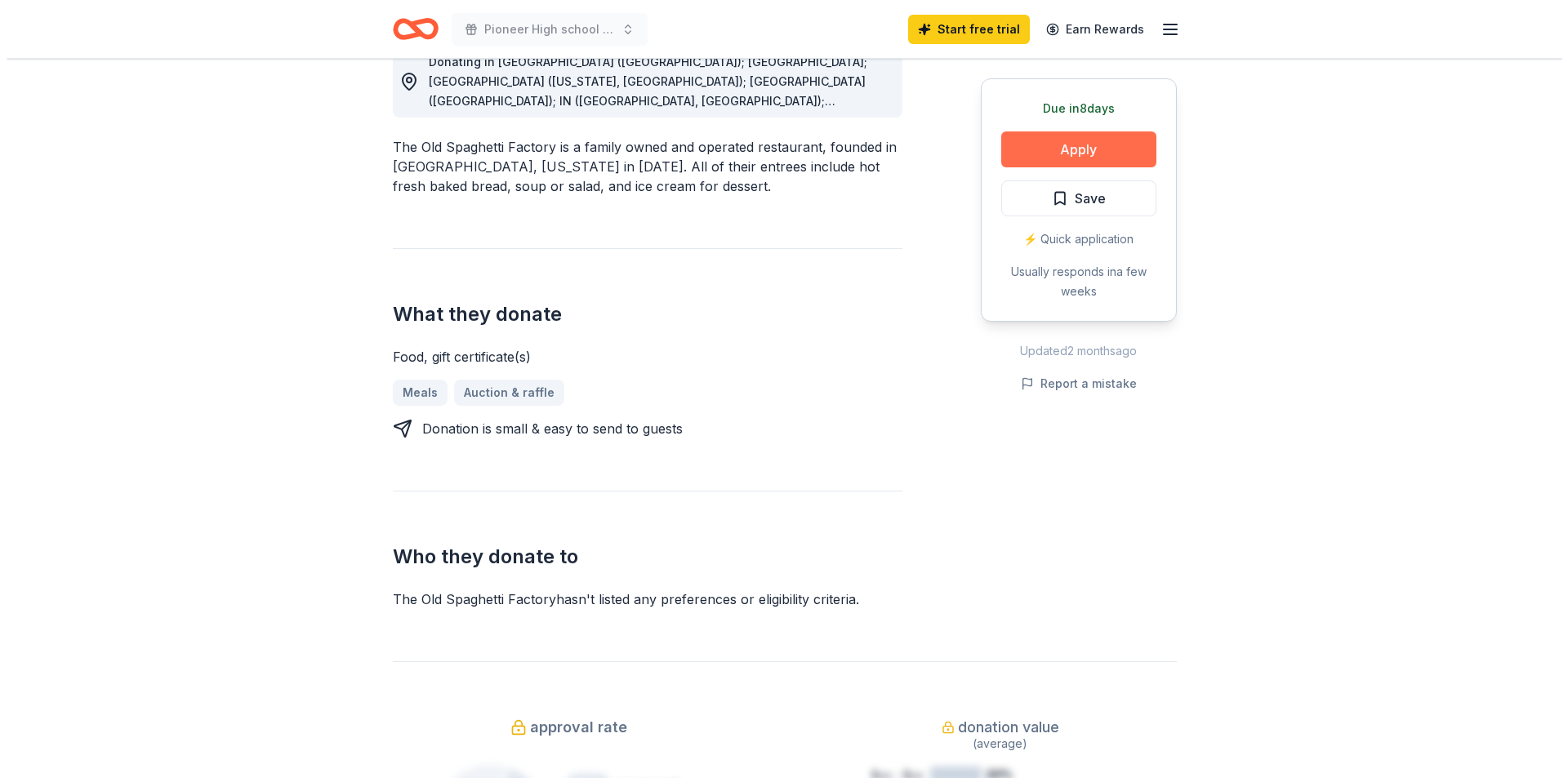
scroll to position [408, 0]
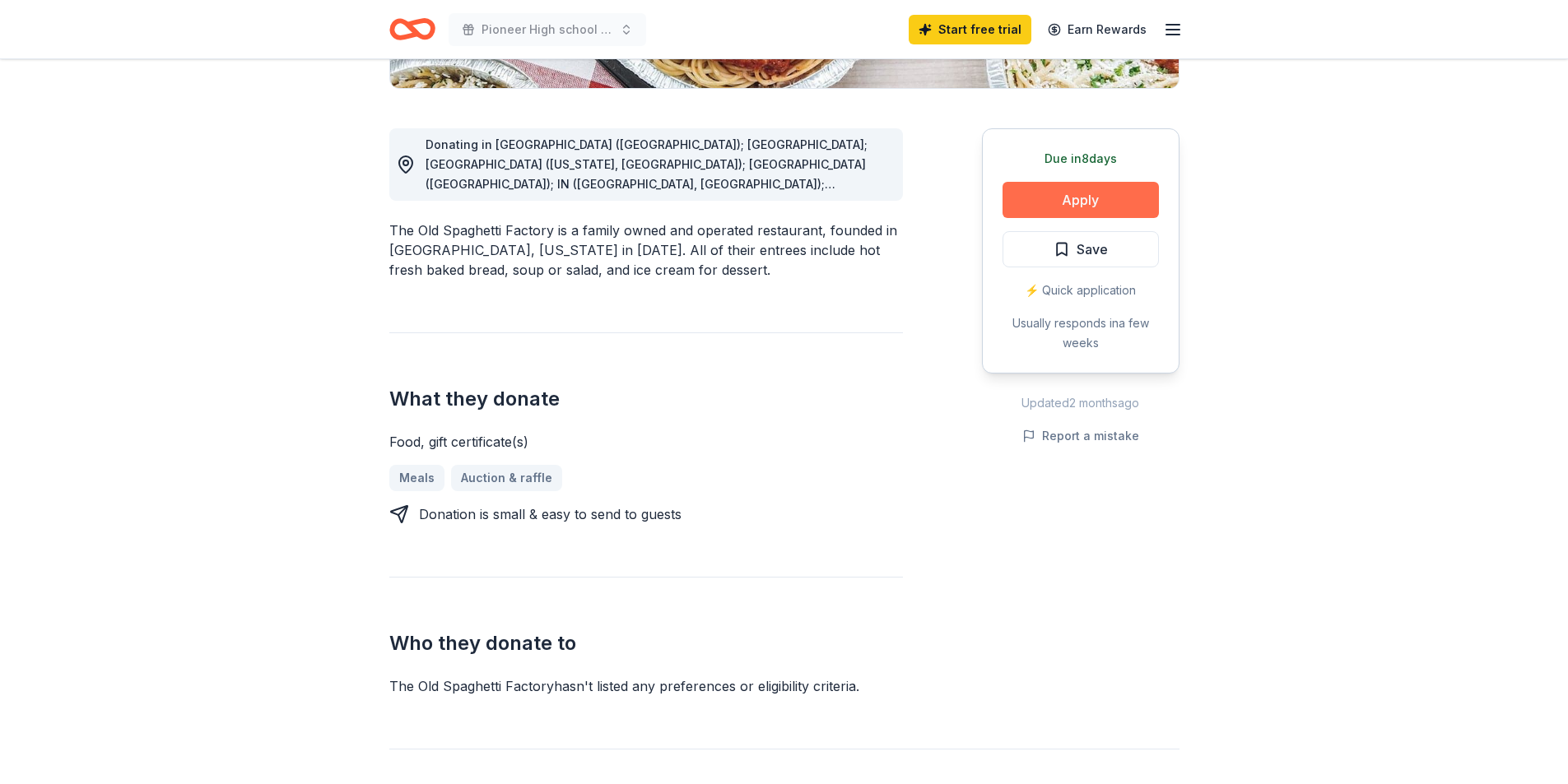
click at [1092, 189] on button "Apply" at bounding box center [1081, 199] width 156 height 36
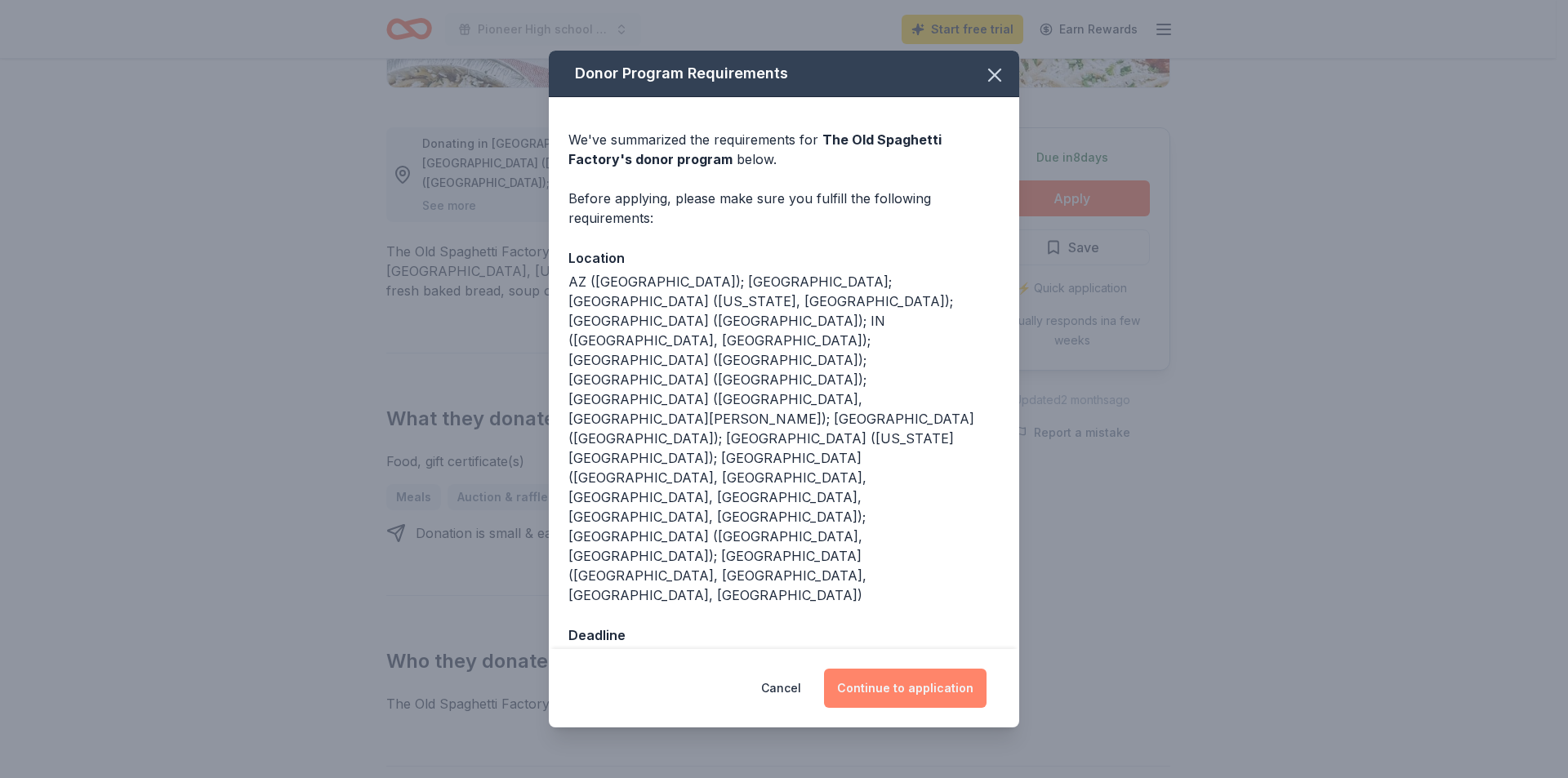
click at [907, 669] on button "Continue to application" at bounding box center [905, 688] width 163 height 39
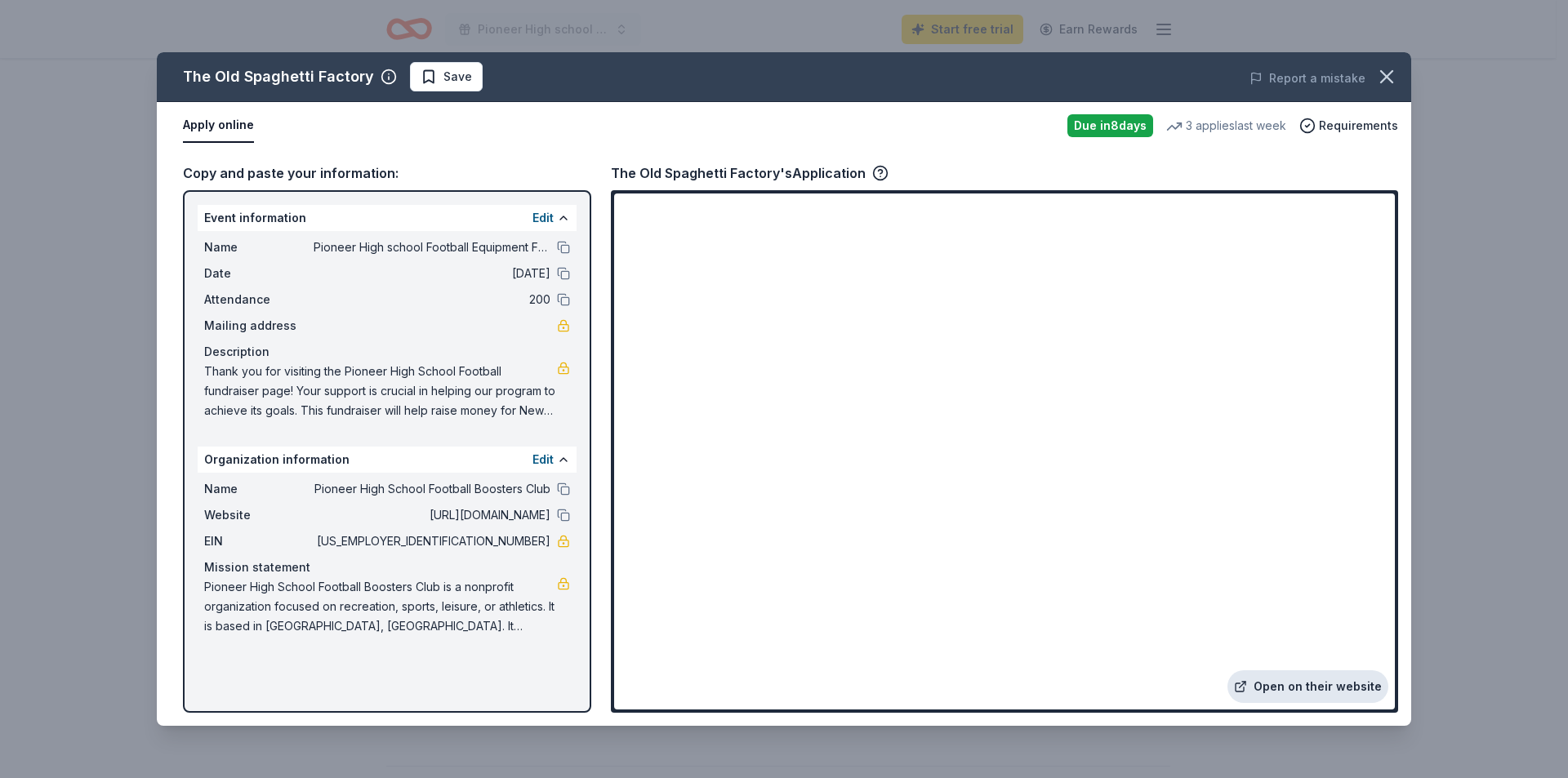
click at [1357, 687] on link "Open on their website" at bounding box center [1308, 686] width 161 height 33
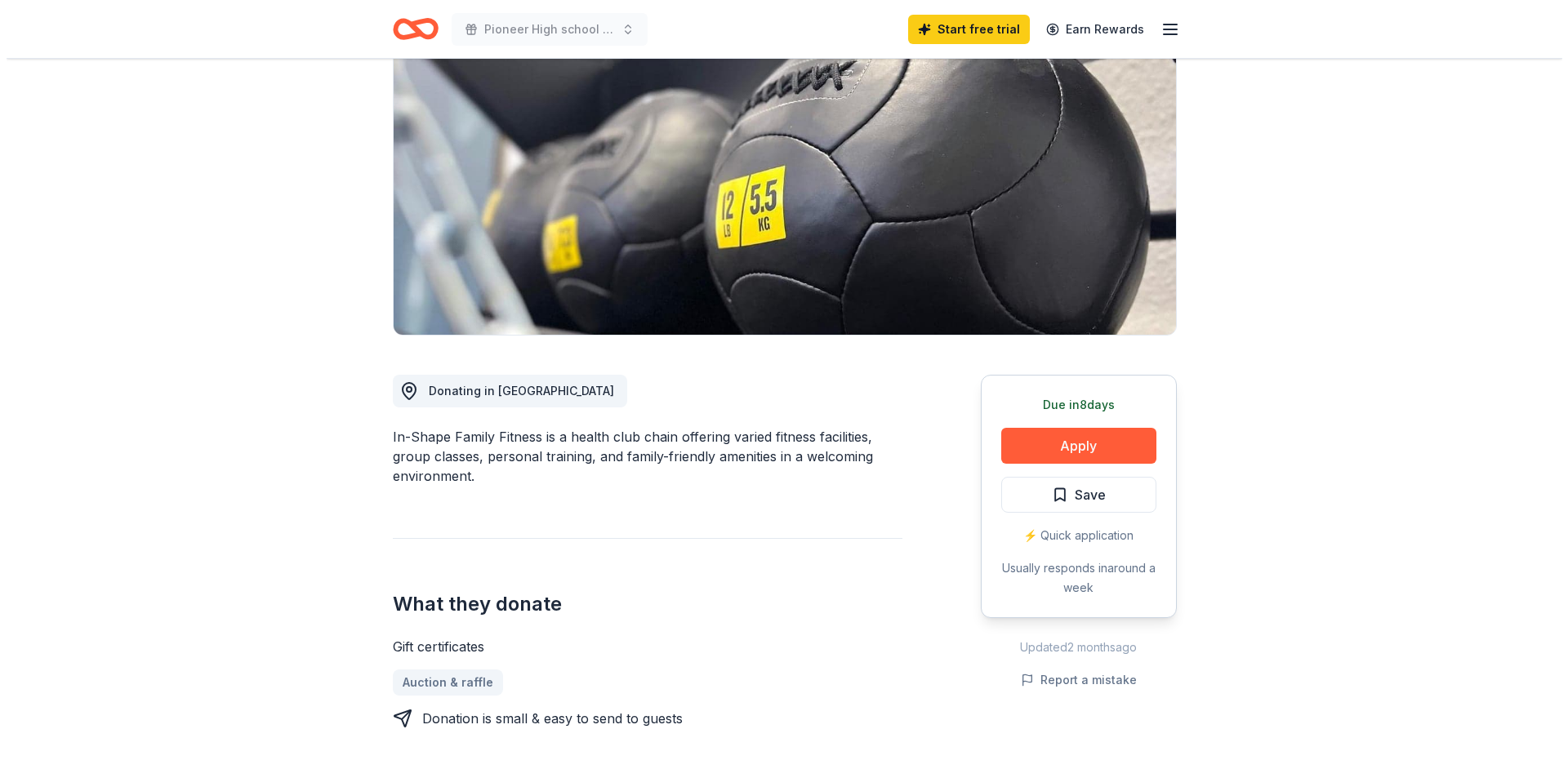
scroll to position [163, 0]
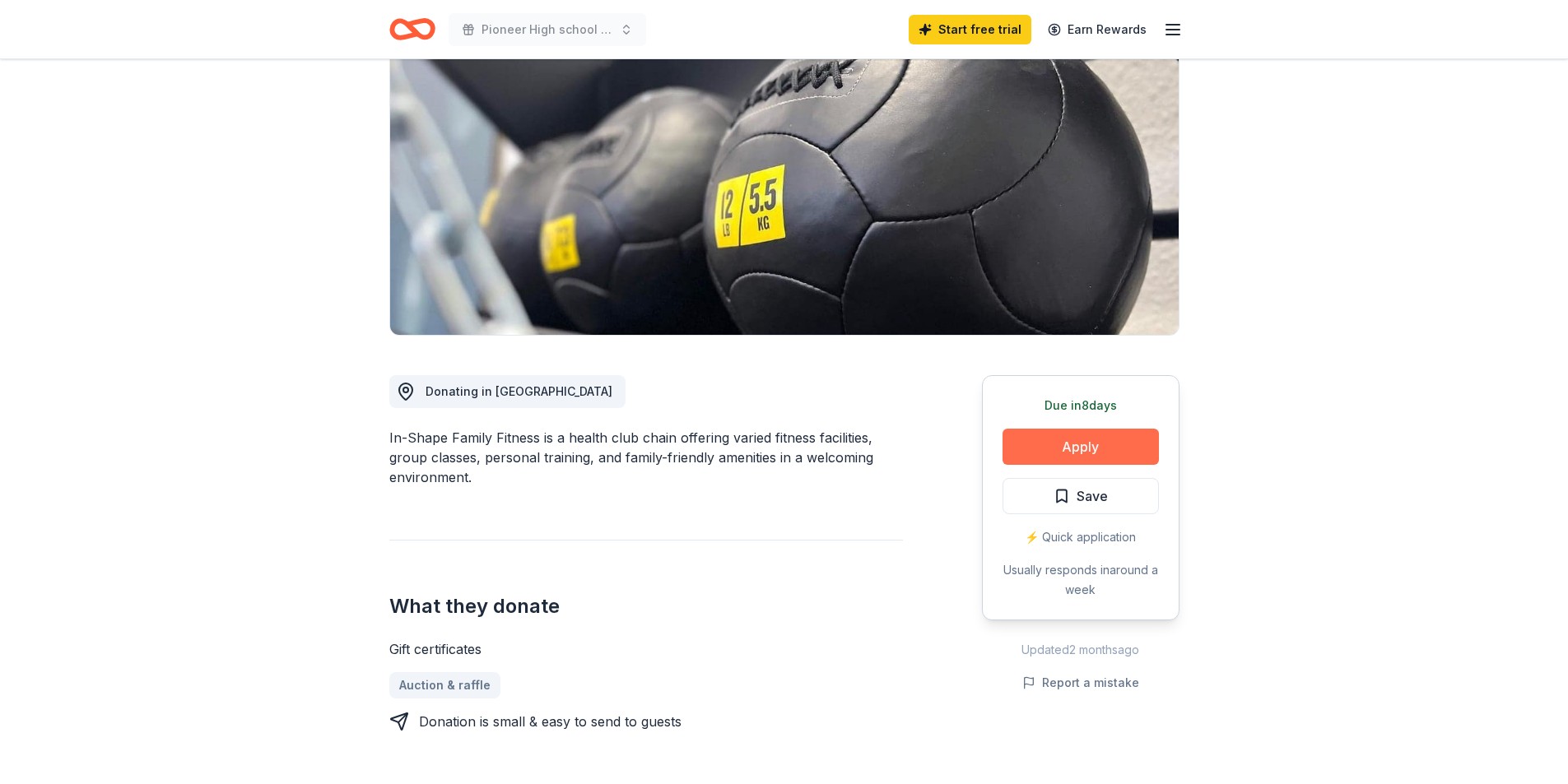
click at [1042, 450] on button "Apply" at bounding box center [1081, 446] width 156 height 36
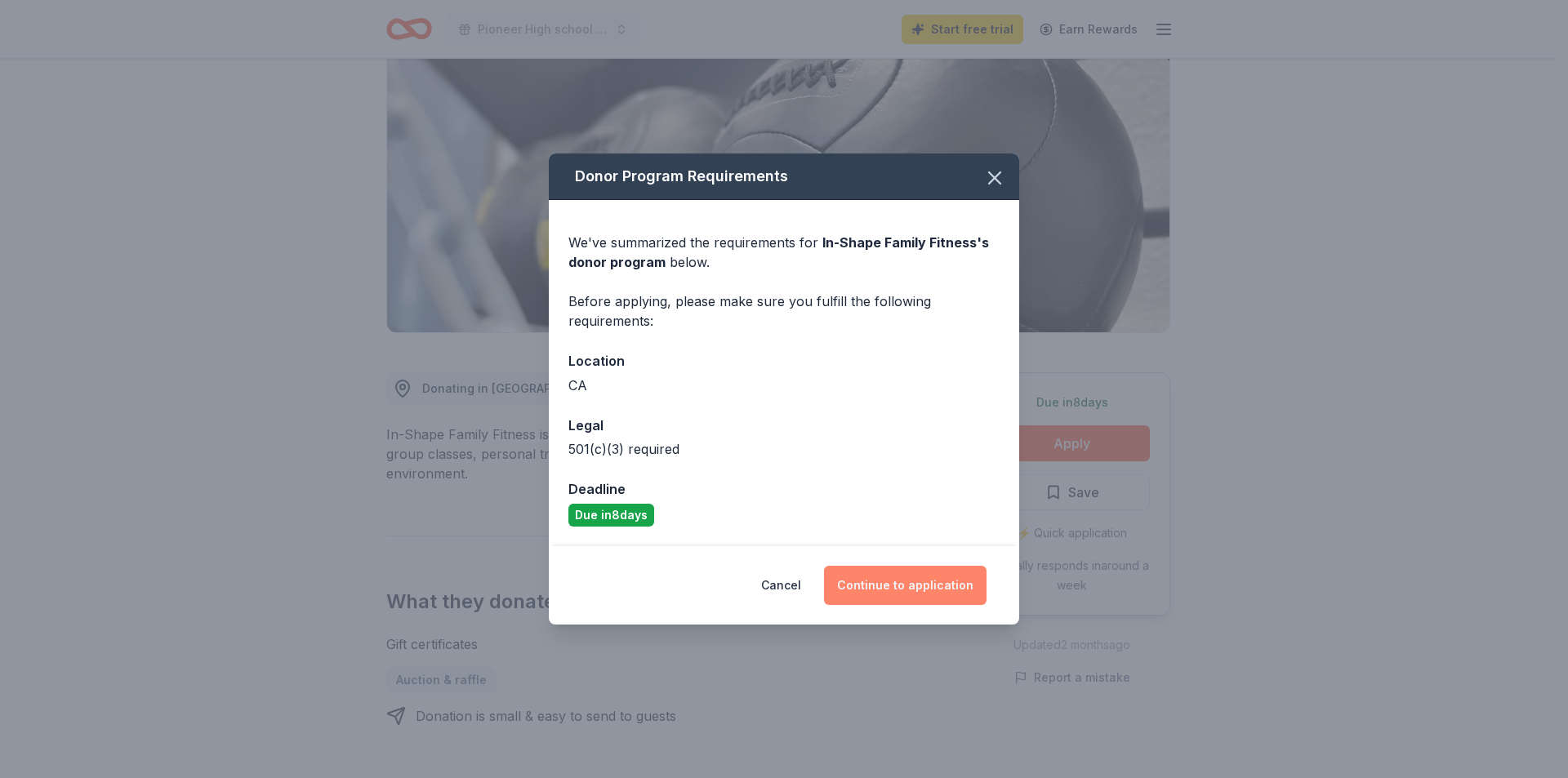
click at [911, 587] on button "Continue to application" at bounding box center [905, 585] width 163 height 39
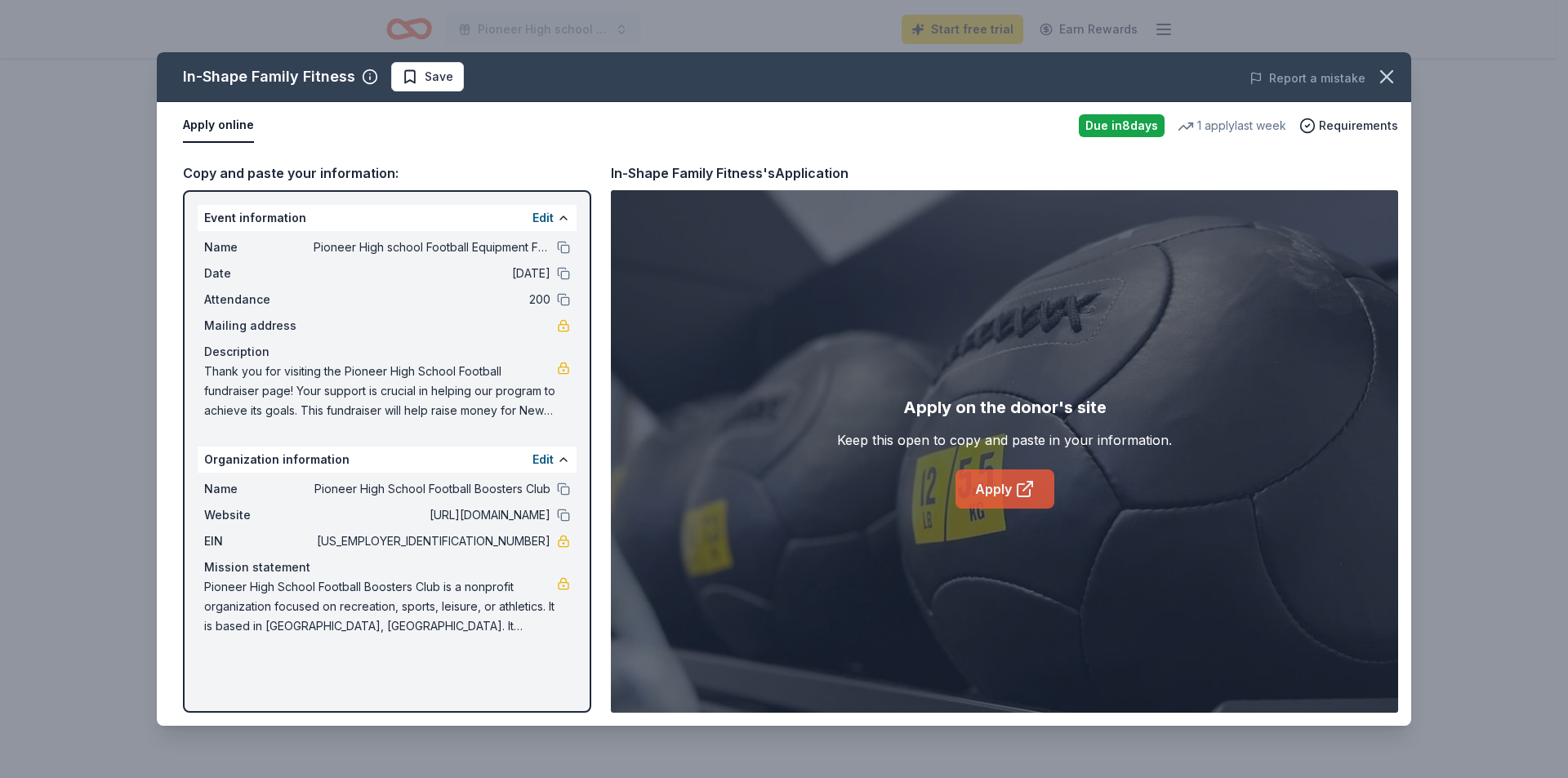
click at [1002, 487] on link "Apply" at bounding box center [1005, 489] width 99 height 39
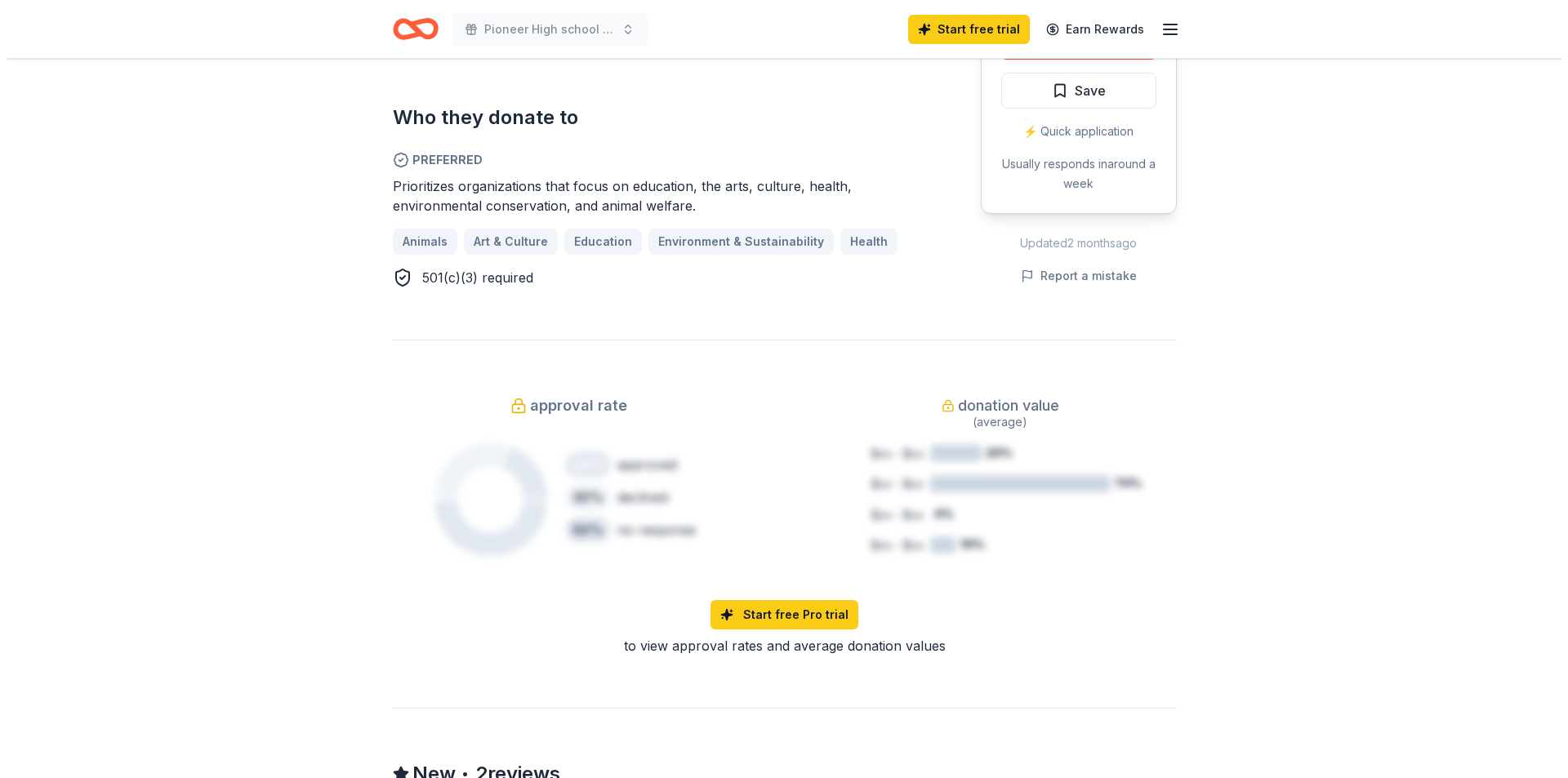
scroll to position [571, 0]
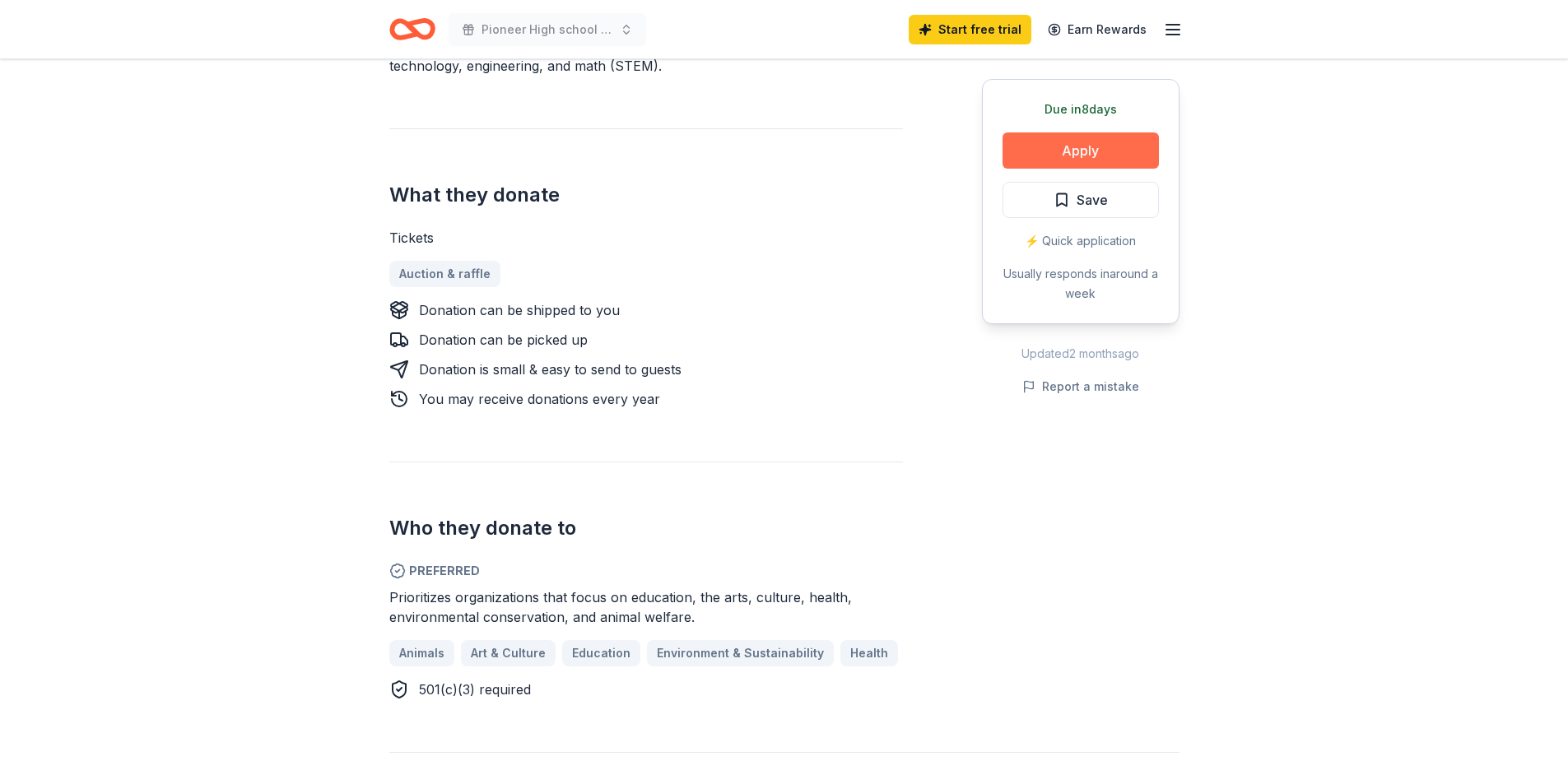
click at [1090, 145] on button "Apply" at bounding box center [1081, 150] width 156 height 36
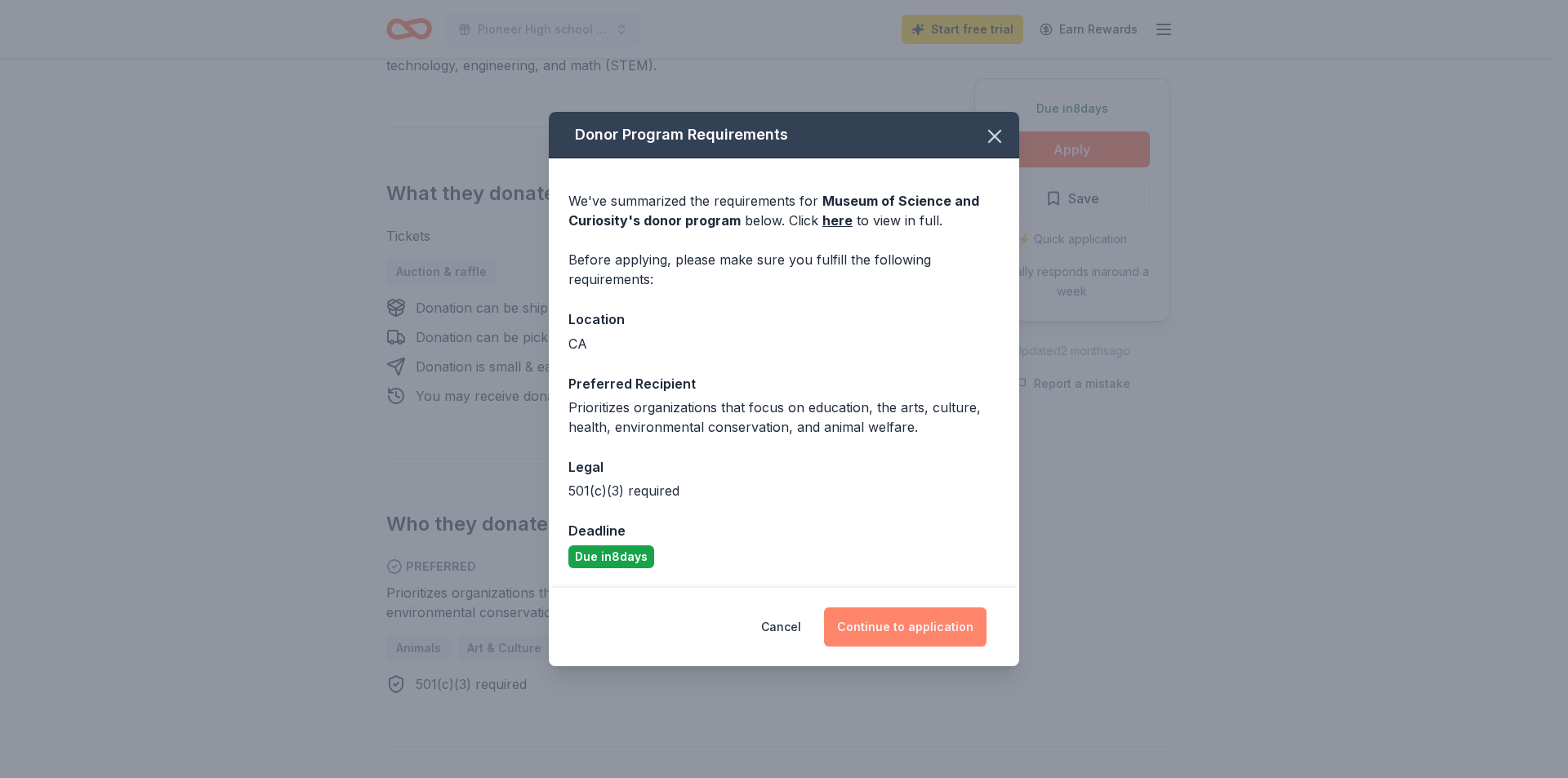
click at [932, 634] on button "Continue to application" at bounding box center [905, 627] width 163 height 39
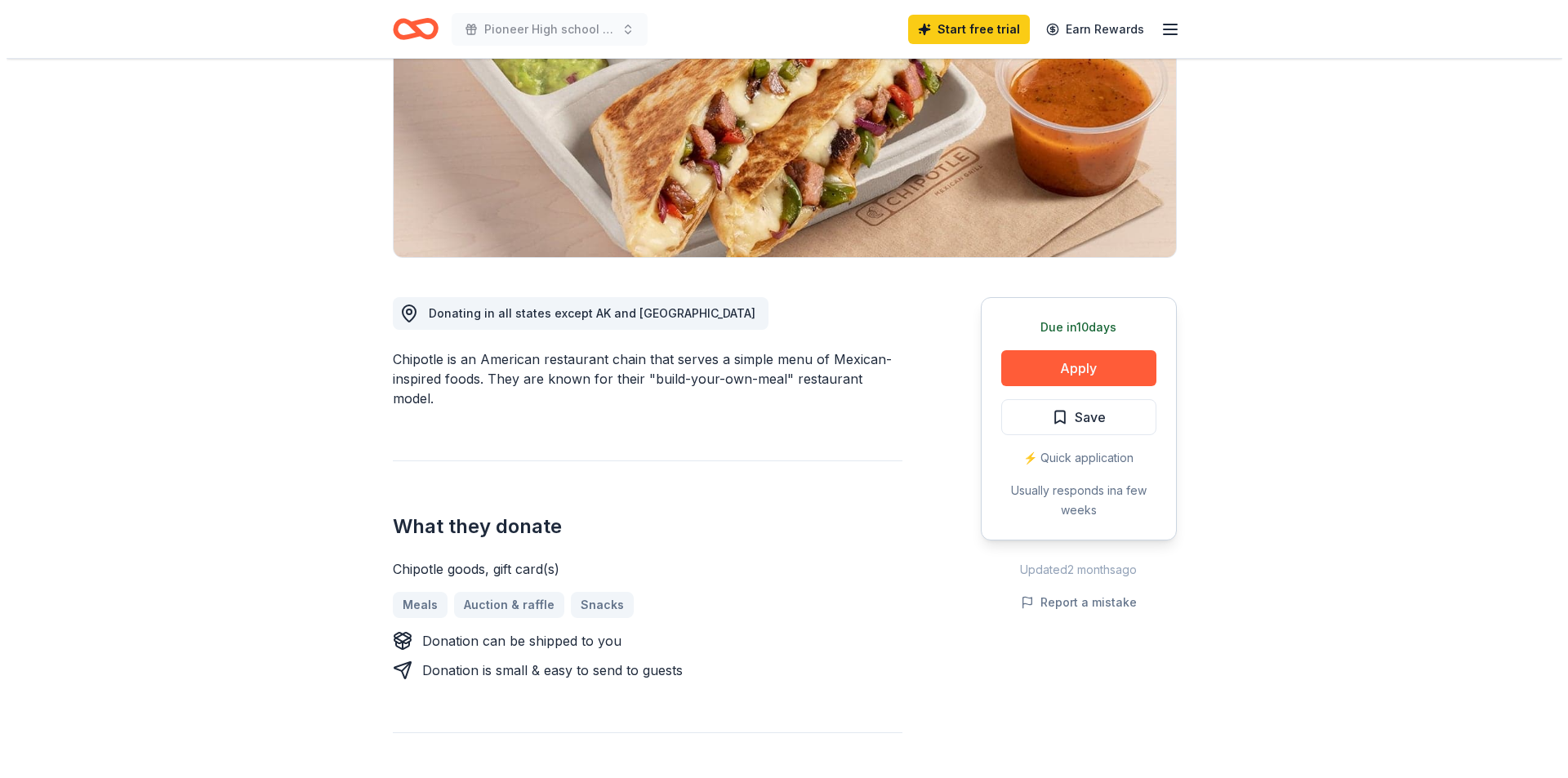
scroll to position [327, 0]
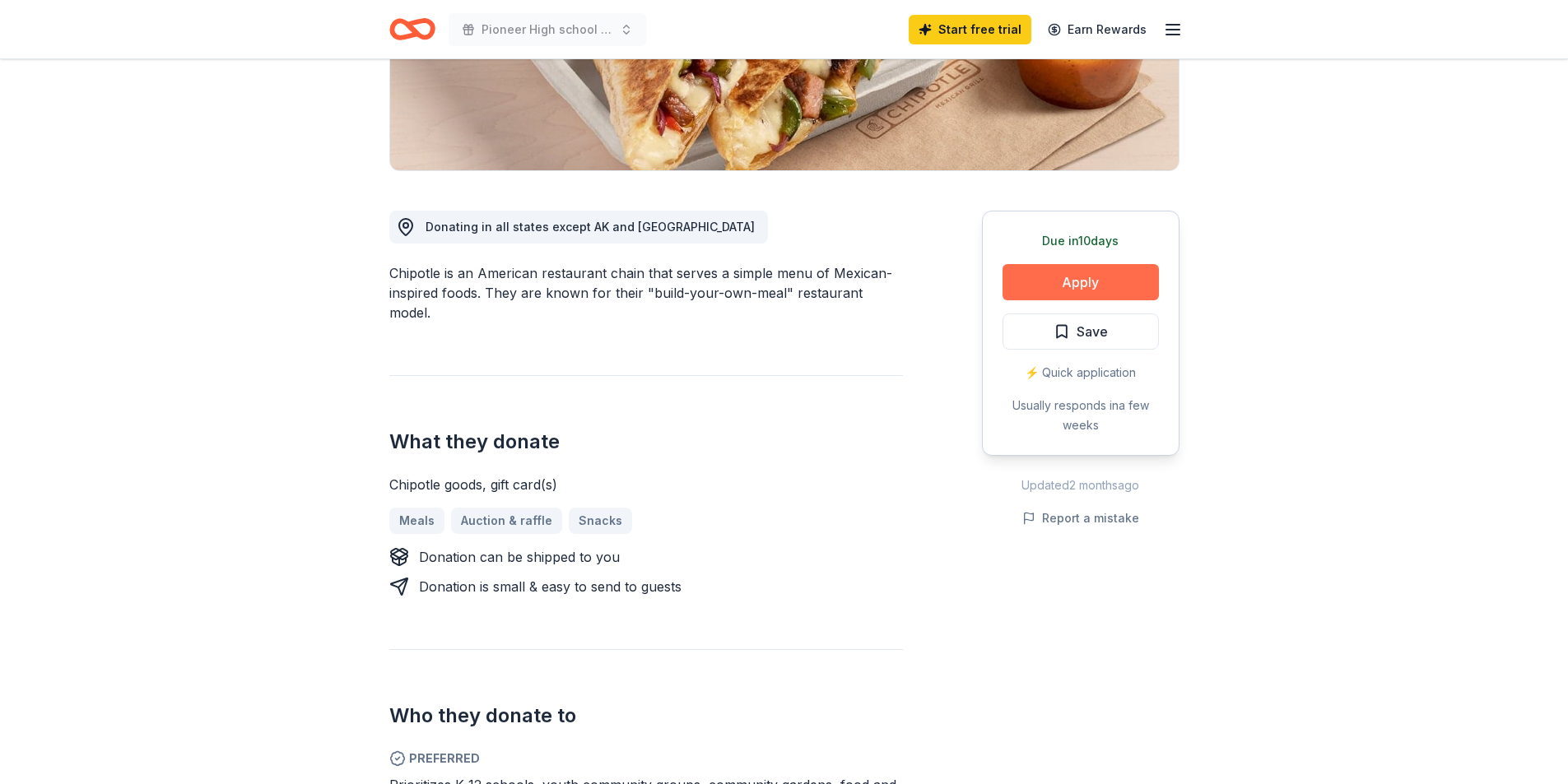
click at [1111, 276] on button "Apply" at bounding box center [1081, 281] width 156 height 36
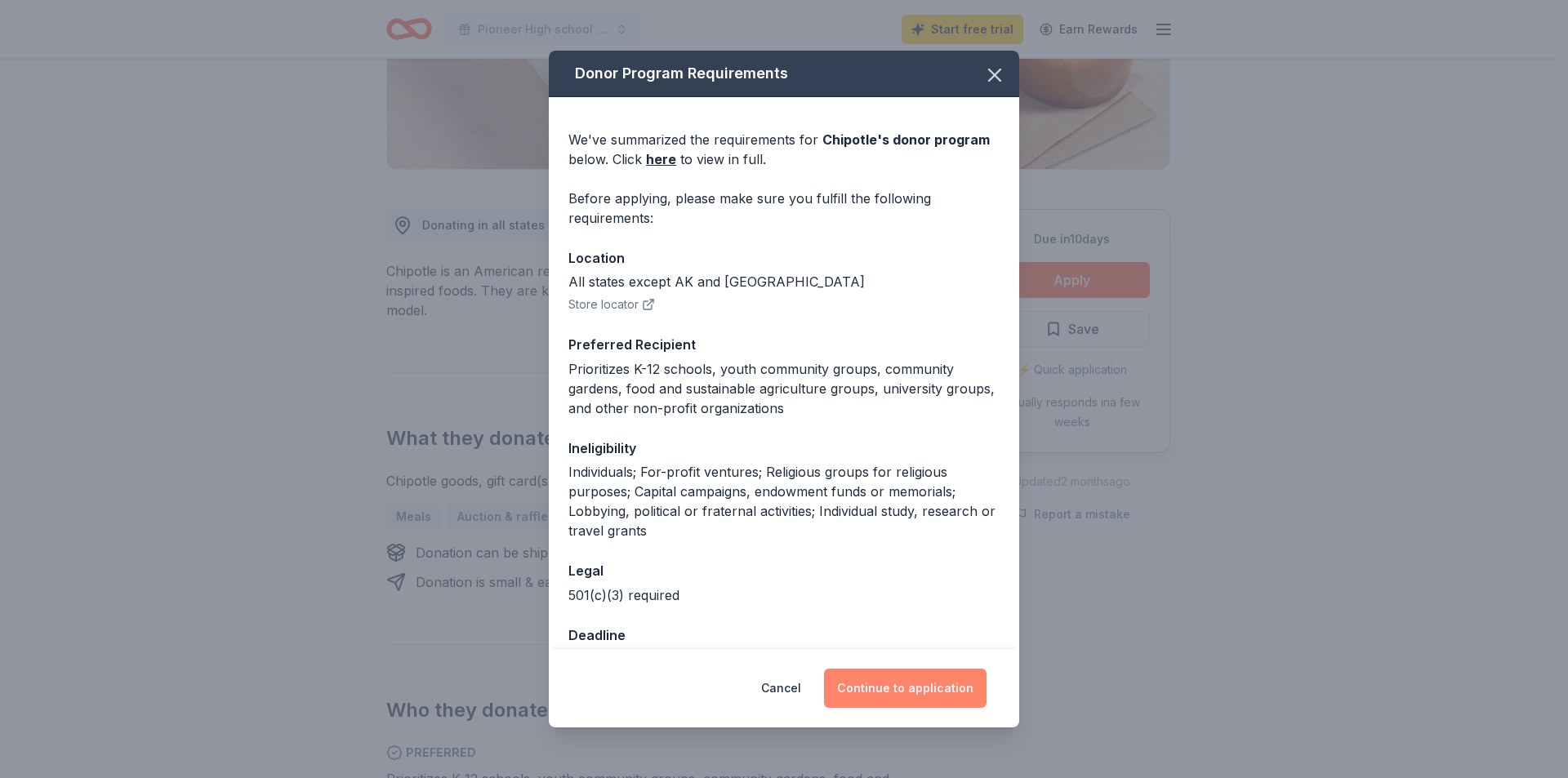
click at [896, 686] on button "Continue to application" at bounding box center [905, 688] width 163 height 39
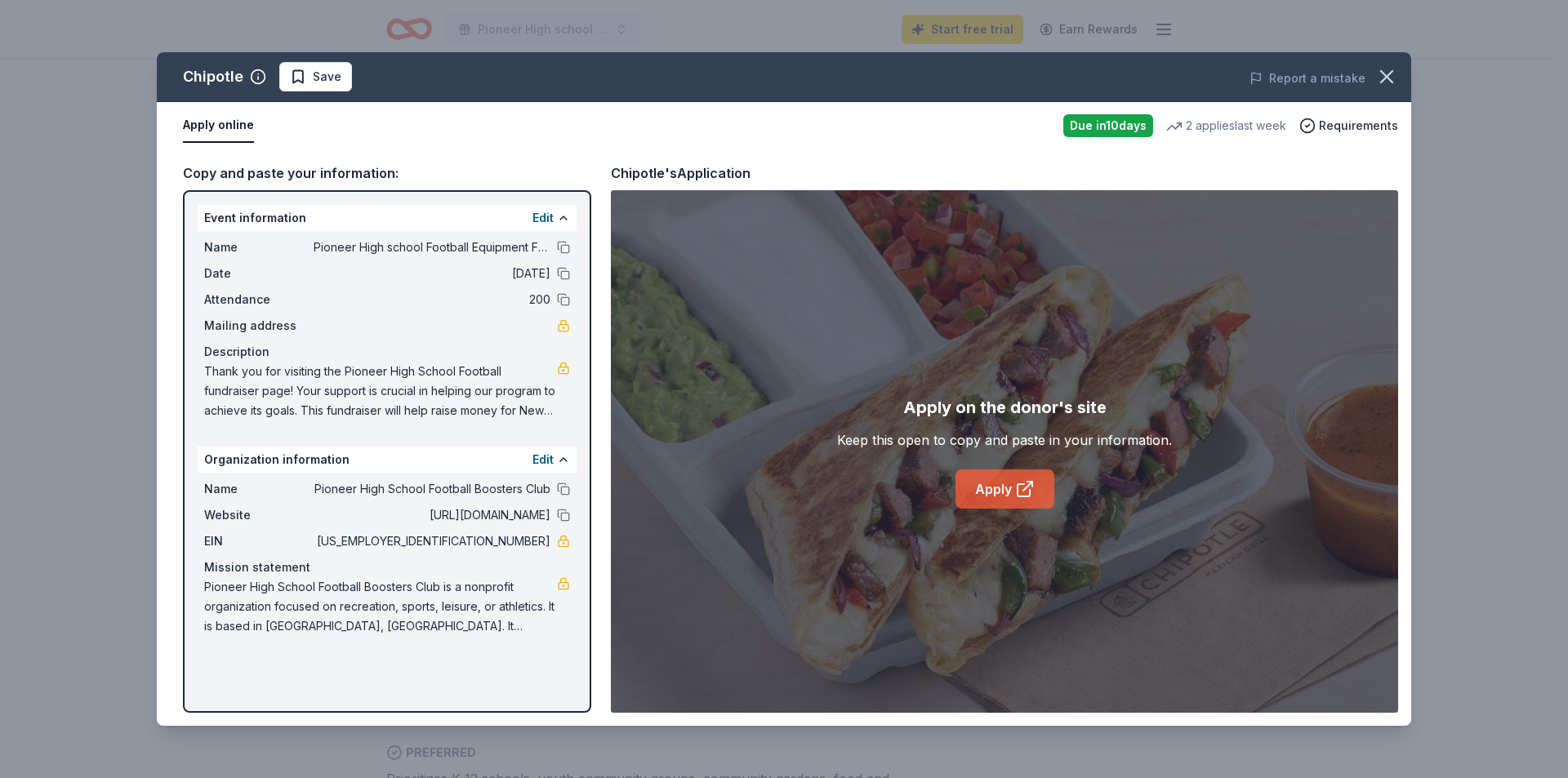
click at [1011, 481] on link "Apply" at bounding box center [1005, 489] width 99 height 39
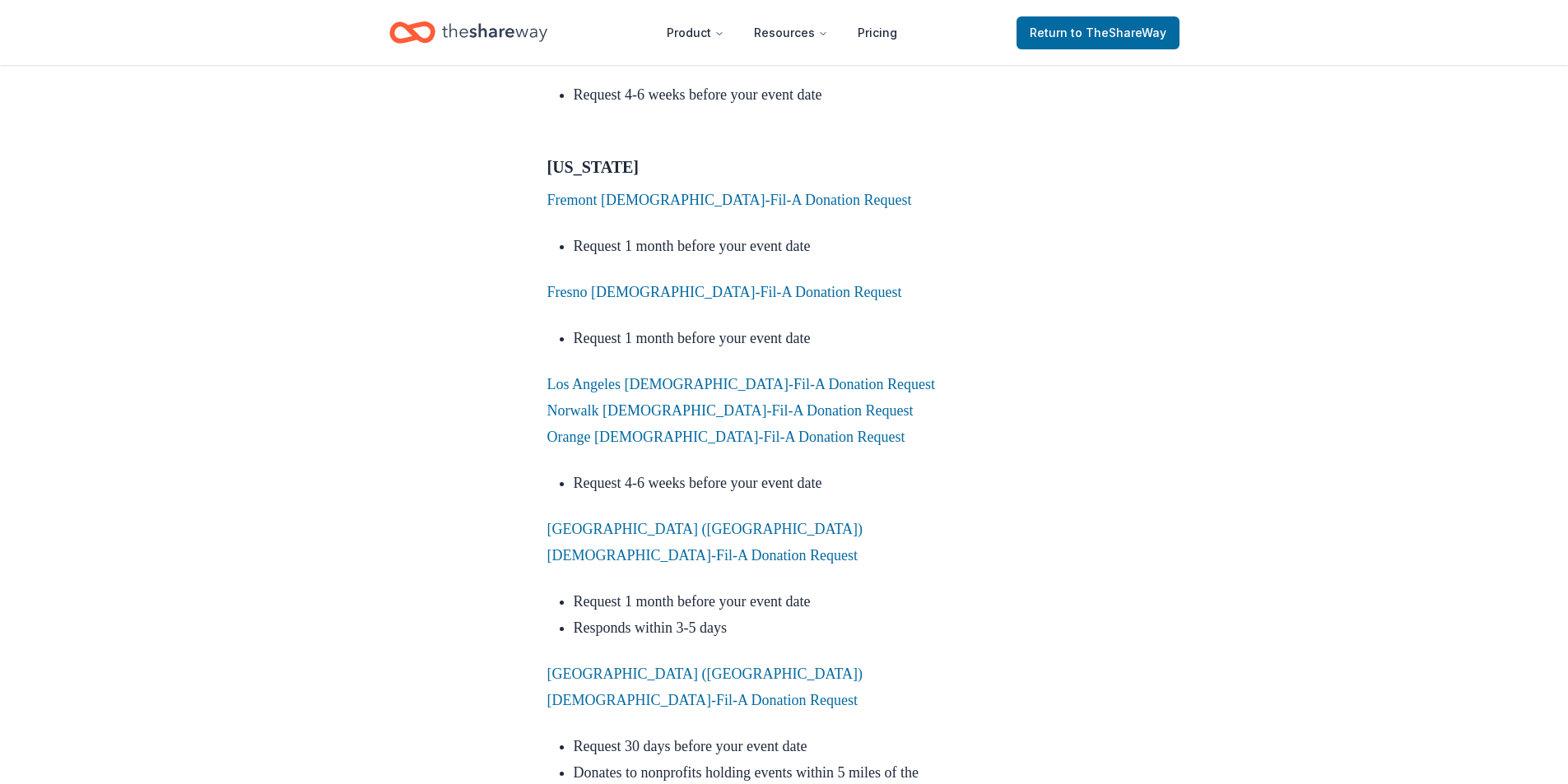
scroll to position [3001, 0]
